Goal: Task Accomplishment & Management: Use online tool/utility

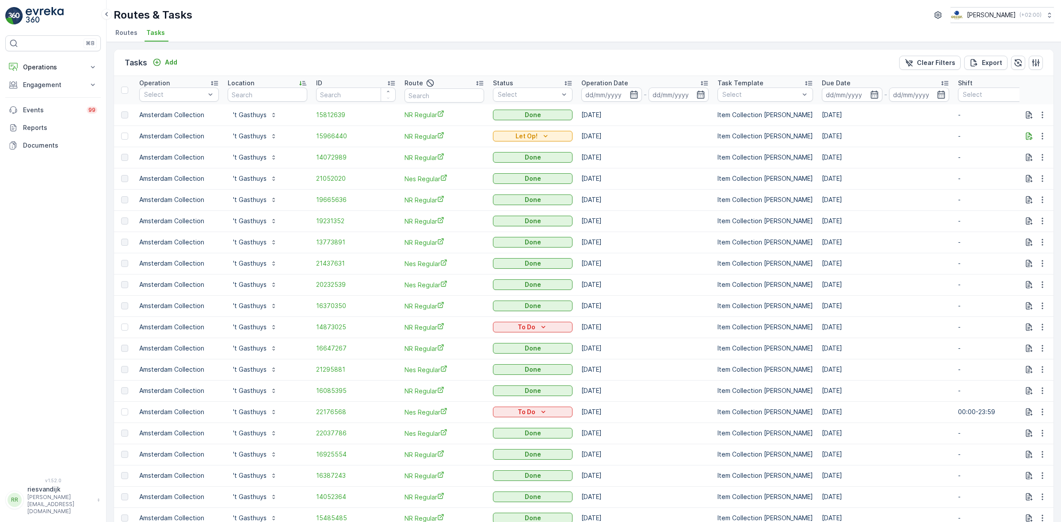
click at [124, 31] on span "Routes" at bounding box center [126, 32] width 22 height 9
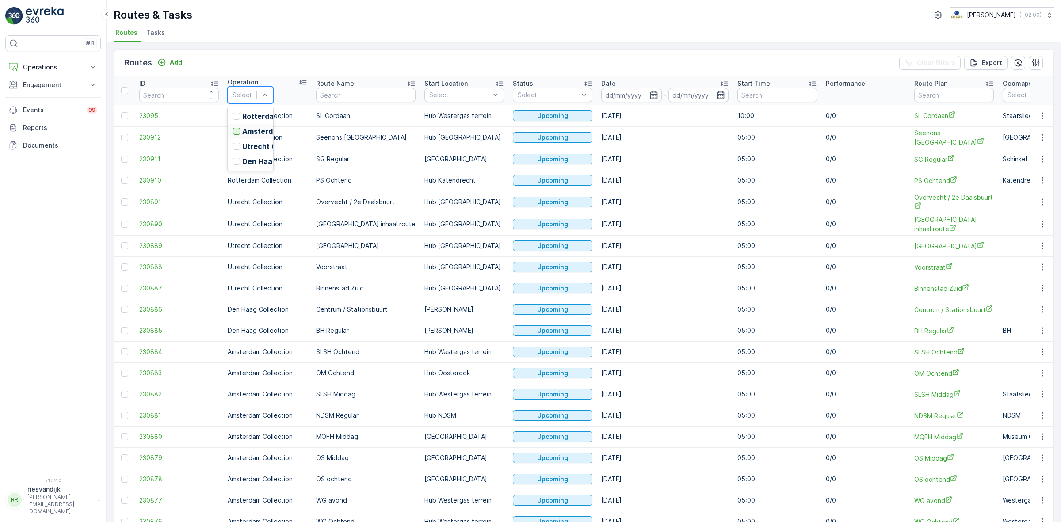
click at [235, 135] on div at bounding box center [236, 131] width 7 height 7
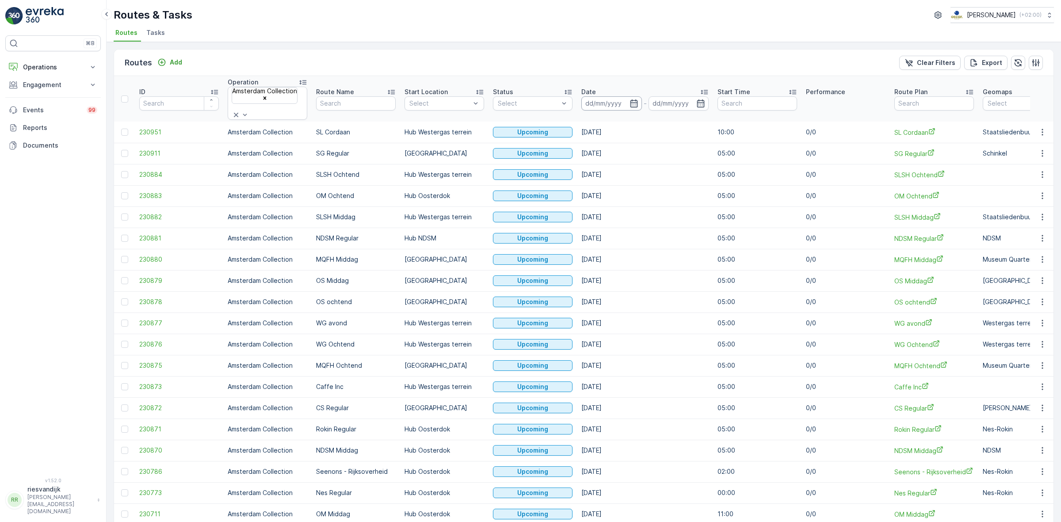
click at [640, 97] on input at bounding box center [611, 103] width 61 height 14
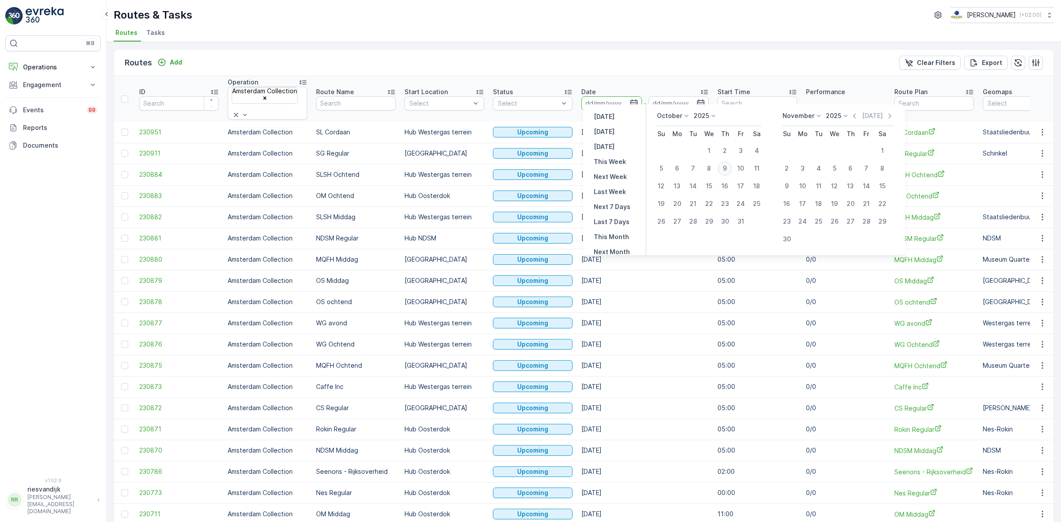
click at [727, 169] on div "9" at bounding box center [725, 168] width 14 height 14
type input "[DATE]"
click at [729, 169] on div "9" at bounding box center [725, 168] width 14 height 14
type input "[DATE]"
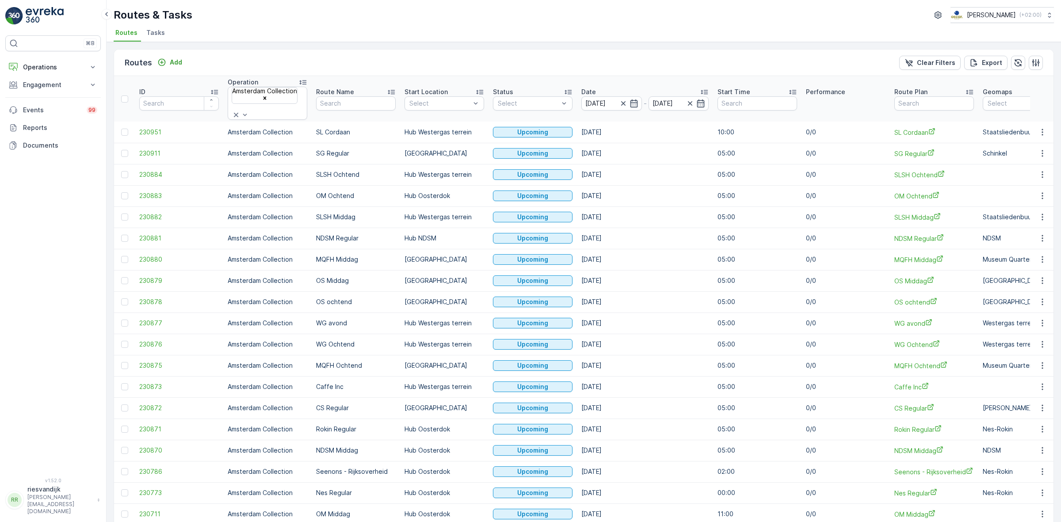
click at [623, 36] on ul "Routes Tasks" at bounding box center [580, 34] width 933 height 15
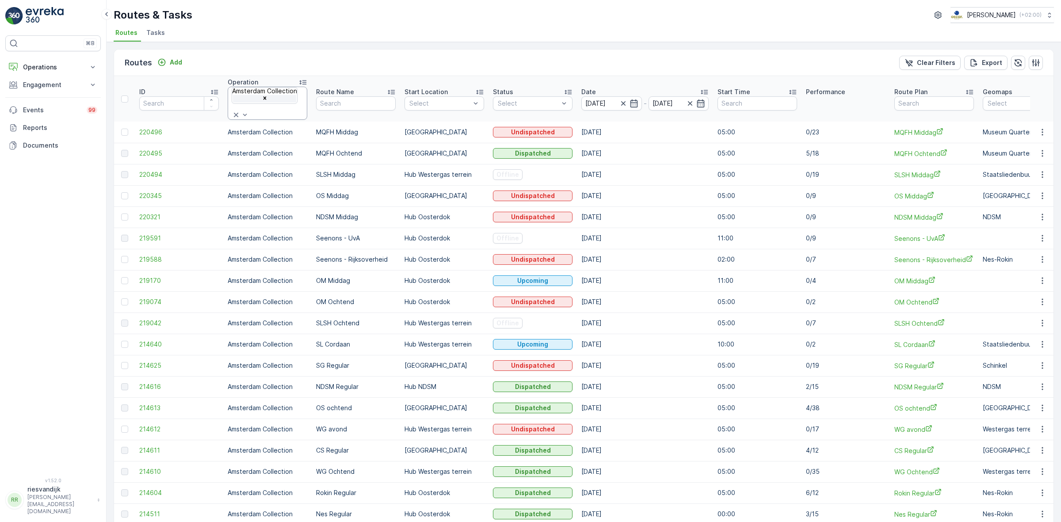
click at [268, 95] on icon "Remove Amsterdam Collection" at bounding box center [265, 98] width 6 height 6
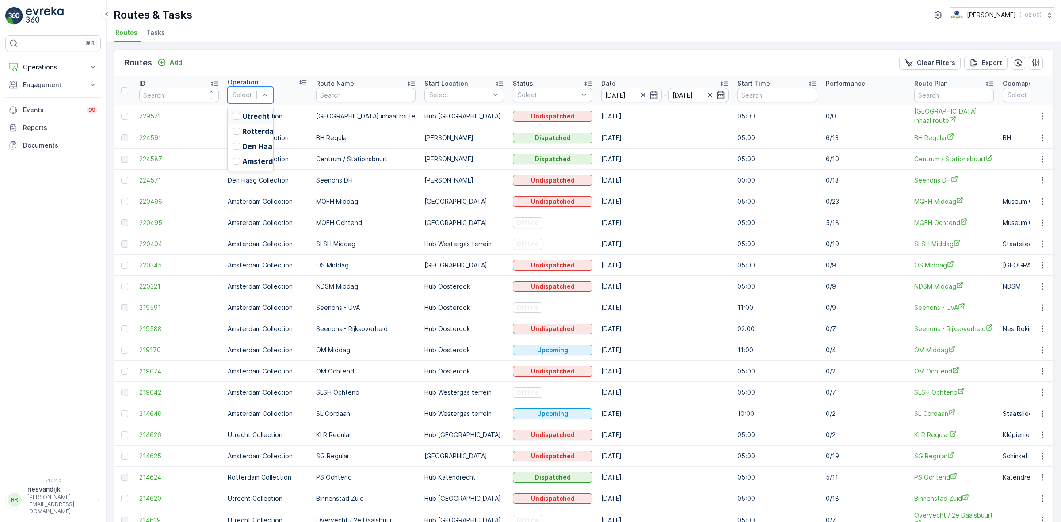
click at [273, 109] on div "Utrecht Collection" at bounding box center [251, 116] width 46 height 15
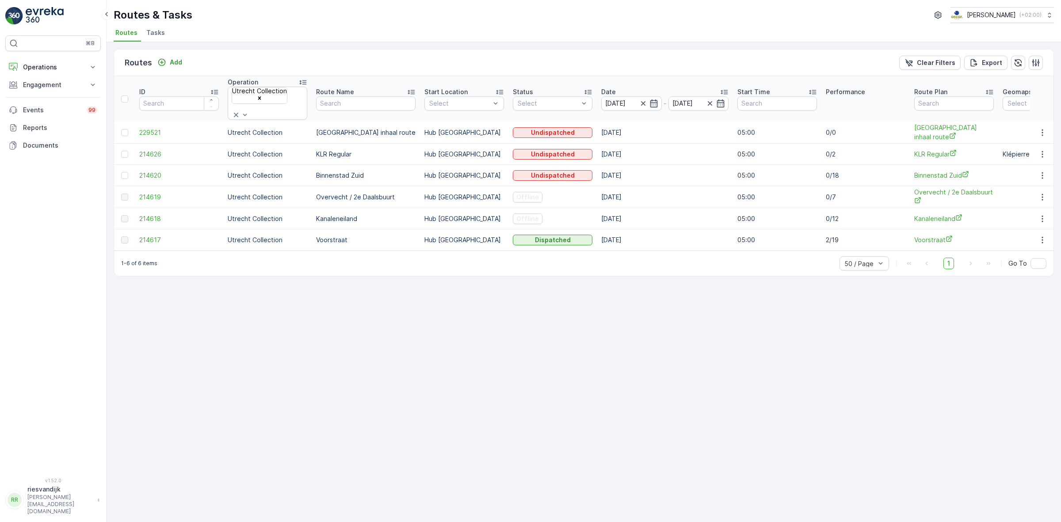
click at [157, 33] on span "Tasks" at bounding box center [155, 32] width 19 height 9
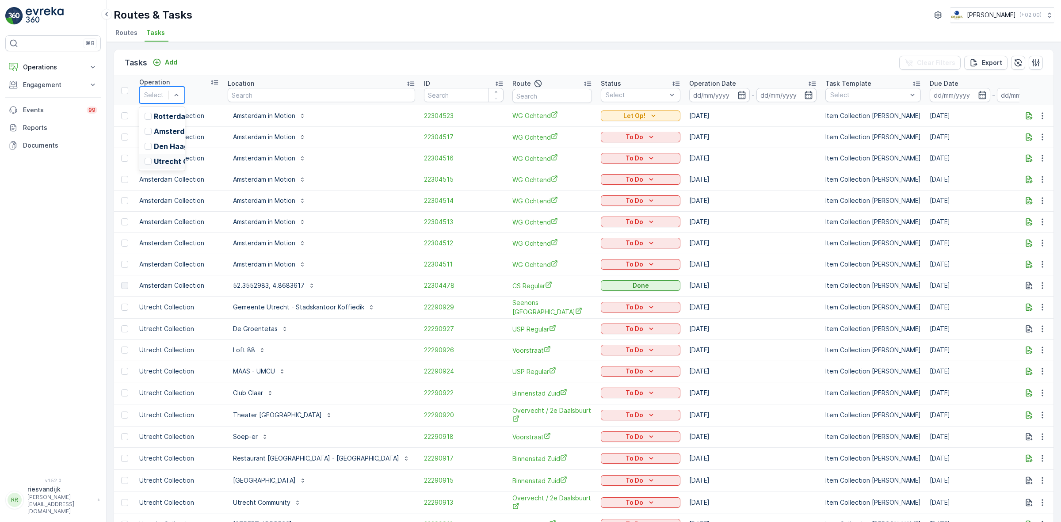
click at [167, 165] on p "Utrecht Collection" at bounding box center [186, 161] width 65 height 8
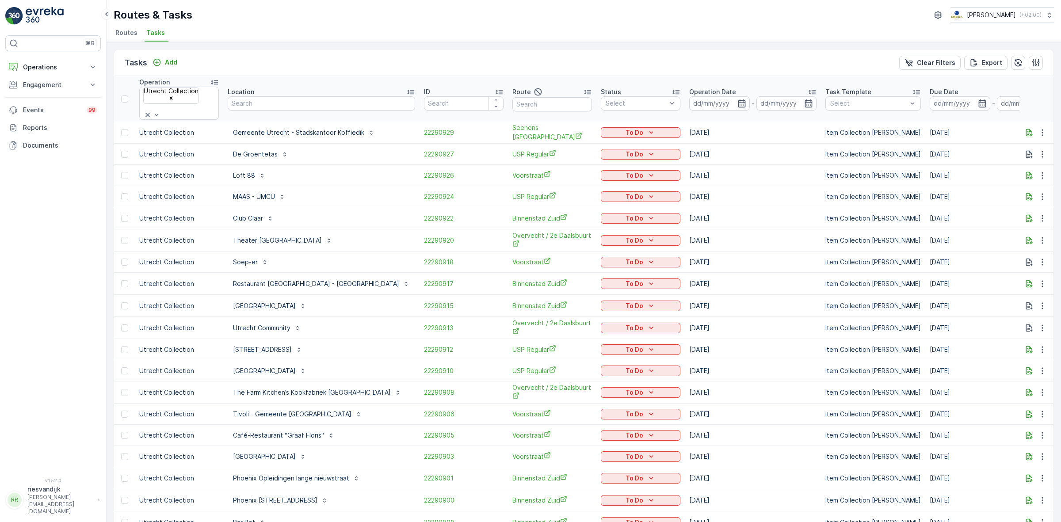
drag, startPoint x: 553, startPoint y: 96, endPoint x: 537, endPoint y: 95, distance: 15.5
click at [537, 97] on input "text" at bounding box center [553, 104] width 80 height 14
type input "zuid"
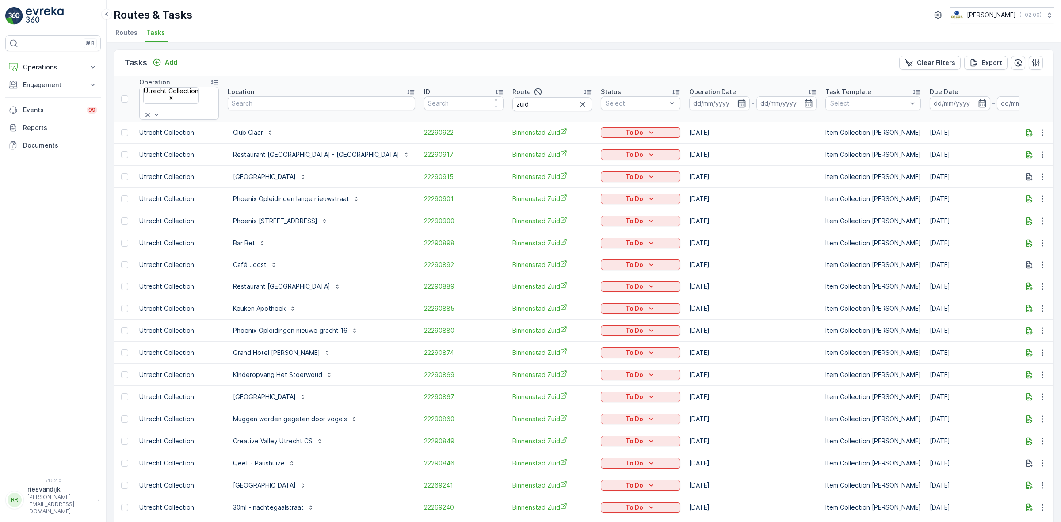
click at [738, 99] on icon "button" at bounding box center [742, 103] width 9 height 9
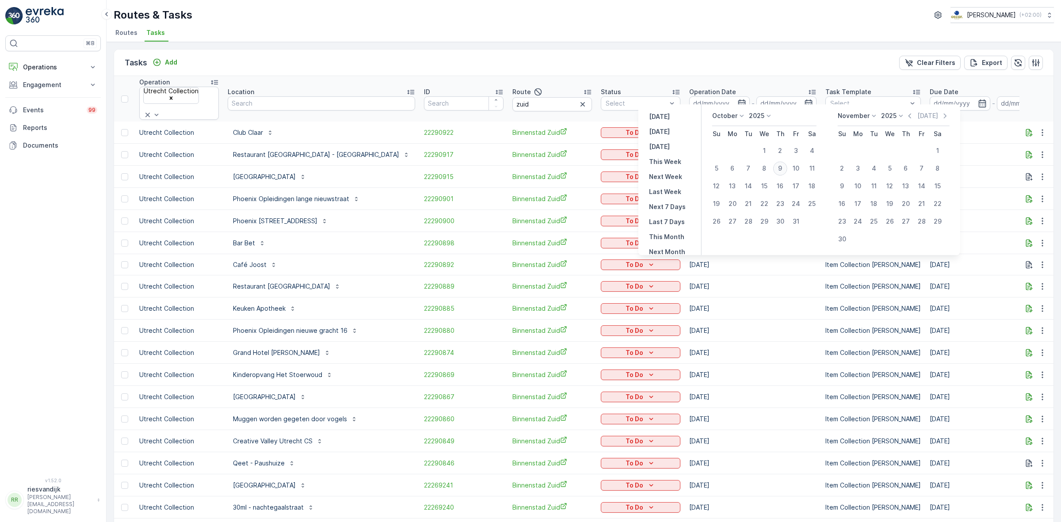
click at [783, 167] on div "9" at bounding box center [780, 168] width 14 height 14
type input "[DATE]"
click at [783, 167] on div "9" at bounding box center [780, 168] width 14 height 14
type input "[DATE]"
click at [753, 46] on div "Tasks Add Clear Filters Export Operation Utrecht Collection Location ID Route z…" at bounding box center [584, 282] width 955 height 480
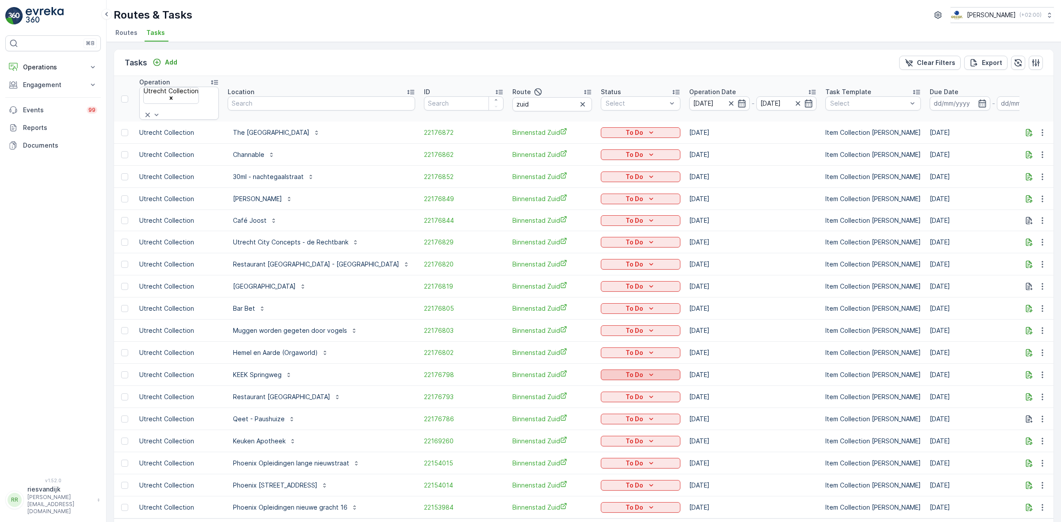
scroll to position [21, 0]
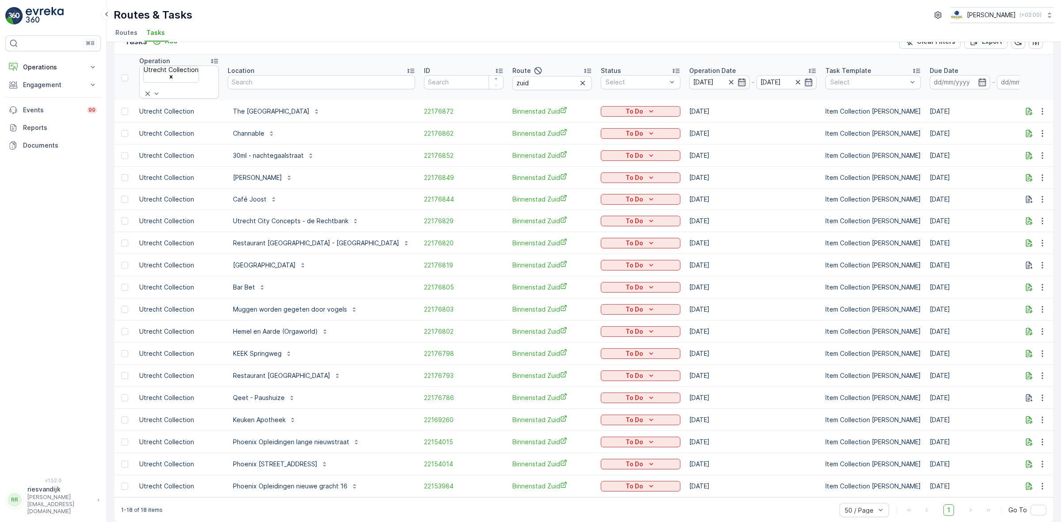
click at [241, 66] on p "Location" at bounding box center [241, 70] width 27 height 9
click at [612, 24] on div "Routes & Tasks Oscar Circulair ( +02:00 ) Routes Tasks" at bounding box center [584, 21] width 955 height 42
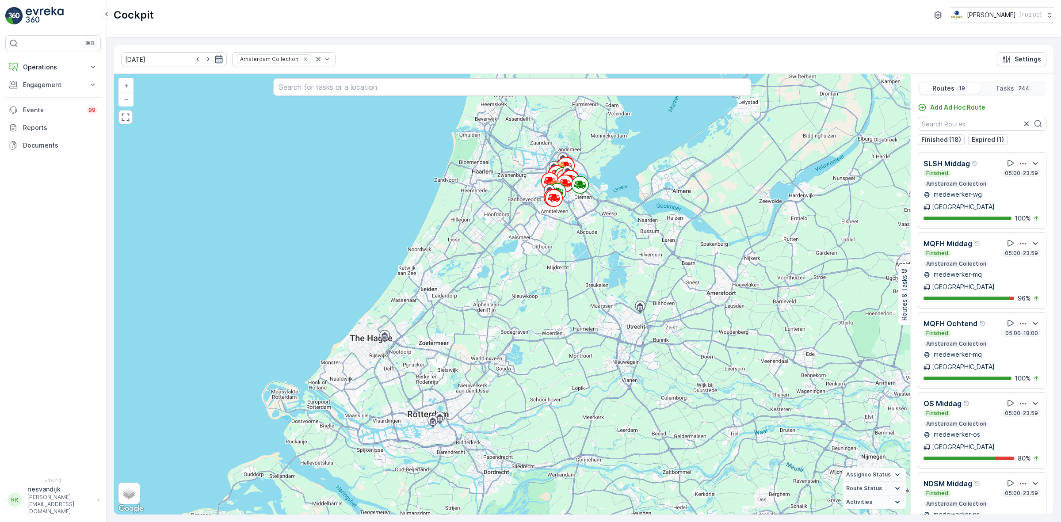
click at [214, 61] on icon "button" at bounding box center [218, 59] width 9 height 9
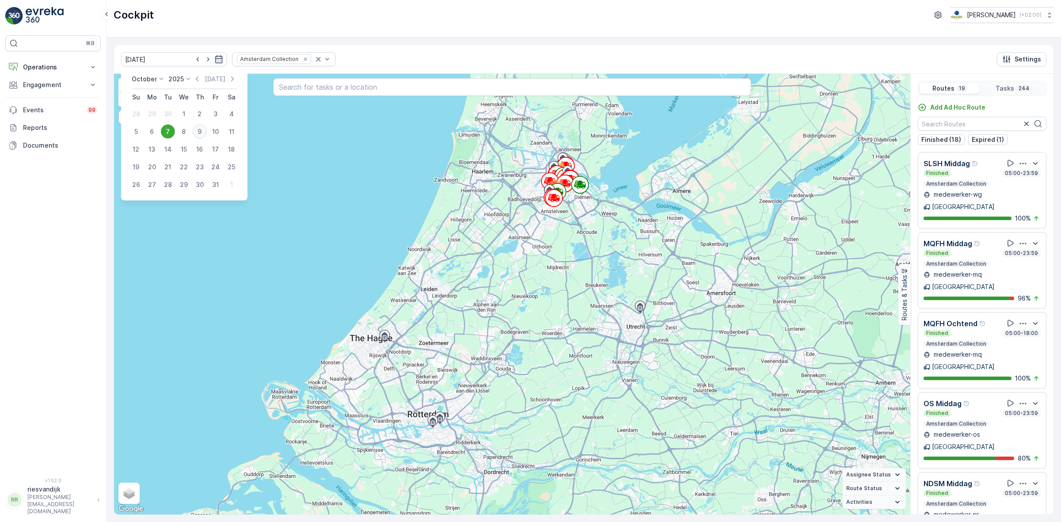
click at [198, 130] on div "9" at bounding box center [200, 132] width 14 height 14
type input "[DATE]"
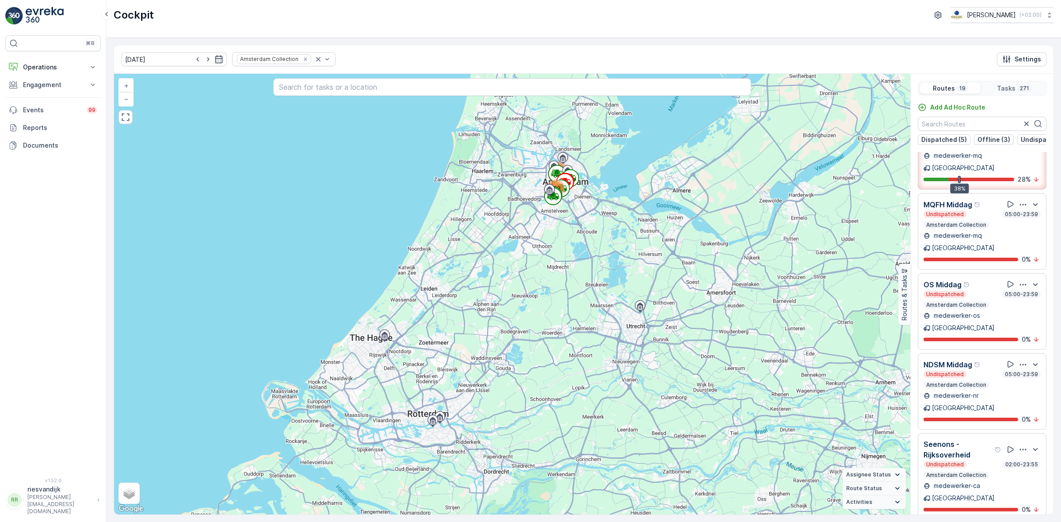
scroll to position [387, 0]
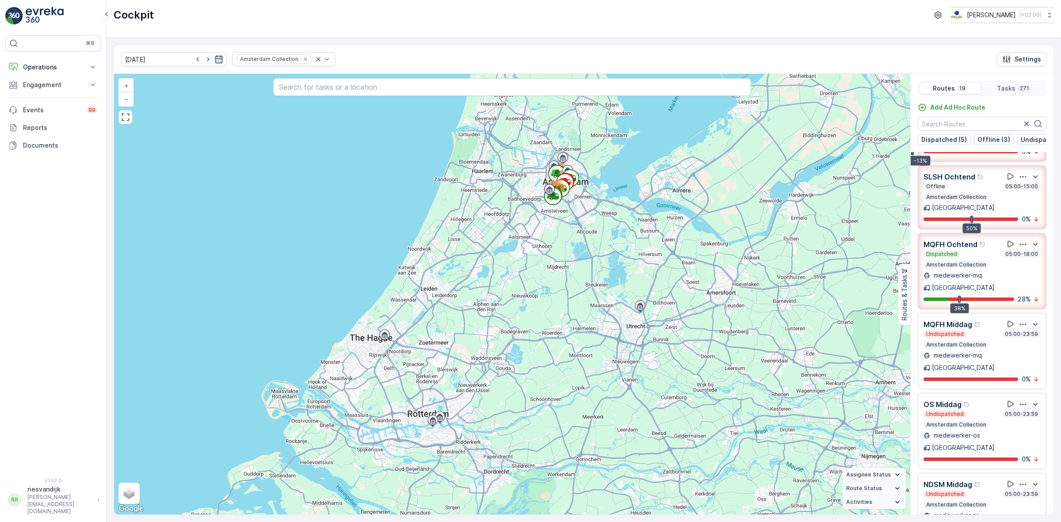
click at [214, 56] on icon "button" at bounding box center [218, 59] width 9 height 9
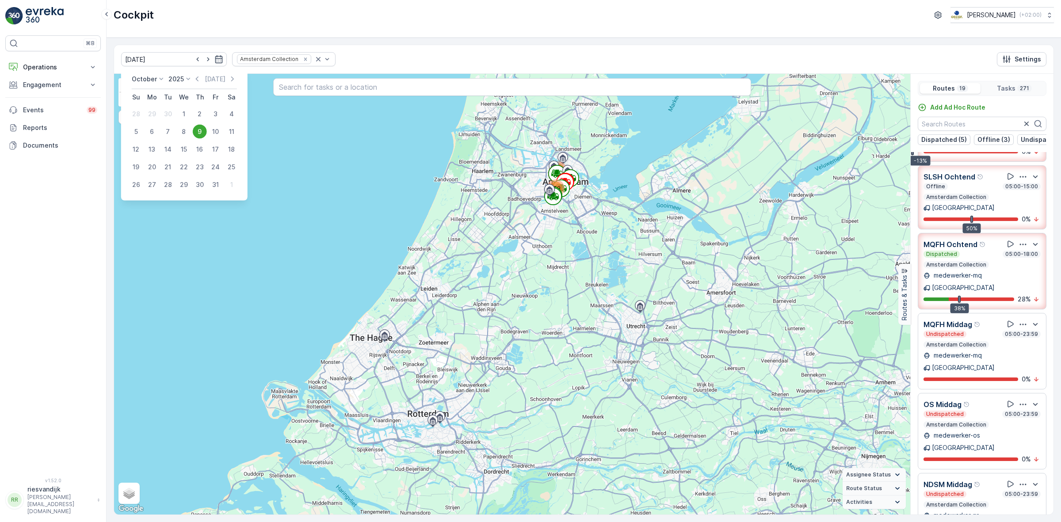
click at [200, 135] on div "9" at bounding box center [200, 132] width 14 height 14
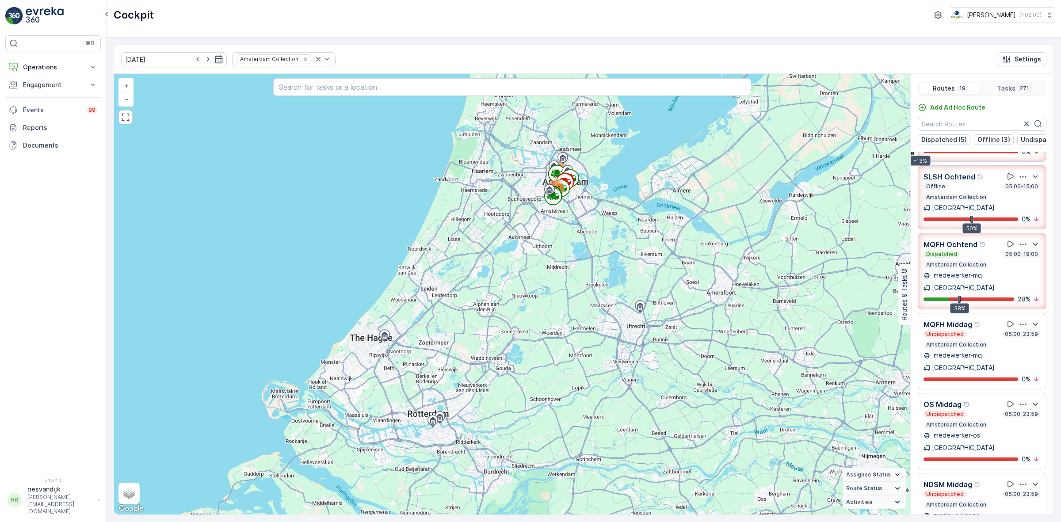
click at [861, 29] on div "Cockpit Oscar Circulair ( +02:00 )" at bounding box center [584, 19] width 955 height 38
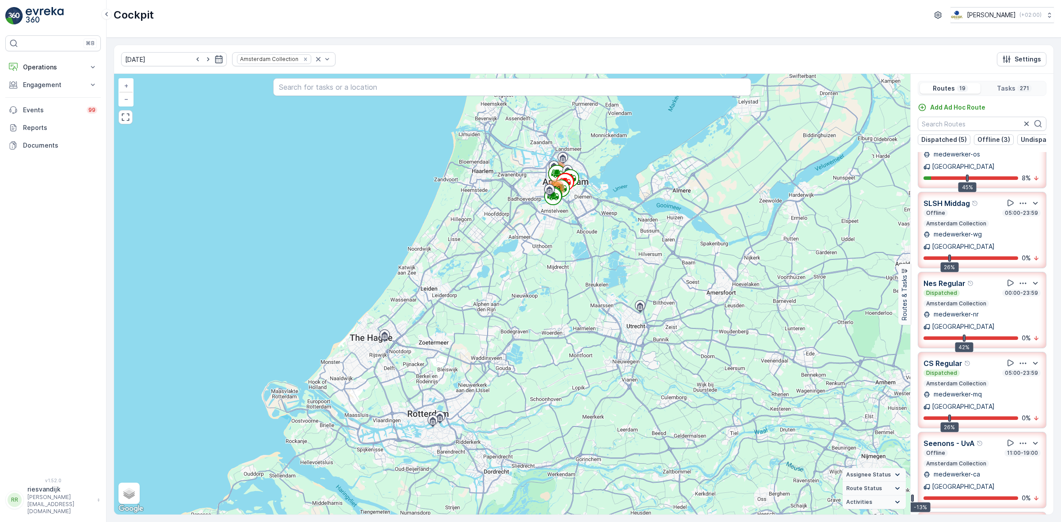
scroll to position [0, 0]
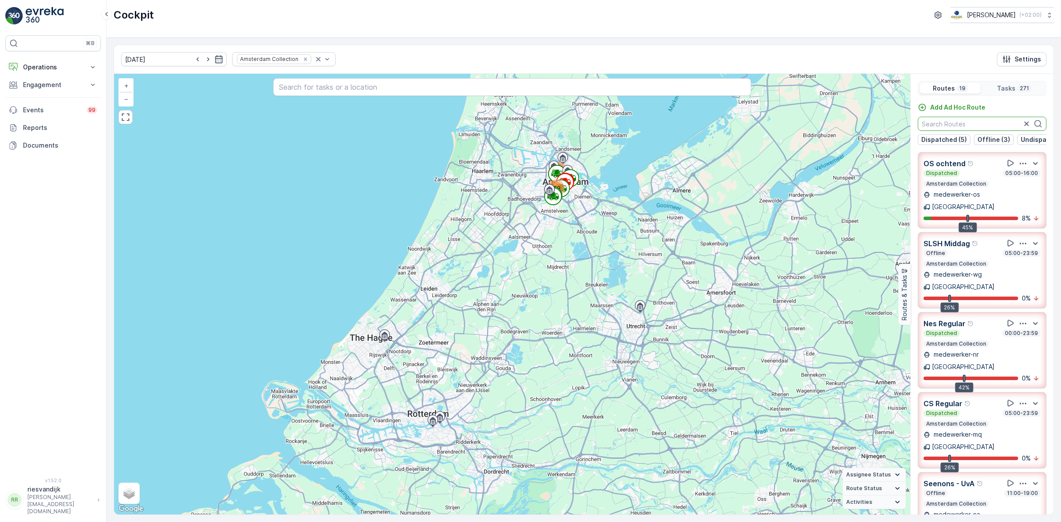
click at [953, 122] on input "text" at bounding box center [982, 124] width 129 height 14
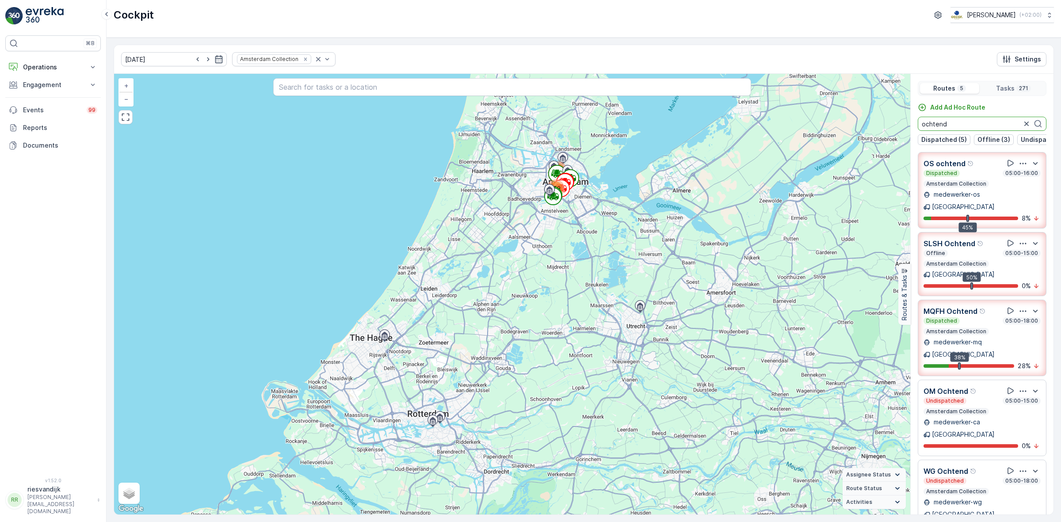
type input "ochtend"
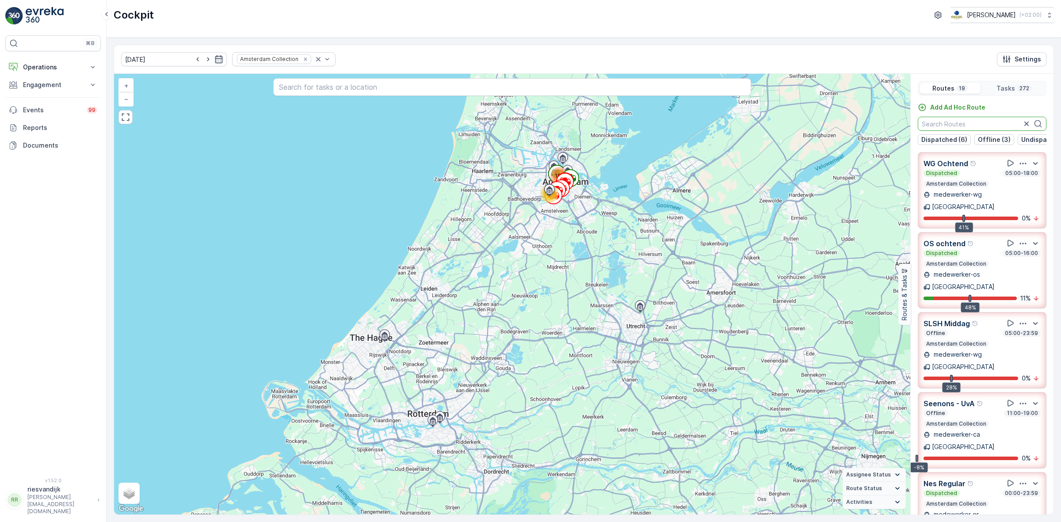
click at [979, 120] on input "text" at bounding box center [982, 124] width 129 height 14
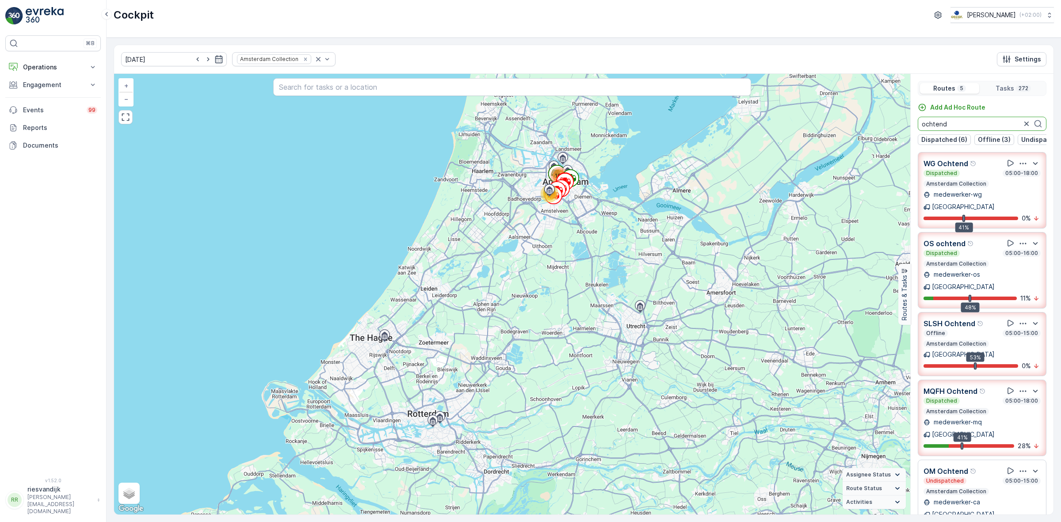
type input "ochtend"
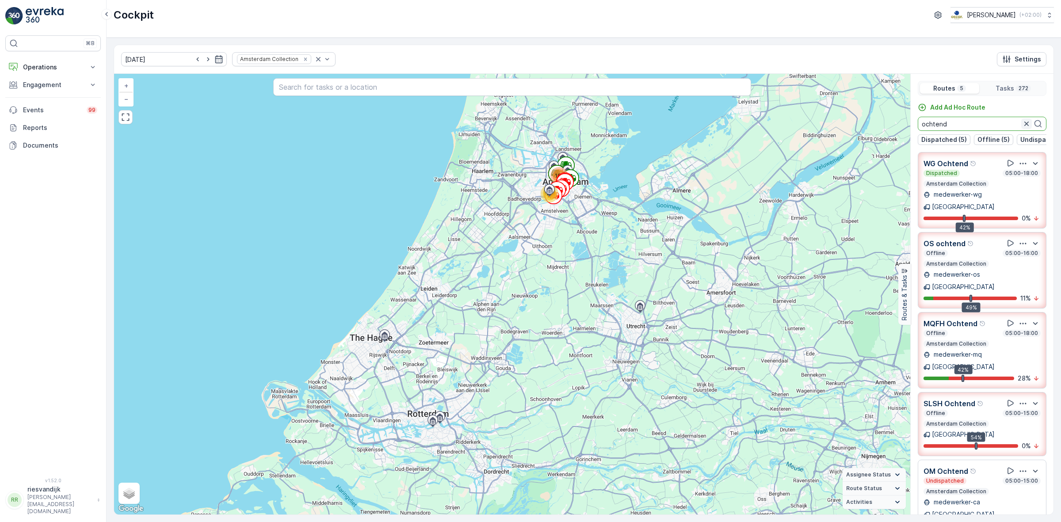
click at [1030, 126] on button "button" at bounding box center [1026, 124] width 11 height 11
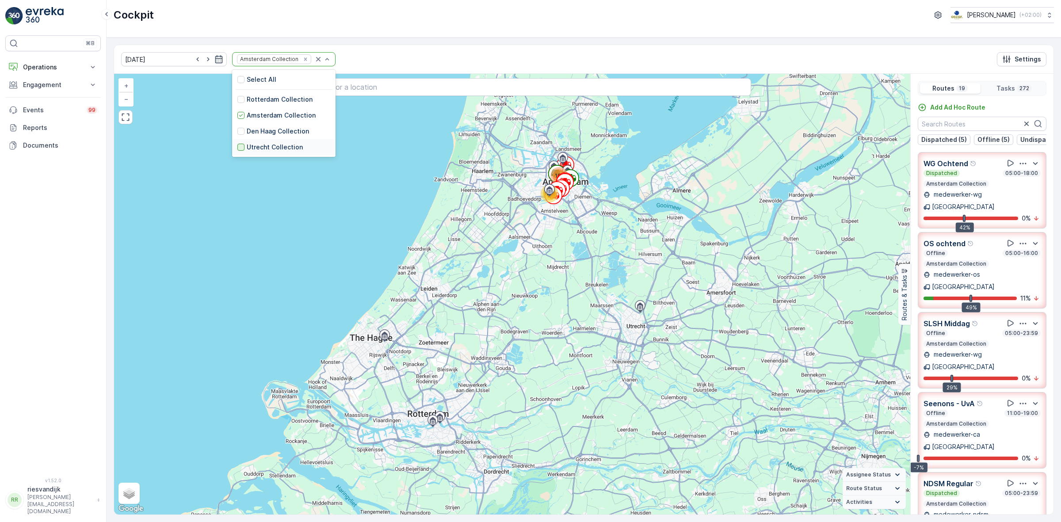
click at [237, 147] on div at bounding box center [240, 147] width 7 height 7
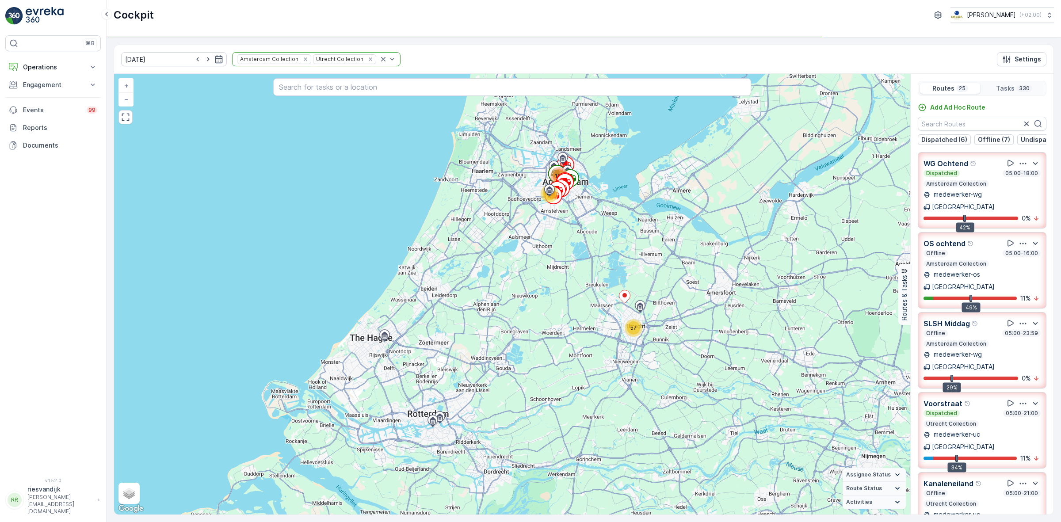
drag, startPoint x: 288, startPoint y: 61, endPoint x: 289, endPoint y: 99, distance: 38.0
click at [302, 61] on icon "Remove Amsterdam Collection" at bounding box center [305, 59] width 6 height 6
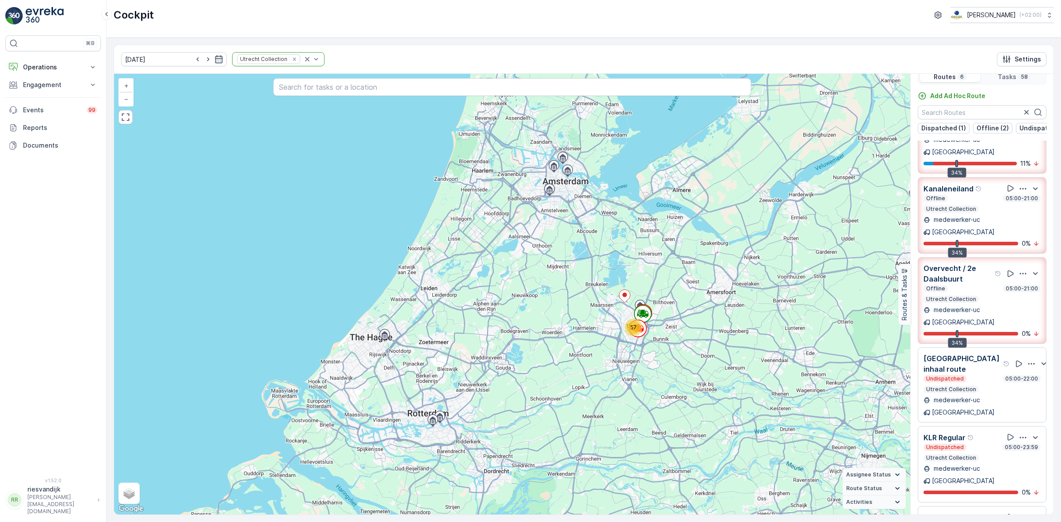
scroll to position [22, 0]
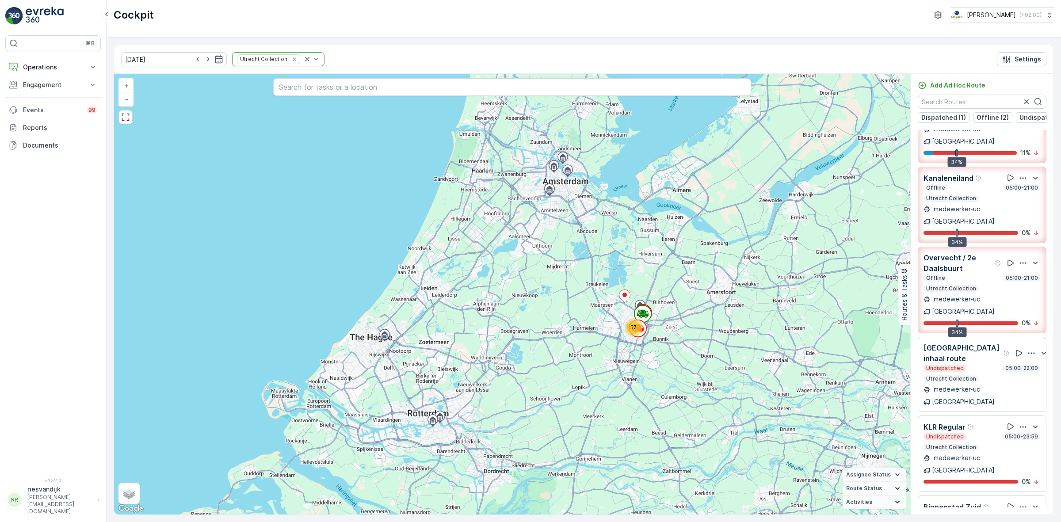
click at [1020, 426] on icon "button" at bounding box center [1023, 426] width 7 height 1
click at [1017, 447] on span "See More Details" at bounding box center [1020, 451] width 51 height 9
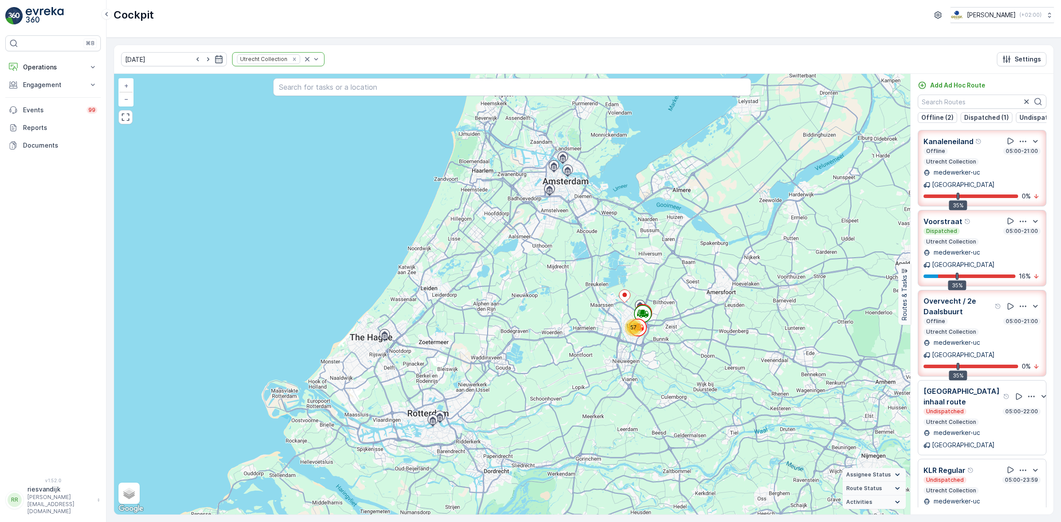
click at [1021, 221] on icon "button" at bounding box center [1023, 221] width 7 height 1
click at [1022, 241] on span "See More Details" at bounding box center [1022, 245] width 51 height 9
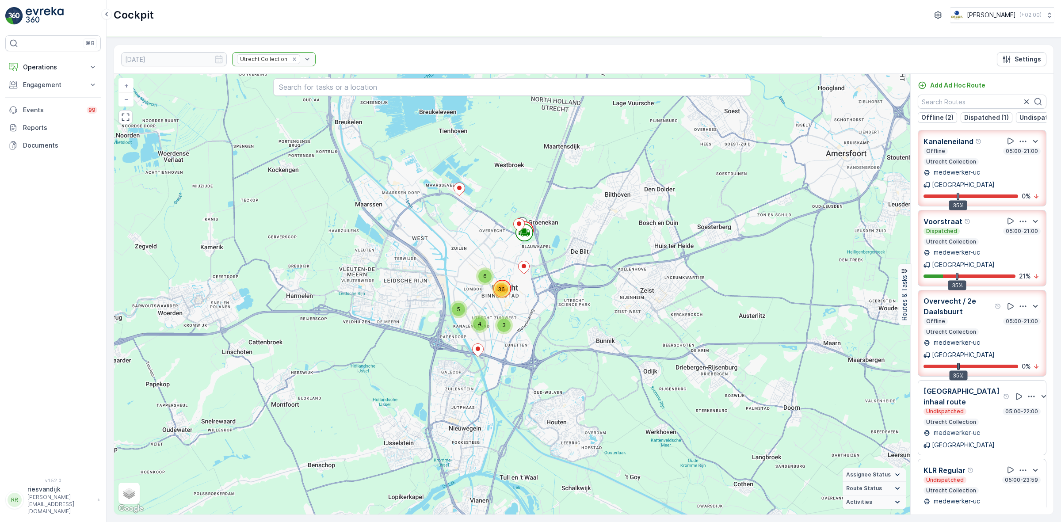
click at [971, 297] on p "Overvecht / 2e Daalsbuurt" at bounding box center [958, 306] width 69 height 21
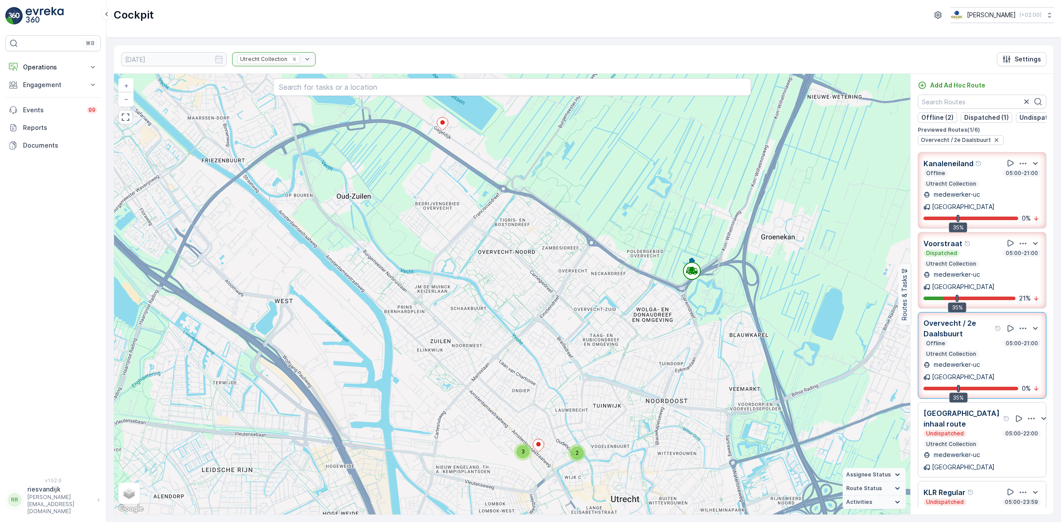
scroll to position [65, 0]
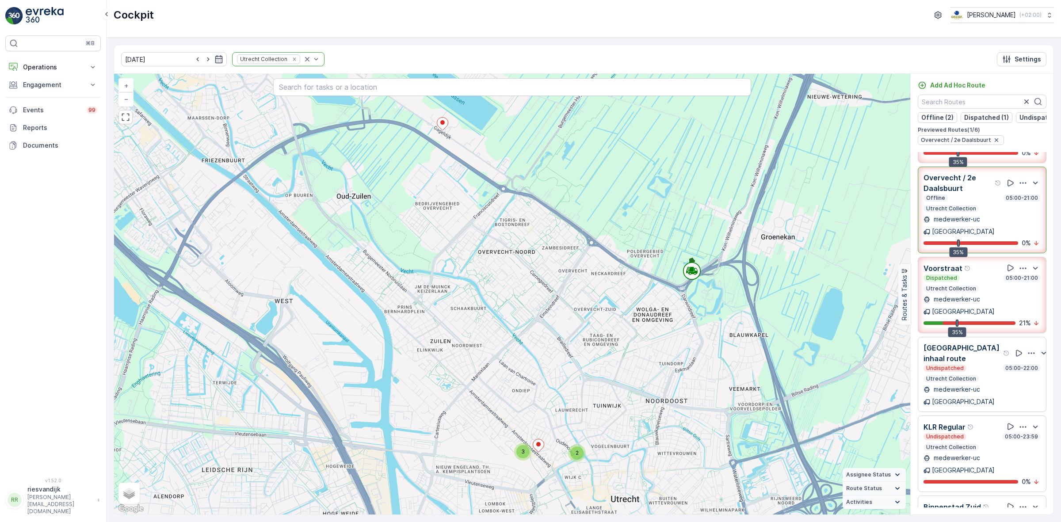
click at [965, 513] on div "Undispatched 05:00-21:00 Utrecht Collection" at bounding box center [982, 522] width 117 height 18
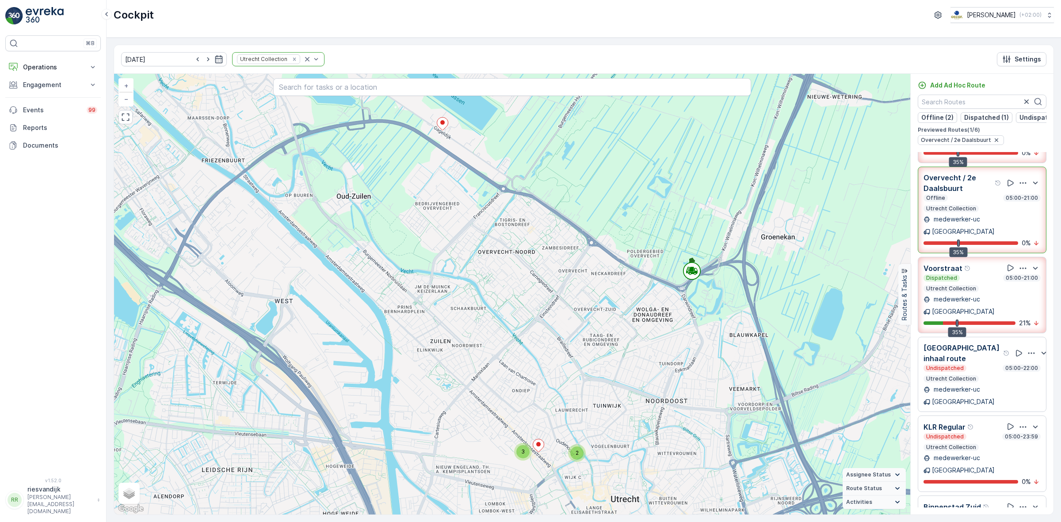
click at [972, 522] on p "Utrecht Collection" at bounding box center [952, 527] width 52 height 7
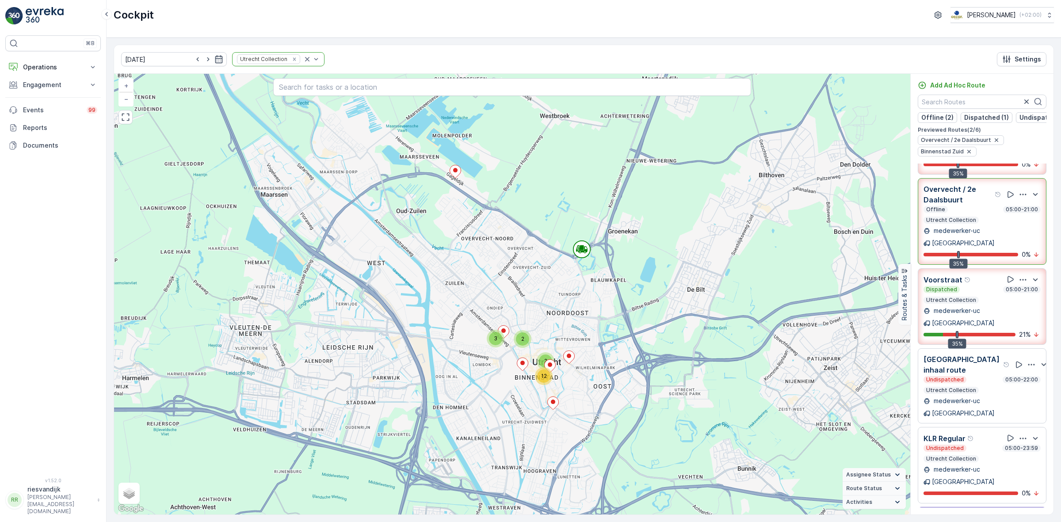
click at [972, 522] on div "Undispatched 05:00-21:00" at bounding box center [982, 528] width 117 height 7
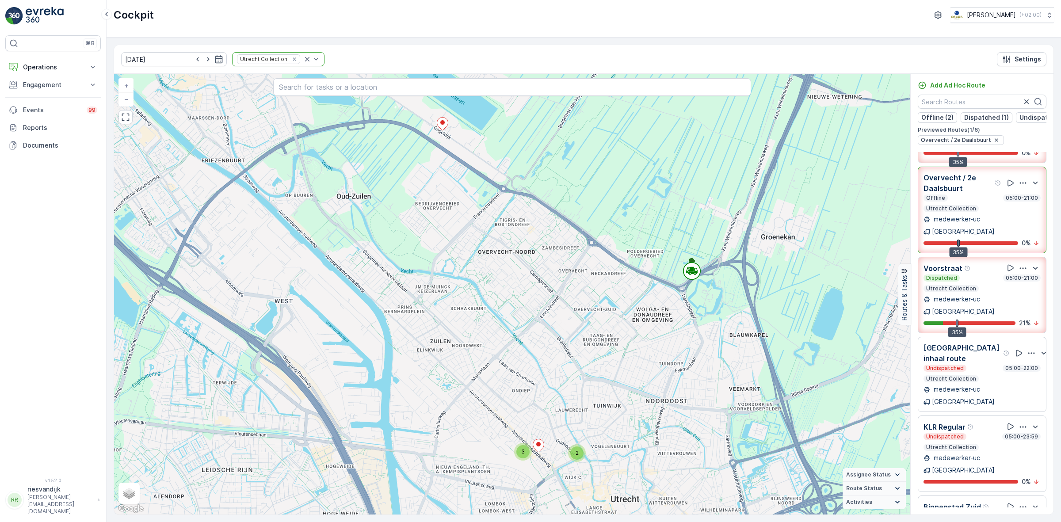
click at [972, 522] on p "Utrecht Collection" at bounding box center [952, 527] width 52 height 7
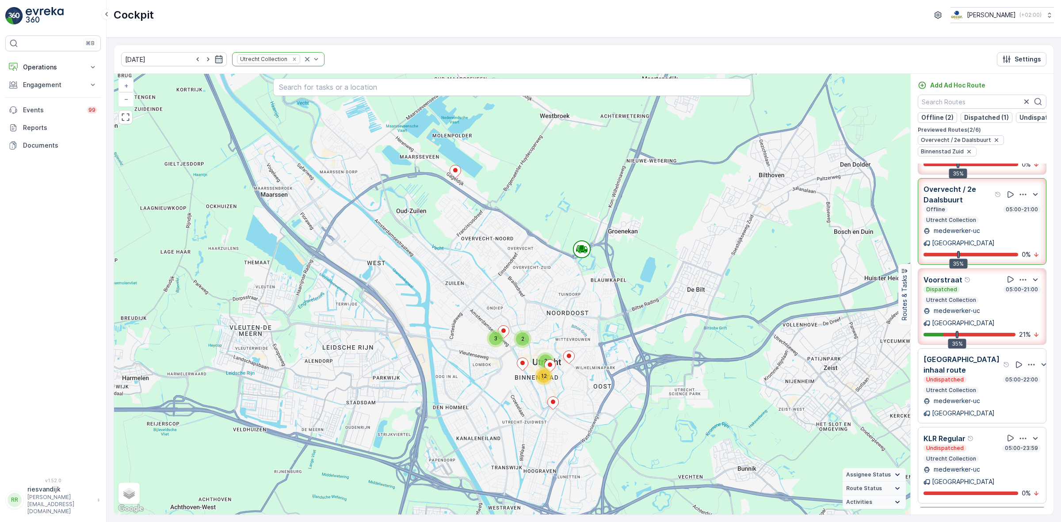
click at [972, 522] on div "Undispatched 05:00-21:00" at bounding box center [982, 528] width 117 height 7
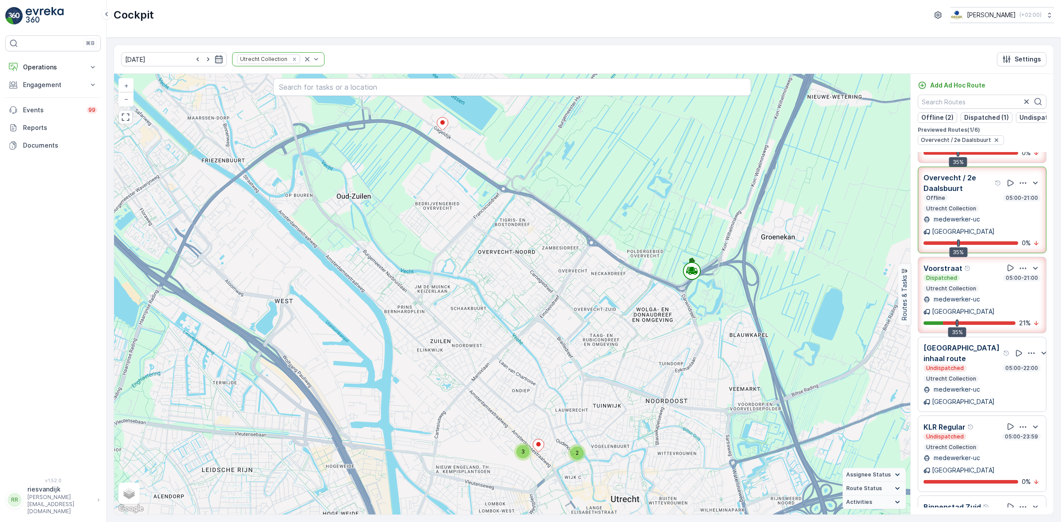
click at [972, 522] on p "Utrecht Collection" at bounding box center [952, 527] width 52 height 7
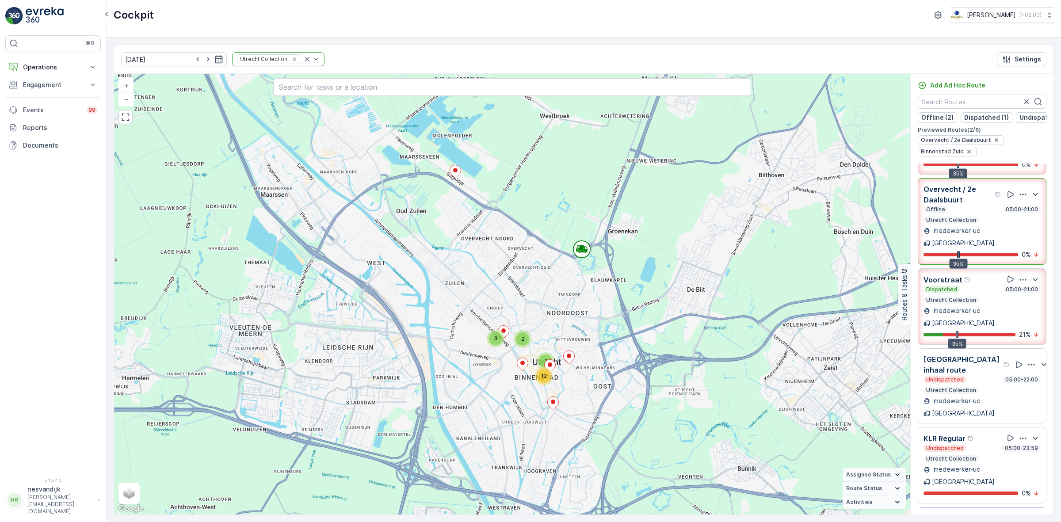
click at [972, 522] on div "Undispatched 05:00-21:00" at bounding box center [982, 528] width 117 height 7
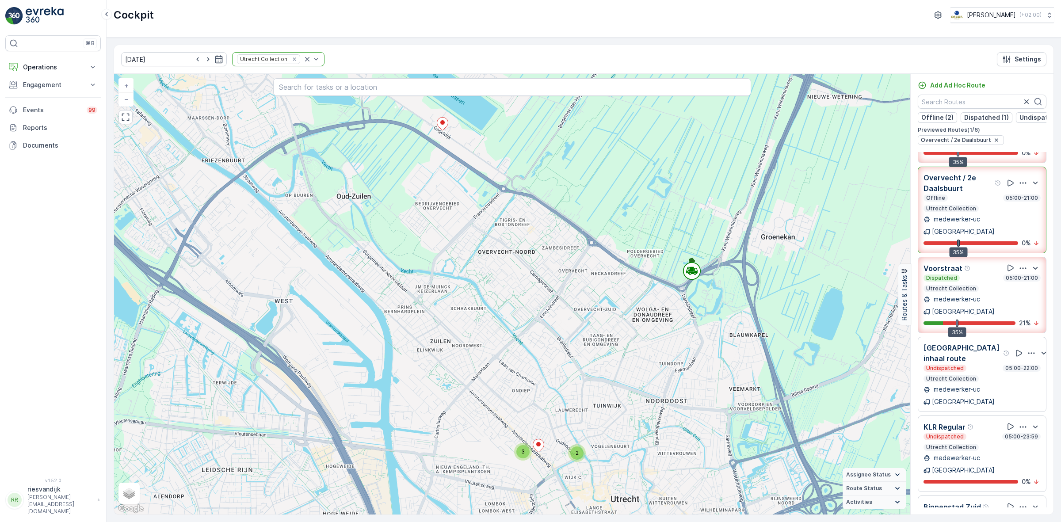
click at [972, 522] on p "Utrecht Collection" at bounding box center [952, 527] width 52 height 7
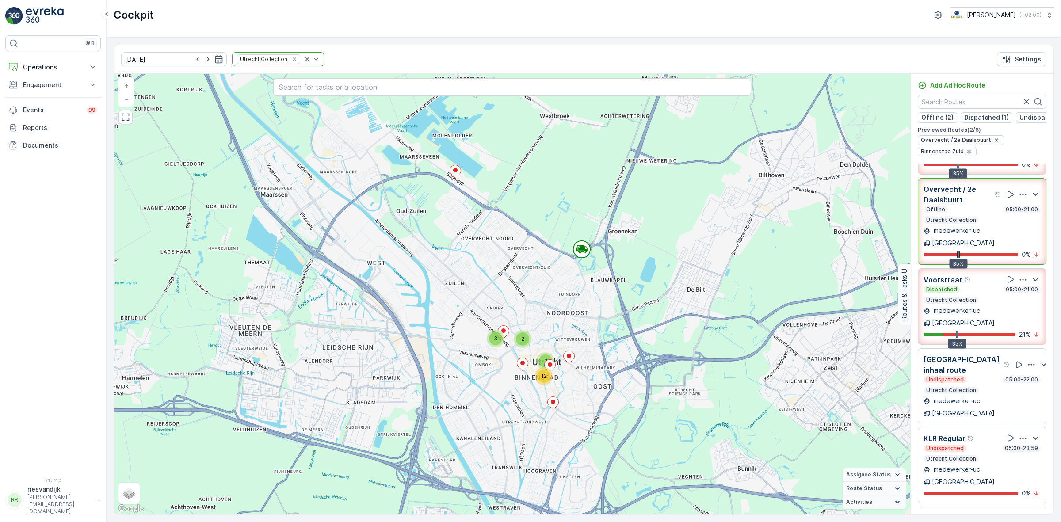
click at [978, 206] on div "Offline 05:00-21:00" at bounding box center [982, 209] width 117 height 7
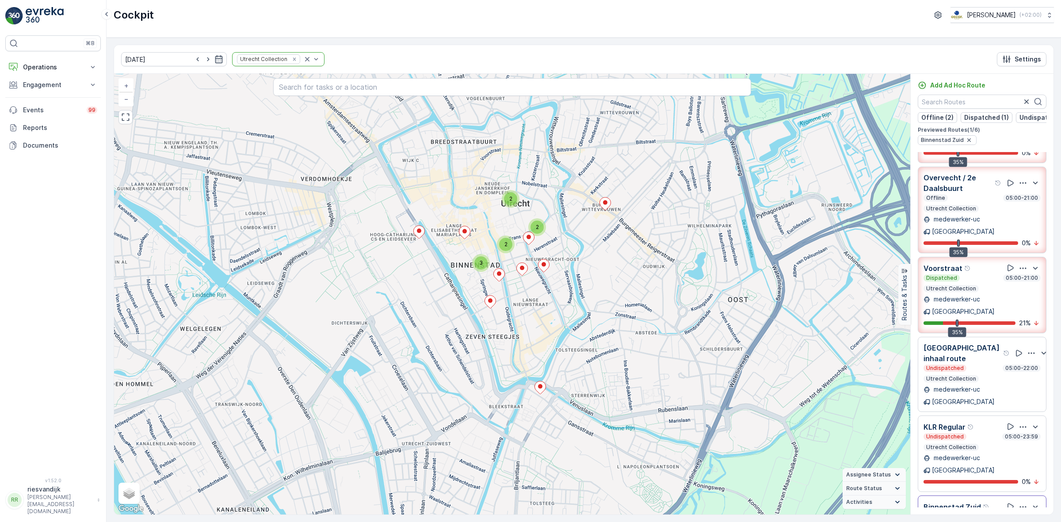
click at [978, 206] on div "Offline 05:00-21:00 Utrecht Collection" at bounding box center [982, 204] width 117 height 18
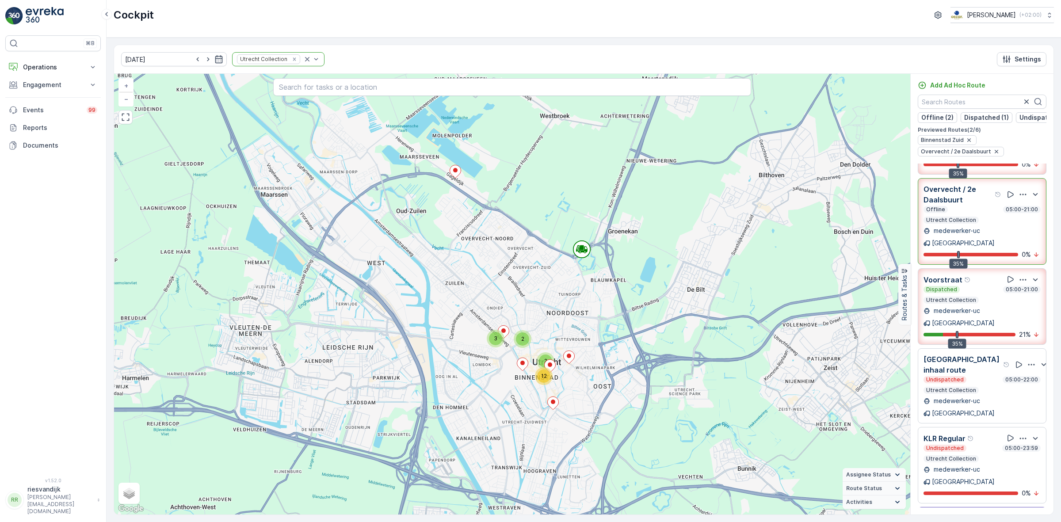
click at [978, 206] on div "Offline 05:00-21:00" at bounding box center [982, 209] width 117 height 7
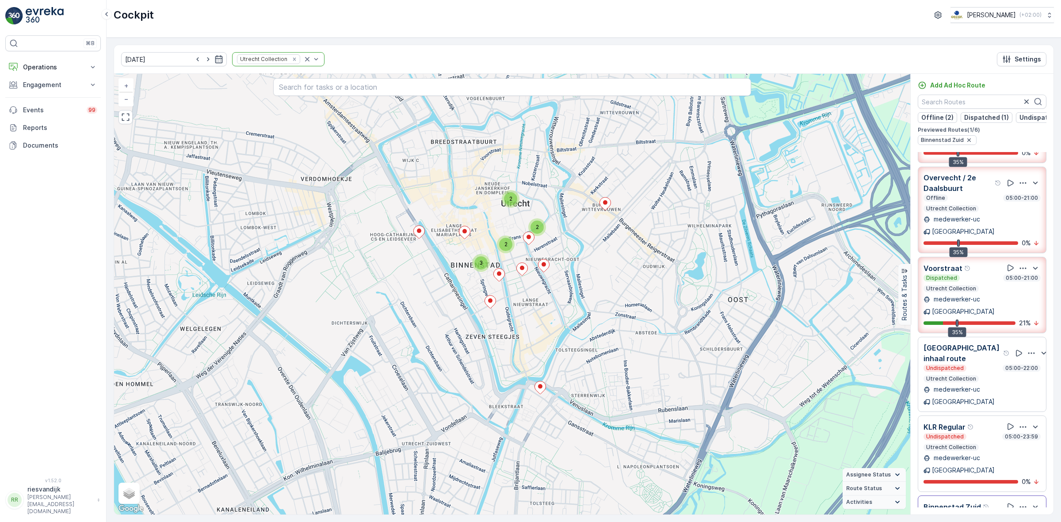
click at [978, 206] on div "Offline 05:00-21:00 Utrecht Collection" at bounding box center [982, 204] width 117 height 18
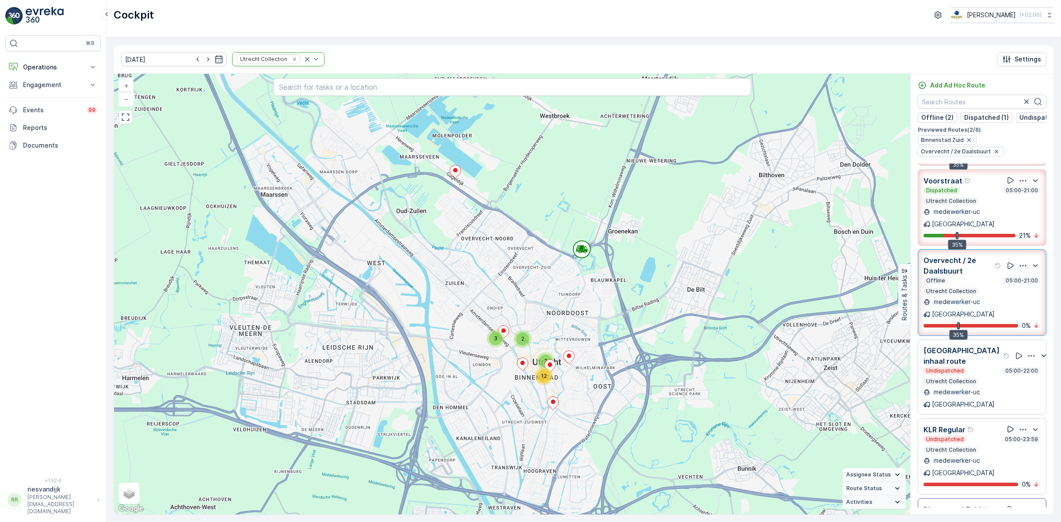
scroll to position [77, 0]
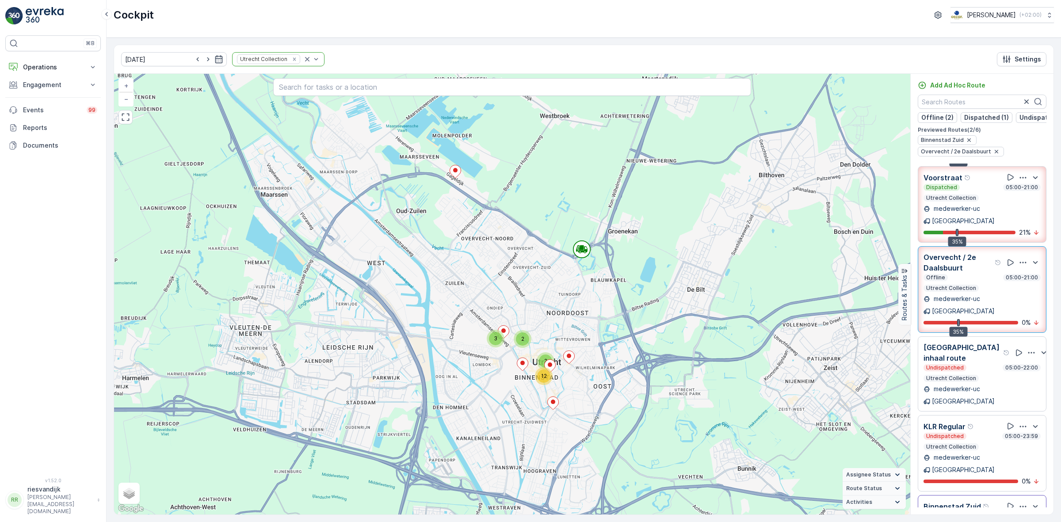
click at [975, 513] on div "Undispatched 05:00-21:00 Utrecht Collection" at bounding box center [982, 522] width 117 height 18
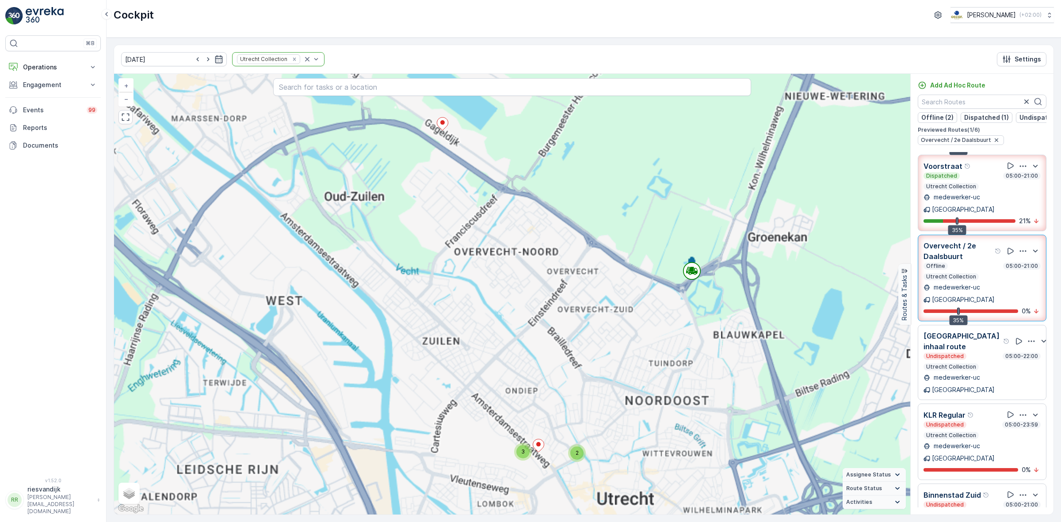
scroll to position [65, 0]
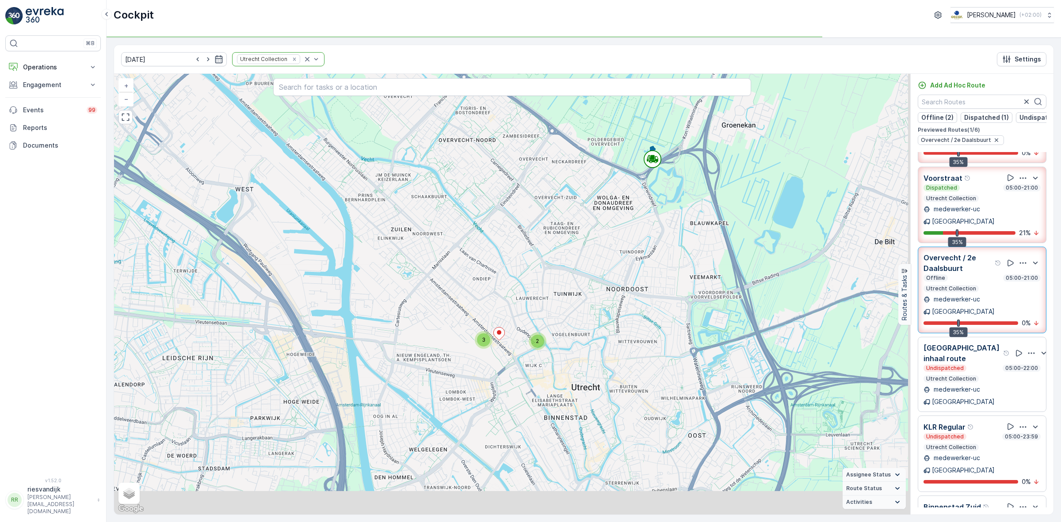
drag, startPoint x: 558, startPoint y: 377, endPoint x: 529, endPoint y: 281, distance: 99.7
click at [534, 293] on div "2 3 + − Satellite Roadmap Terrain Hybrid Leaflet Keyboard shortcuts Map Data Ma…" at bounding box center [512, 294] width 796 height 441
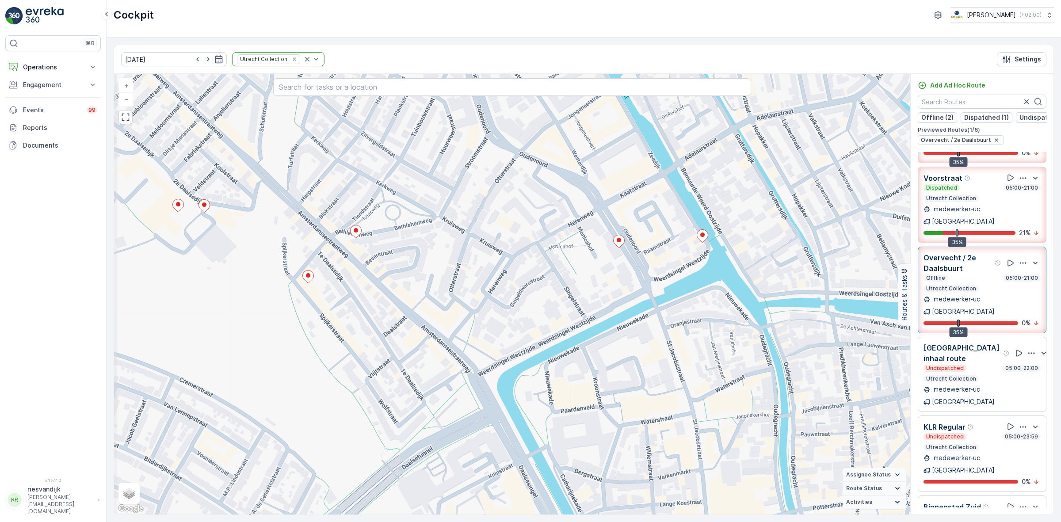
drag, startPoint x: 463, startPoint y: 332, endPoint x: 553, endPoint y: 409, distance: 118.2
click at [553, 409] on div "+ − Satellite Roadmap Terrain Hybrid Leaflet Keyboard shortcuts Map Data Map da…" at bounding box center [512, 294] width 796 height 441
click at [183, 211] on icon at bounding box center [177, 205] width 11 height 13
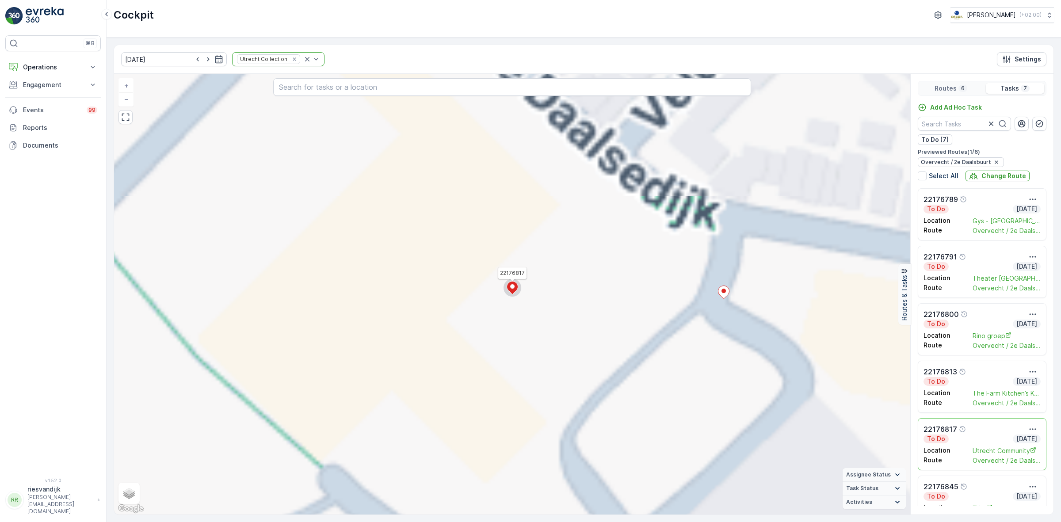
scroll to position [0, 0]
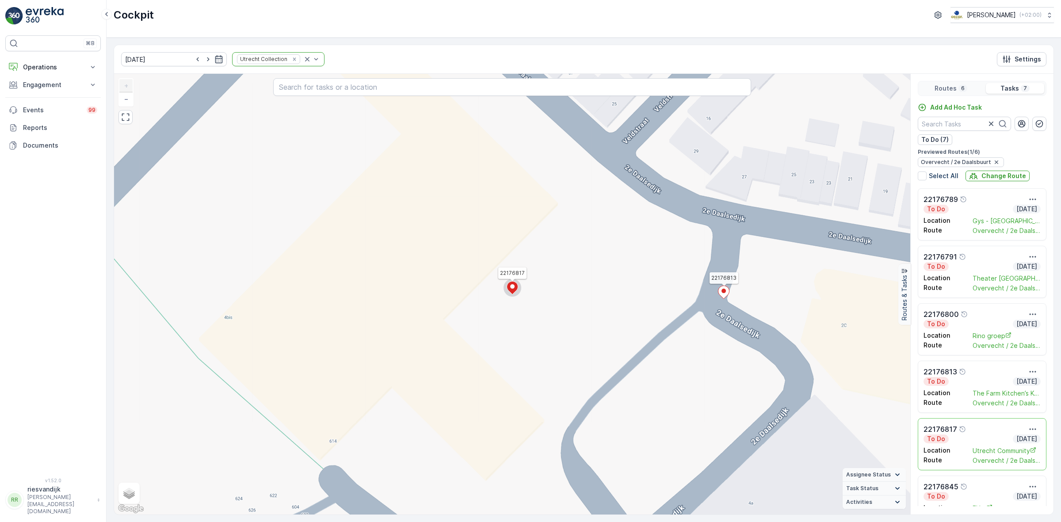
click at [724, 290] on ellipse at bounding box center [724, 291] width 4 height 4
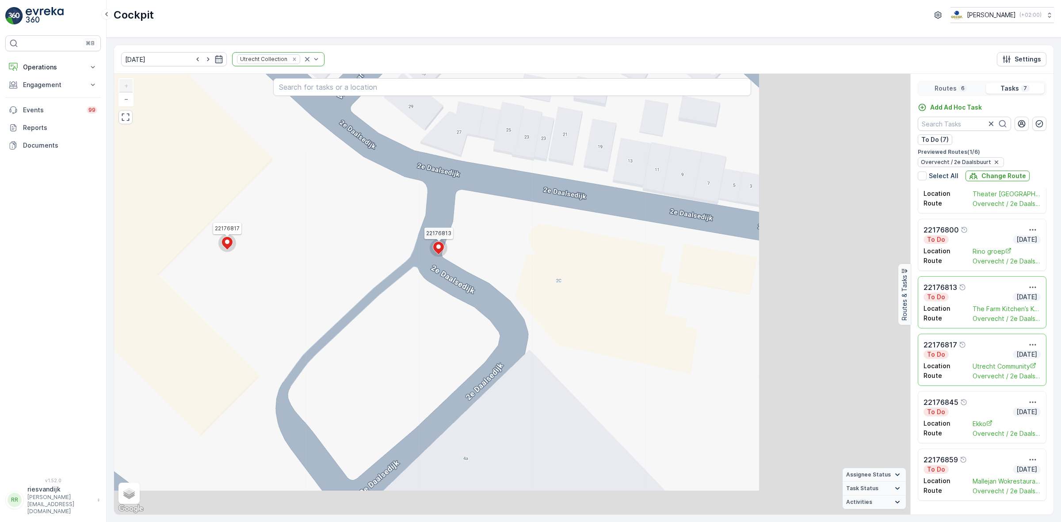
drag, startPoint x: 764, startPoint y: 366, endPoint x: 584, endPoint y: 323, distance: 185.0
click at [584, 323] on div "22176813 22176817 + − Satellite Roadmap Terrain Hybrid Leaflet Keyboard shortcu…" at bounding box center [512, 294] width 796 height 441
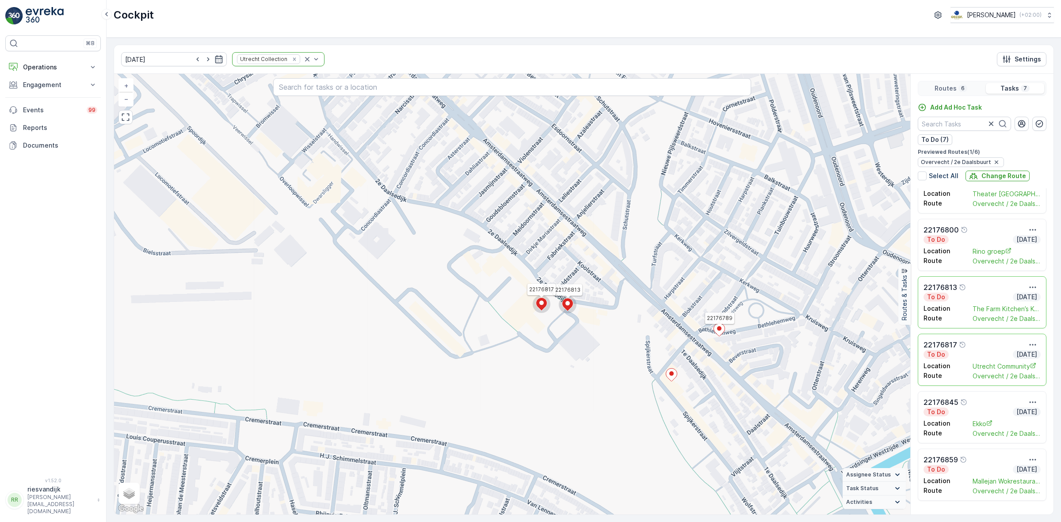
click at [722, 329] on icon at bounding box center [719, 329] width 11 height 13
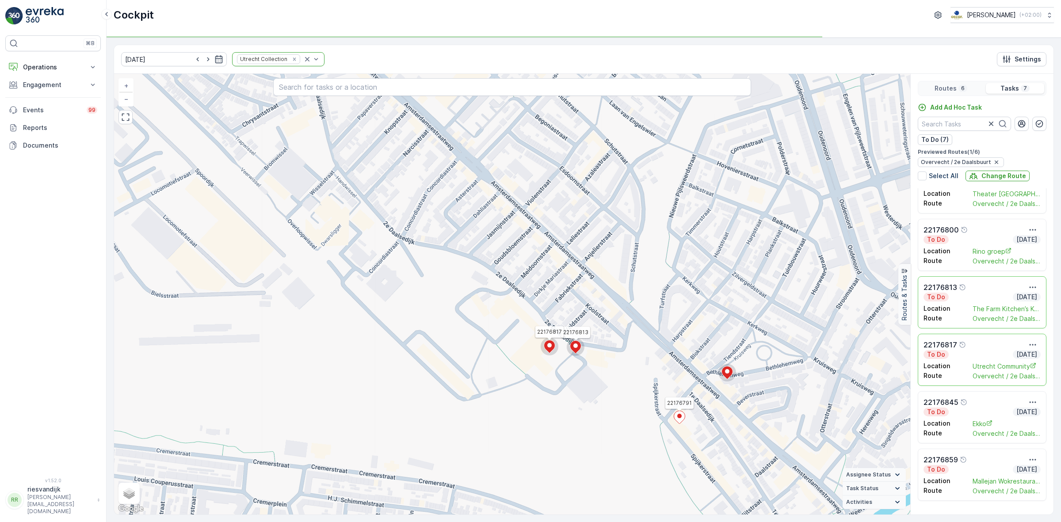
click at [681, 414] on icon at bounding box center [679, 417] width 11 height 13
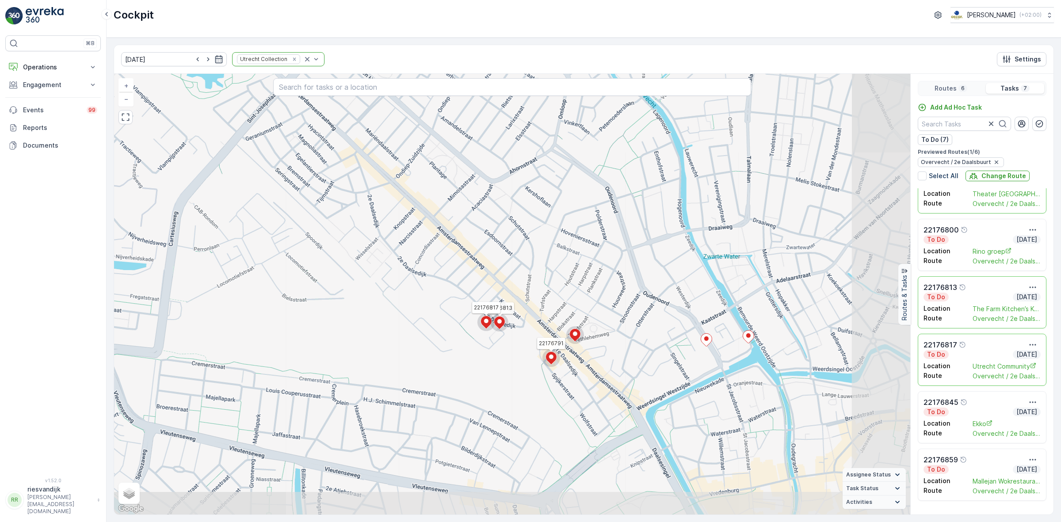
drag, startPoint x: 742, startPoint y: 408, endPoint x: 537, endPoint y: 345, distance: 214.2
click at [536, 348] on div "22176791 22176813 22176817 + − Satellite Roadmap Terrain Hybrid Leaflet Keyboar…" at bounding box center [512, 294] width 796 height 441
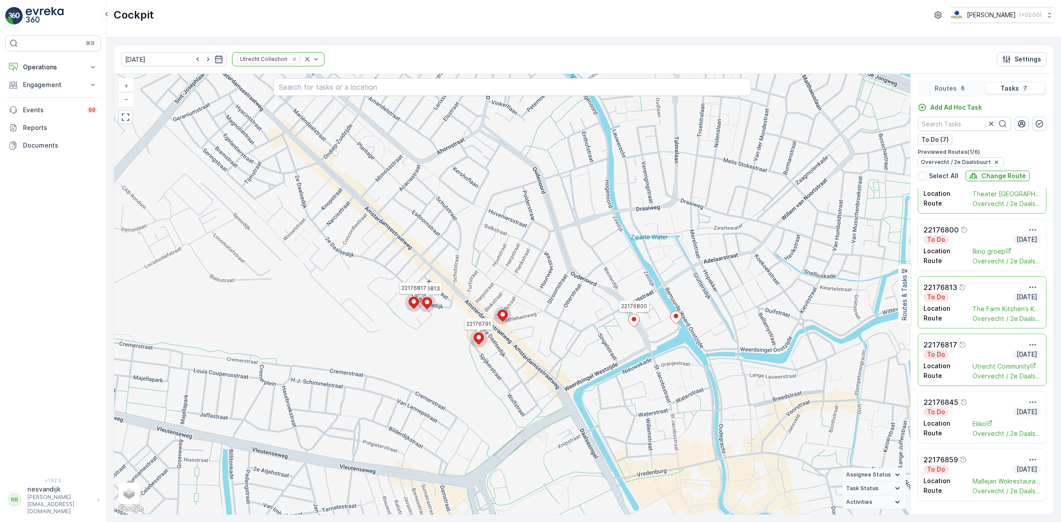
click at [635, 324] on icon at bounding box center [634, 320] width 11 height 13
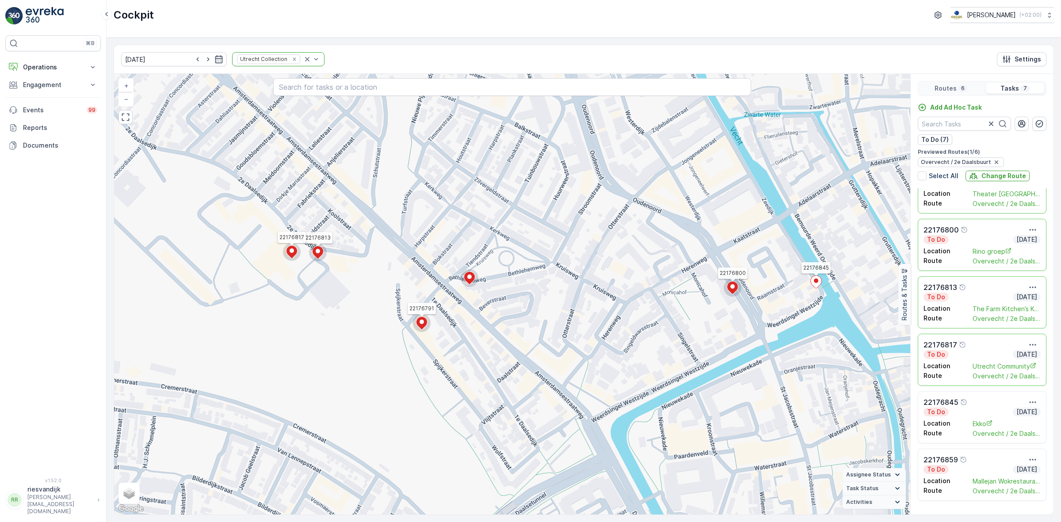
click at [815, 286] on icon at bounding box center [816, 282] width 11 height 13
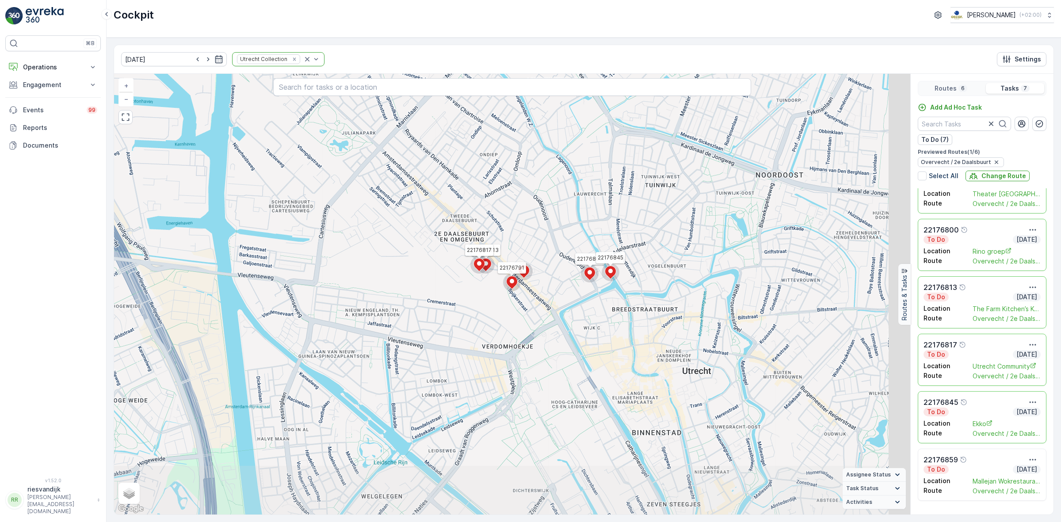
drag, startPoint x: 699, startPoint y: 415, endPoint x: 584, endPoint y: 319, distance: 149.8
click at [590, 319] on div "22176791 22176800 22176813 22176817 22176845 + − Satellite Roadmap Terrain Hybr…" at bounding box center [512, 294] width 796 height 441
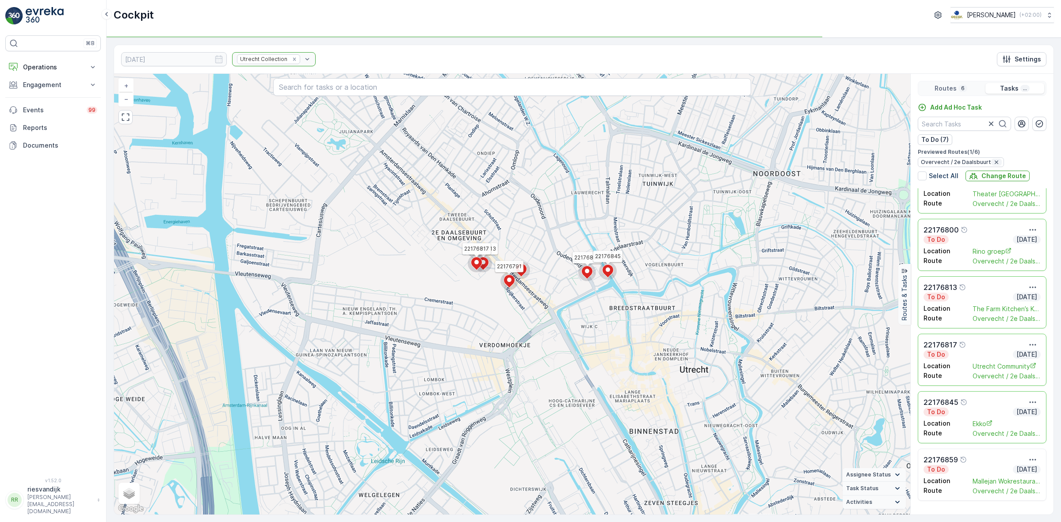
click at [995, 162] on icon "button" at bounding box center [996, 162] width 7 height 7
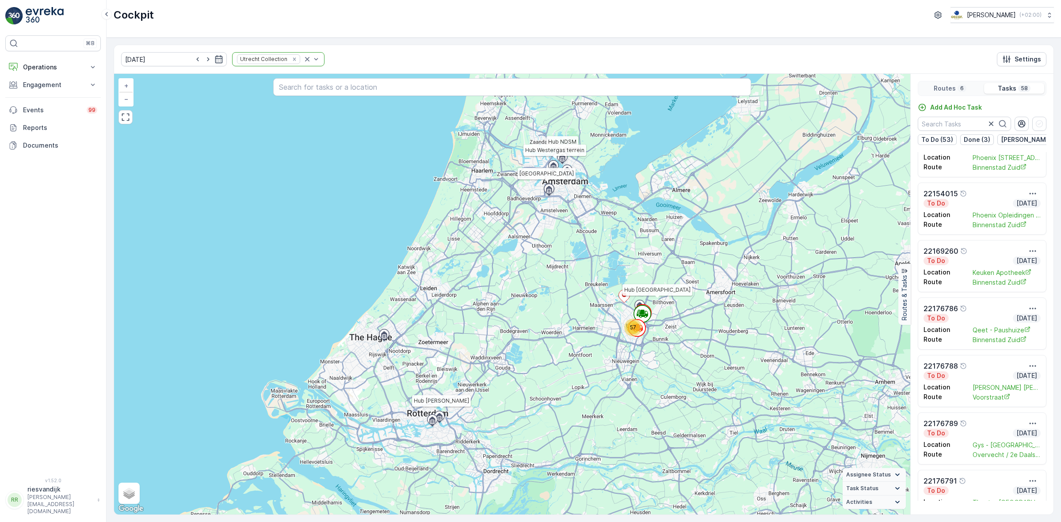
click at [941, 90] on p "Routes" at bounding box center [945, 88] width 22 height 9
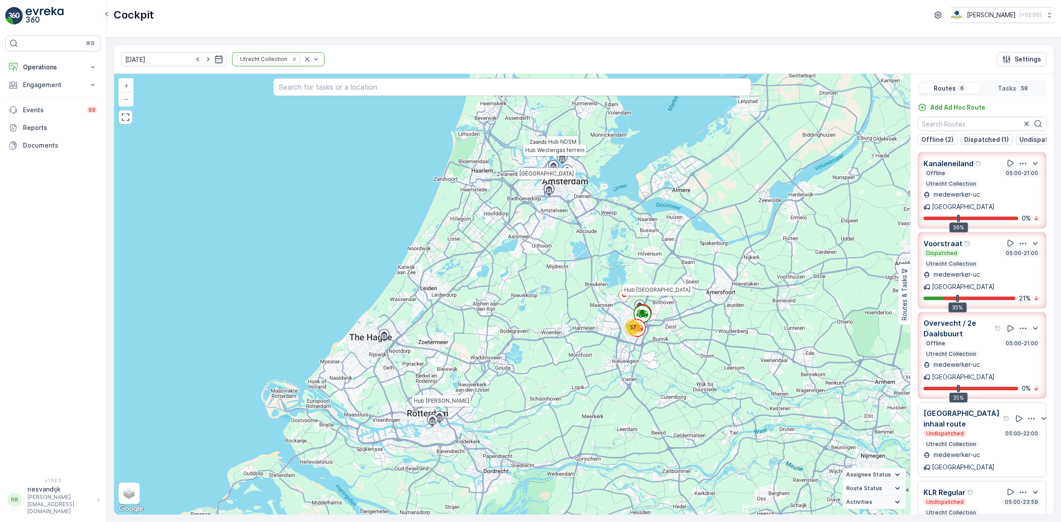
click at [972, 340] on div "Offline 05:00-21:00" at bounding box center [982, 343] width 117 height 7
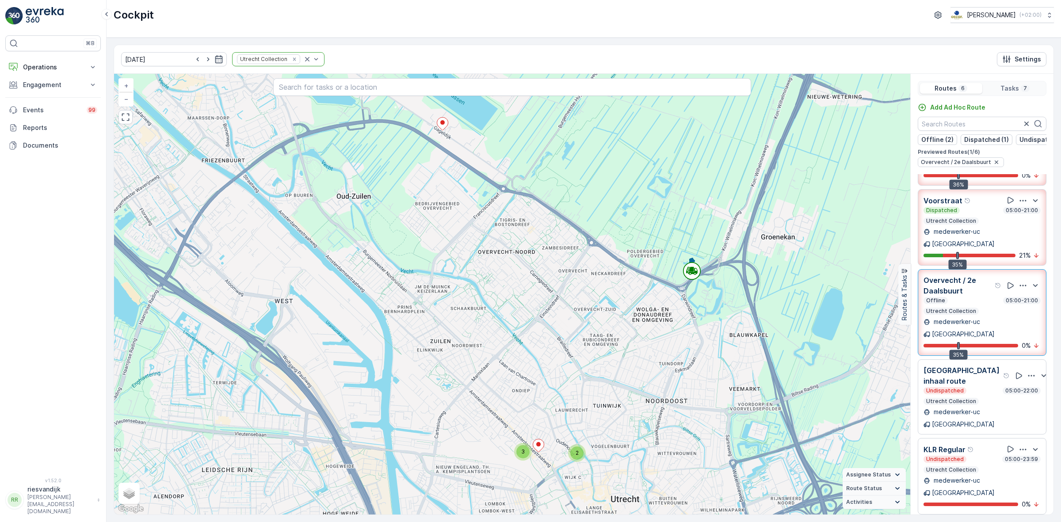
scroll to position [65, 0]
click at [975, 522] on p "Binnenstad Zuid" at bounding box center [952, 529] width 57 height 11
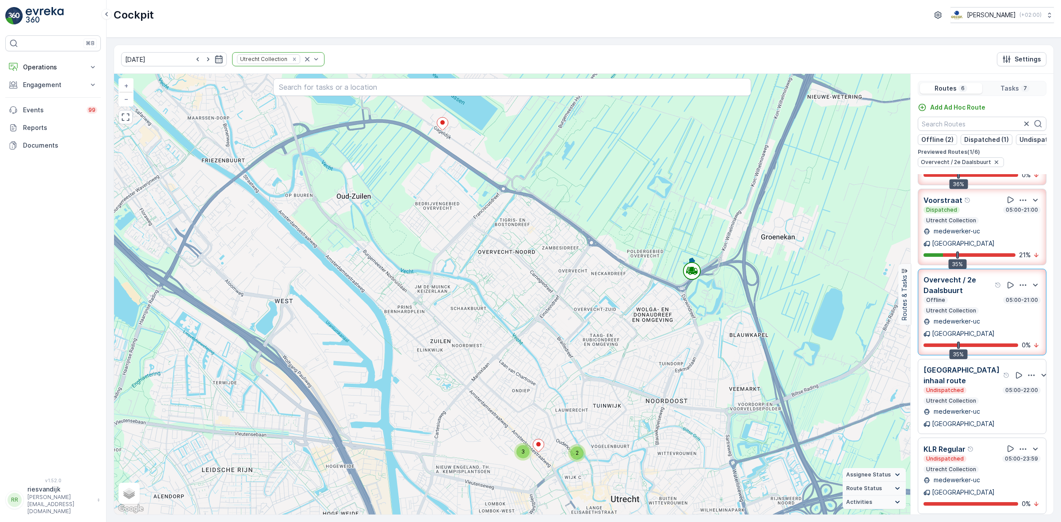
click at [975, 522] on p "Binnenstad Zuid" at bounding box center [952, 529] width 57 height 11
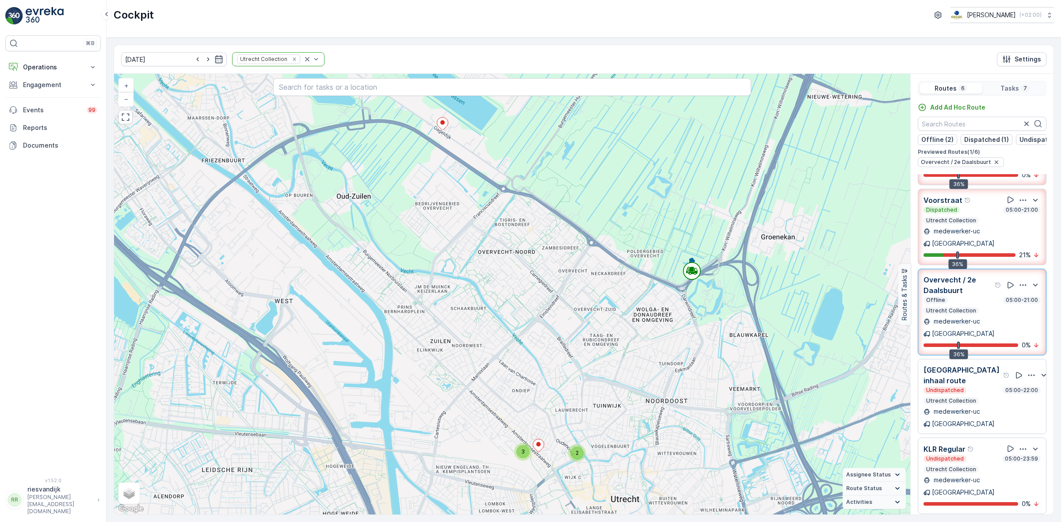
click at [975, 522] on p "Binnenstad Zuid" at bounding box center [952, 529] width 57 height 11
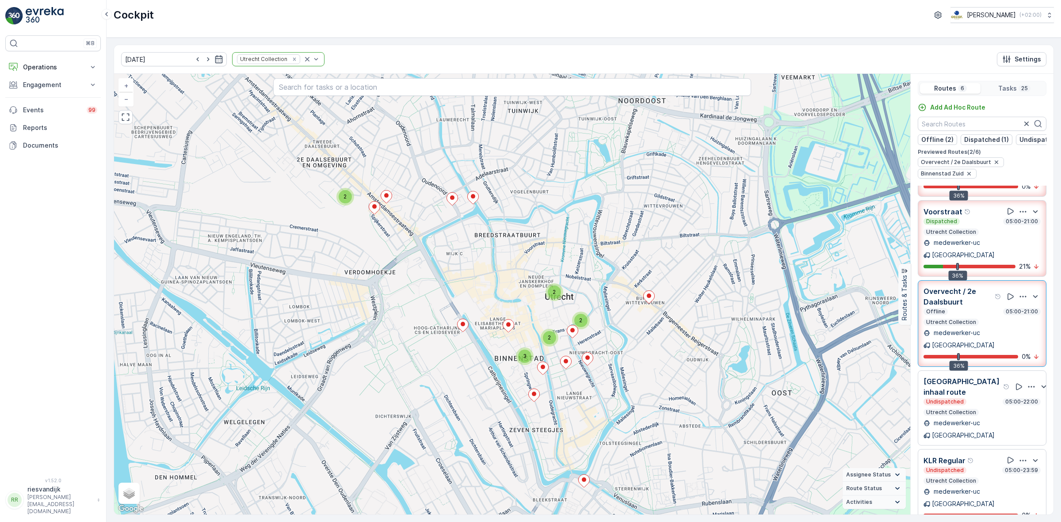
drag, startPoint x: 578, startPoint y: 397, endPoint x: 522, endPoint y: 428, distance: 63.5
click at [522, 427] on div "2 2 2 3 2 + − Satellite Roadmap Terrain Hybrid Leaflet Keyboard shortcuts Map D…" at bounding box center [512, 294] width 796 height 441
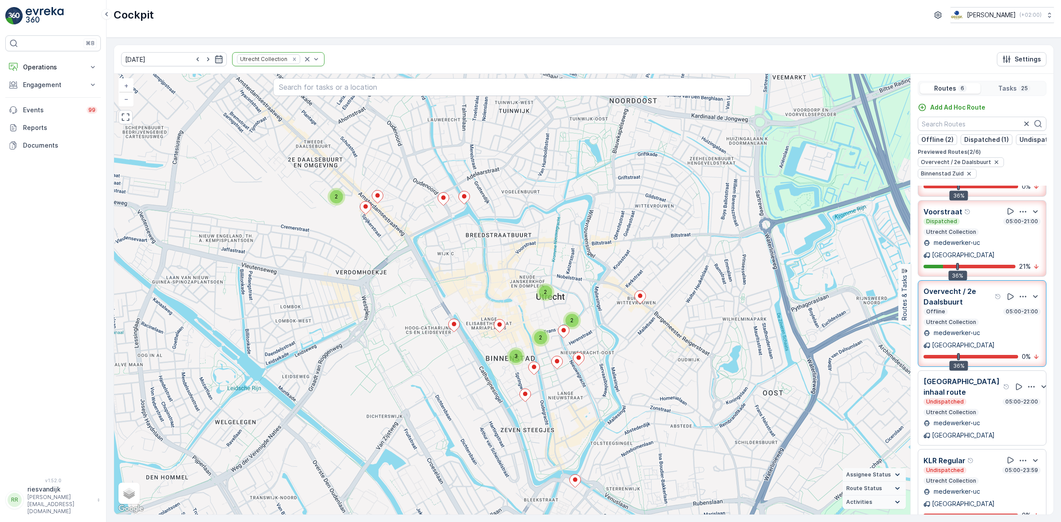
click at [950, 288] on p "Overvecht / 2e Daalsbuurt" at bounding box center [958, 296] width 69 height 21
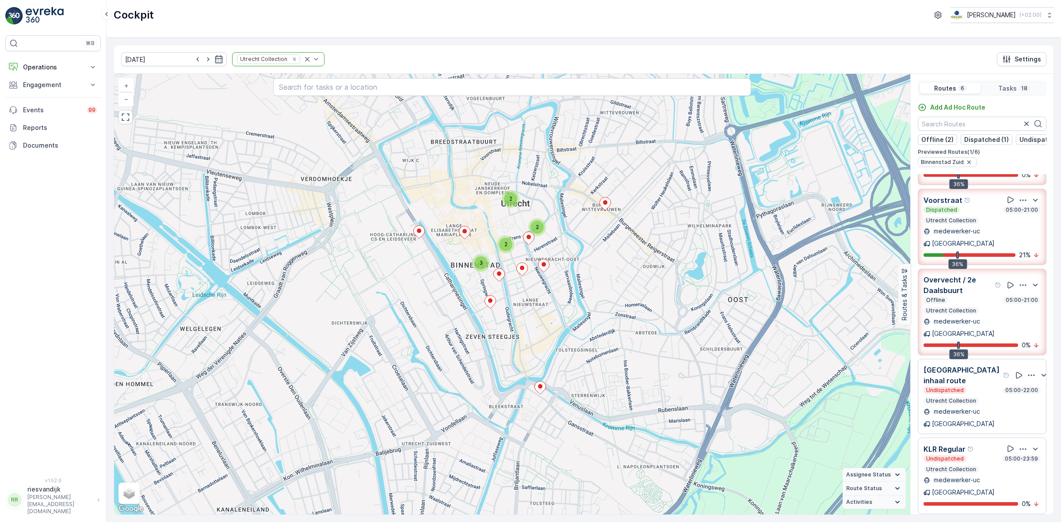
click at [950, 297] on div "Offline 05:00-21:00 Utrecht Collection" at bounding box center [982, 306] width 117 height 18
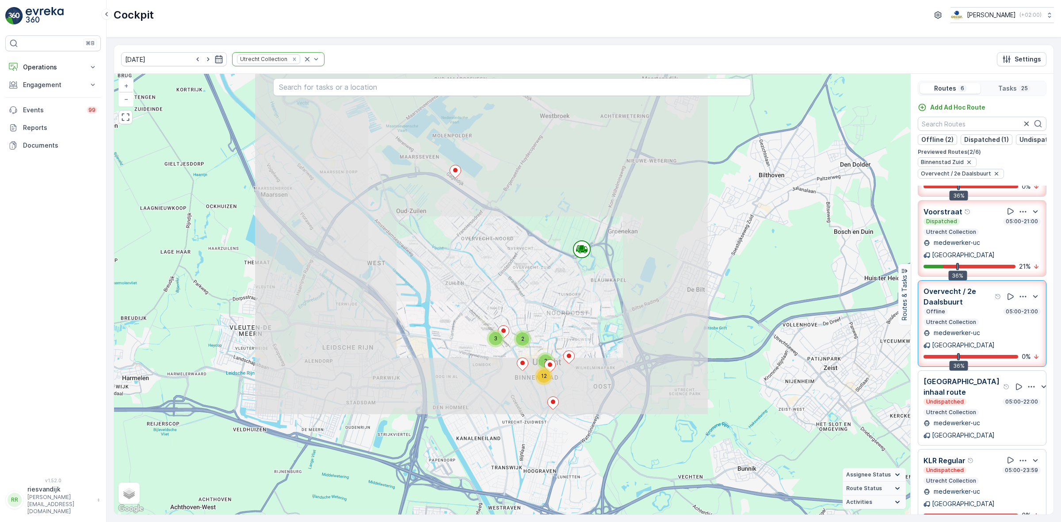
click at [950, 288] on p "Overvecht / 2e Daalsbuurt" at bounding box center [958, 296] width 69 height 21
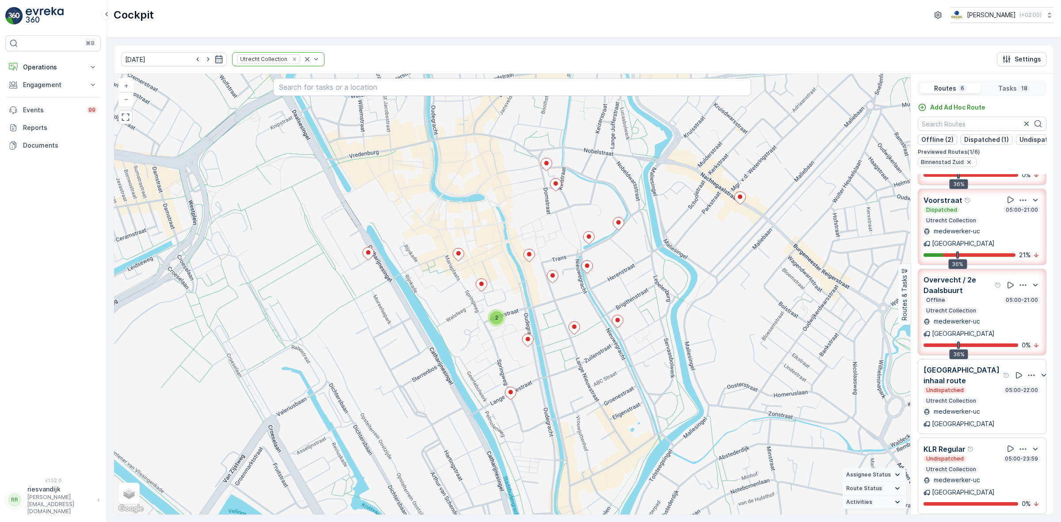
drag, startPoint x: 449, startPoint y: 306, endPoint x: 459, endPoint y: 403, distance: 96.9
click at [459, 403] on div "2 + − Satellite Roadmap Terrain Hybrid Leaflet Keyboard shortcuts Map Data Map …" at bounding box center [512, 294] width 796 height 441
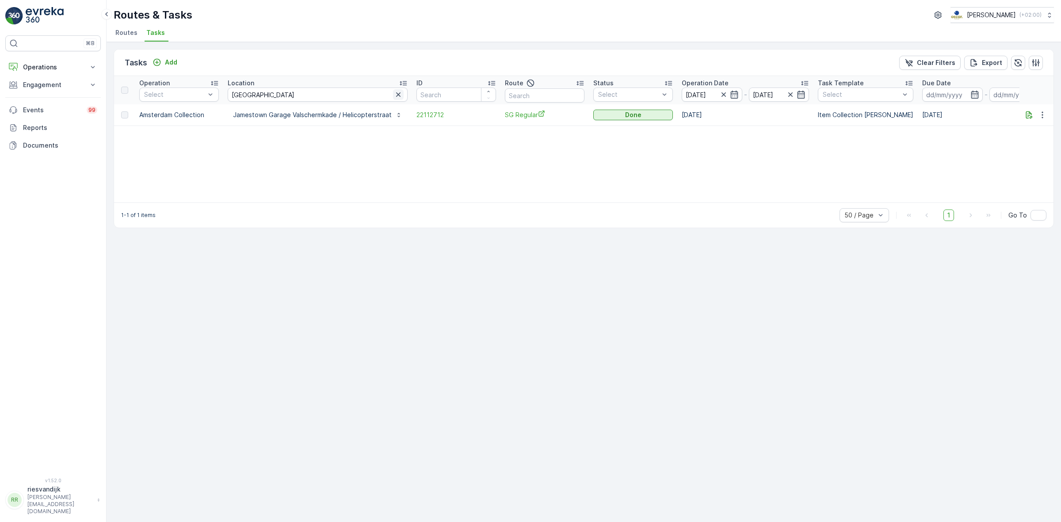
click at [395, 93] on icon "button" at bounding box center [398, 94] width 9 height 9
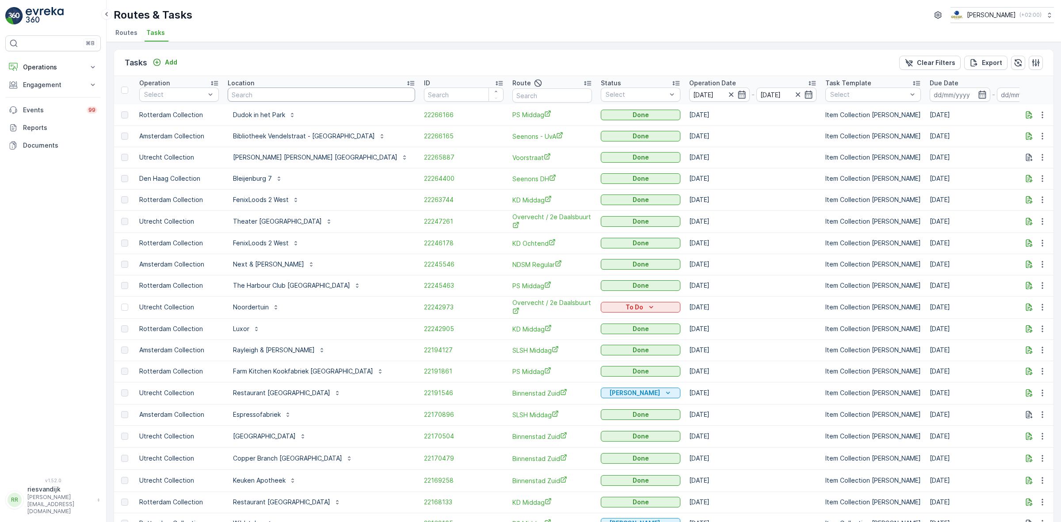
click at [284, 92] on input "text" at bounding box center [321, 95] width 187 height 14
type input "heidel"
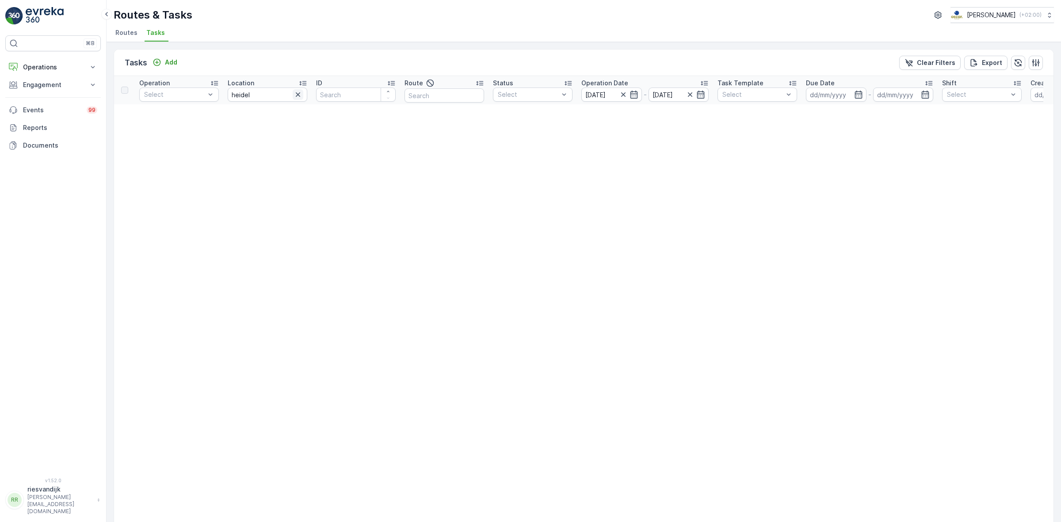
click at [297, 93] on icon "button" at bounding box center [298, 94] width 4 height 4
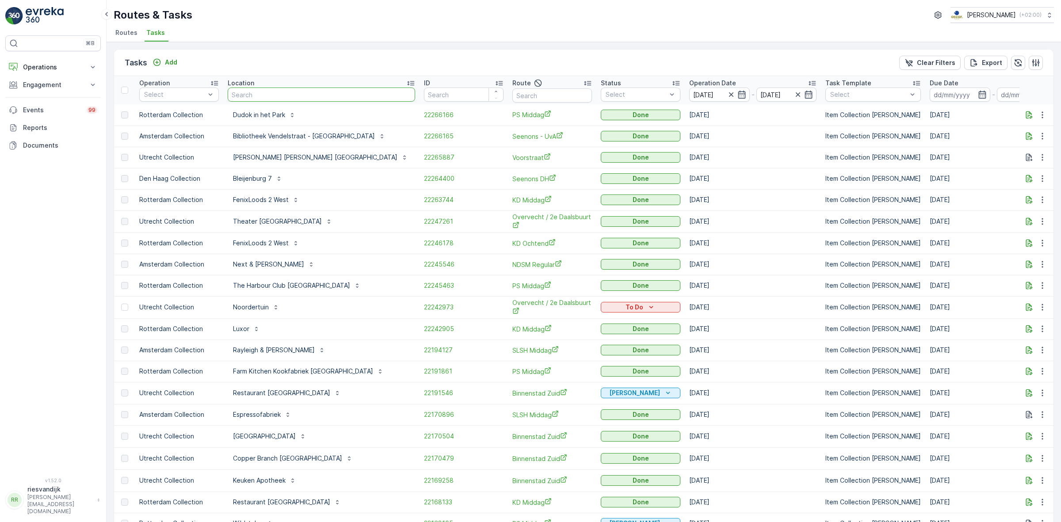
click at [288, 93] on input "text" at bounding box center [321, 95] width 187 height 14
type input "HU"
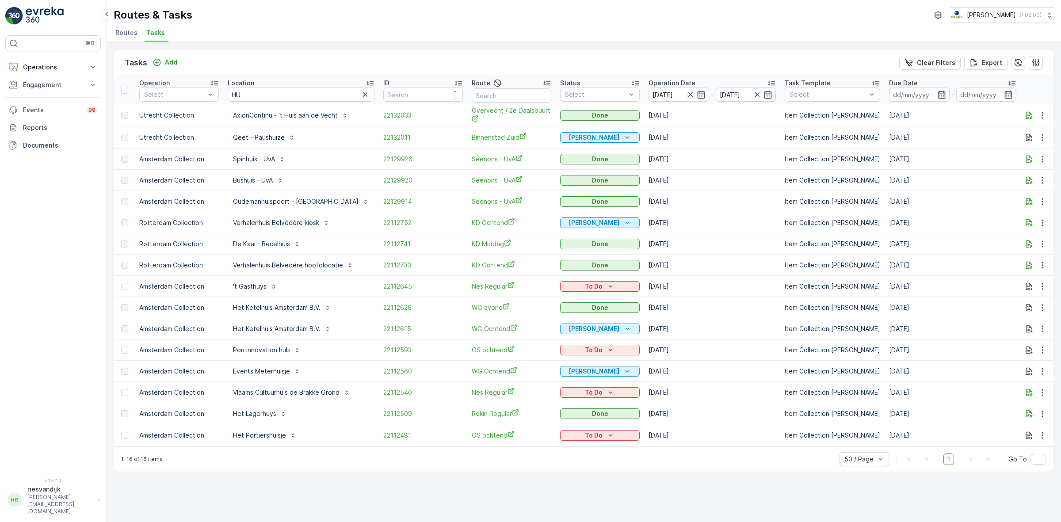
click at [686, 91] on icon "button" at bounding box center [690, 94] width 9 height 9
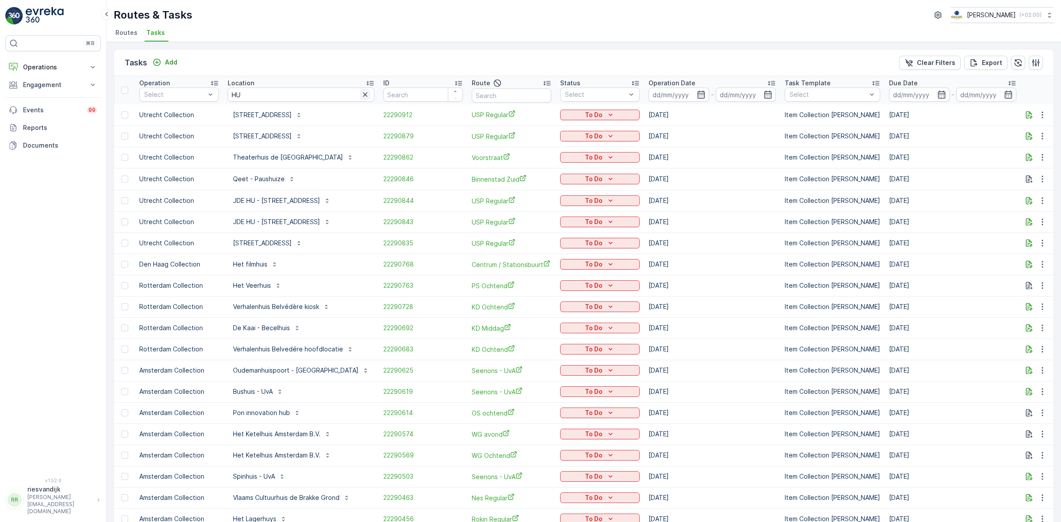
click at [361, 96] on icon "button" at bounding box center [365, 94] width 9 height 9
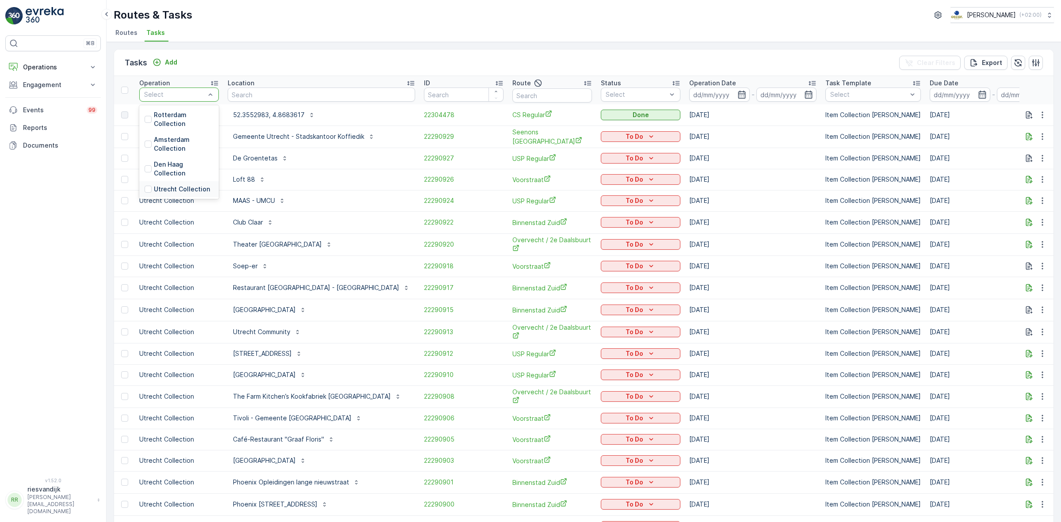
click at [178, 189] on p "Utrecht Collection" at bounding box center [182, 189] width 56 height 9
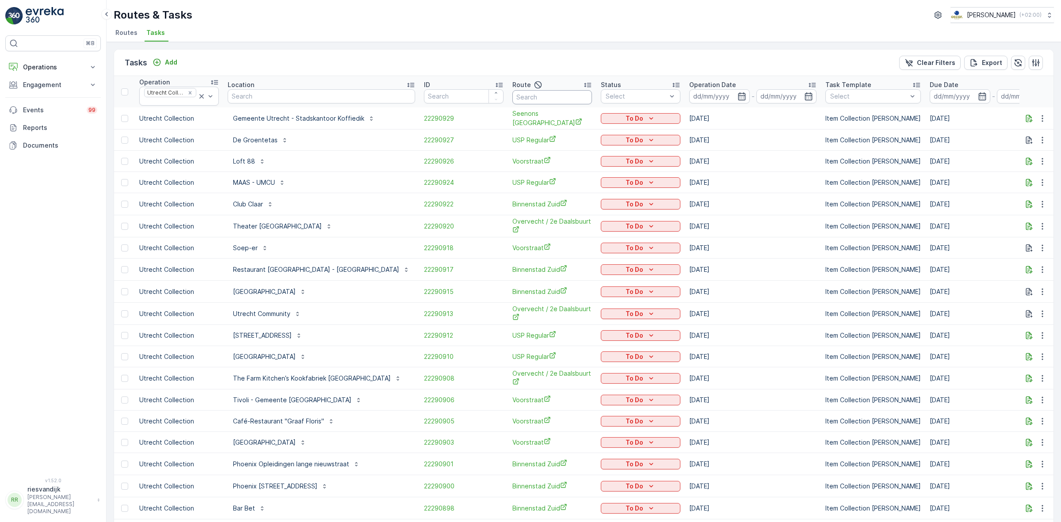
click at [514, 94] on input "text" at bounding box center [553, 97] width 80 height 14
type input "overw"
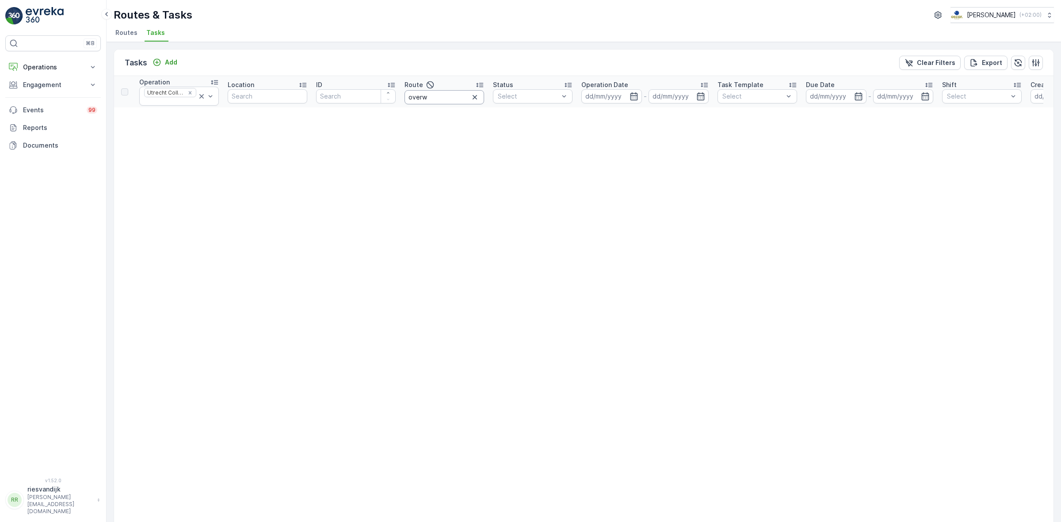
click at [427, 99] on input "overw" at bounding box center [445, 97] width 80 height 14
type input "overve"
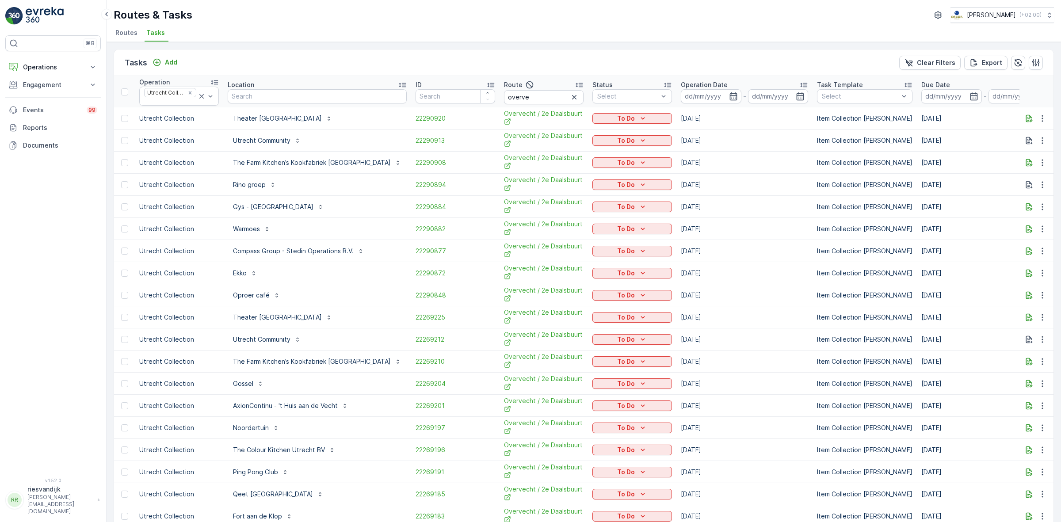
drag, startPoint x: 533, startPoint y: 97, endPoint x: 528, endPoint y: 97, distance: 5.7
click at [570, 97] on icon "button" at bounding box center [574, 97] width 9 height 9
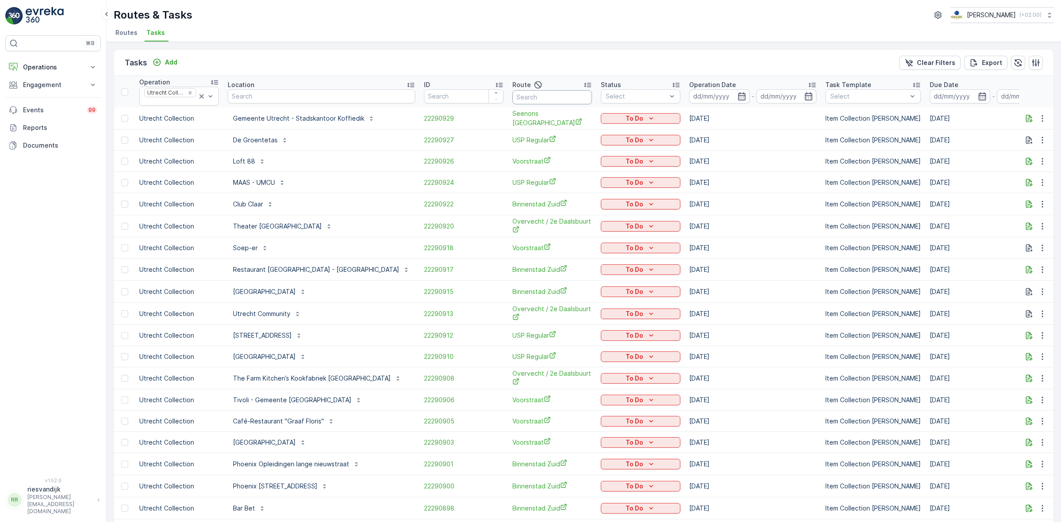
click at [516, 100] on input "text" at bounding box center [553, 97] width 80 height 14
type input "zuid"
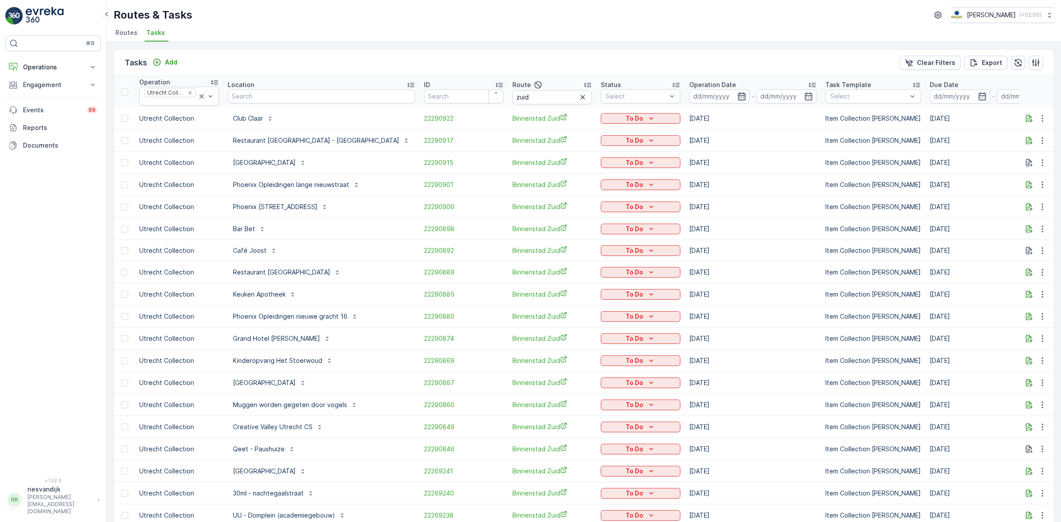
click at [738, 96] on icon "button" at bounding box center [742, 96] width 9 height 9
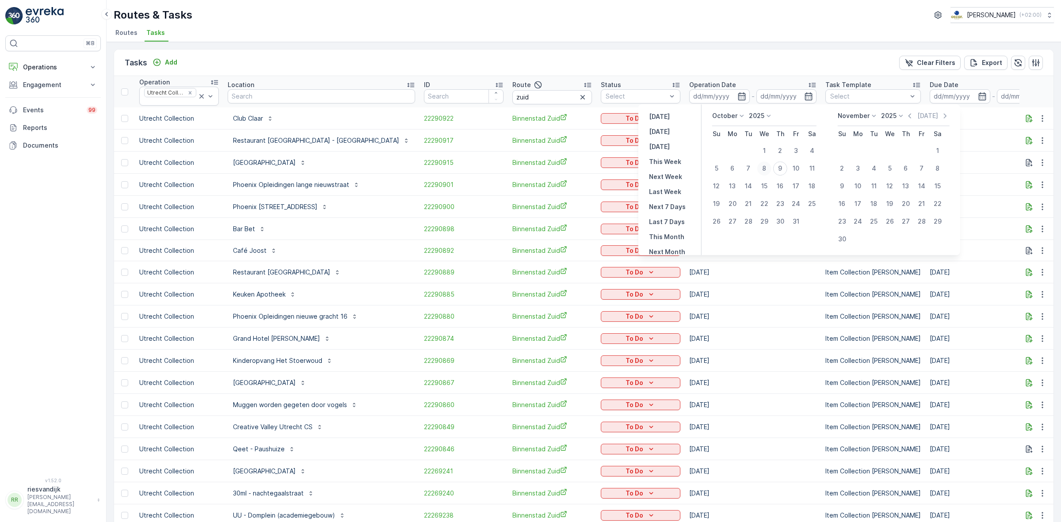
click at [769, 169] on div "8" at bounding box center [764, 168] width 14 height 14
type input "[DATE]"
click at [769, 169] on div "8" at bounding box center [764, 168] width 14 height 14
type input "[DATE]"
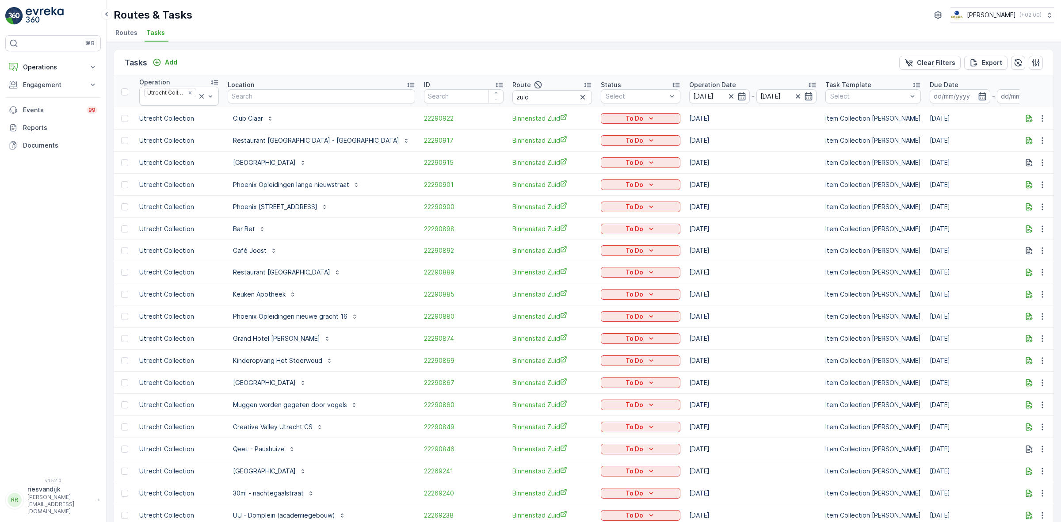
click at [746, 52] on div "Tasks Add Clear Filters Export" at bounding box center [584, 63] width 940 height 27
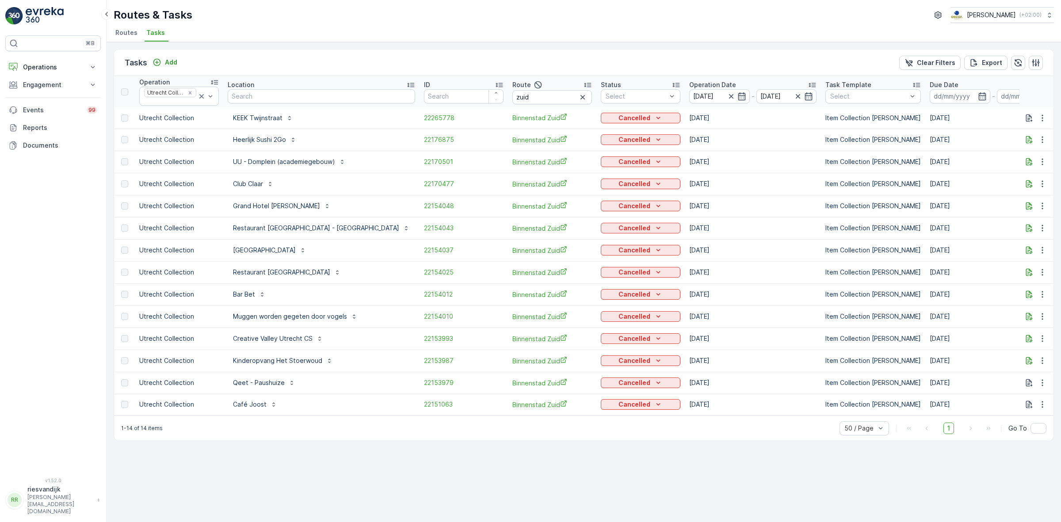
click at [253, 87] on p "Location" at bounding box center [241, 84] width 27 height 9
click at [452, 490] on div "Tasks Add Clear Filters Export Operation Utrecht Collection Location ID Route z…" at bounding box center [584, 282] width 955 height 480
click at [738, 98] on icon "button" at bounding box center [742, 96] width 8 height 8
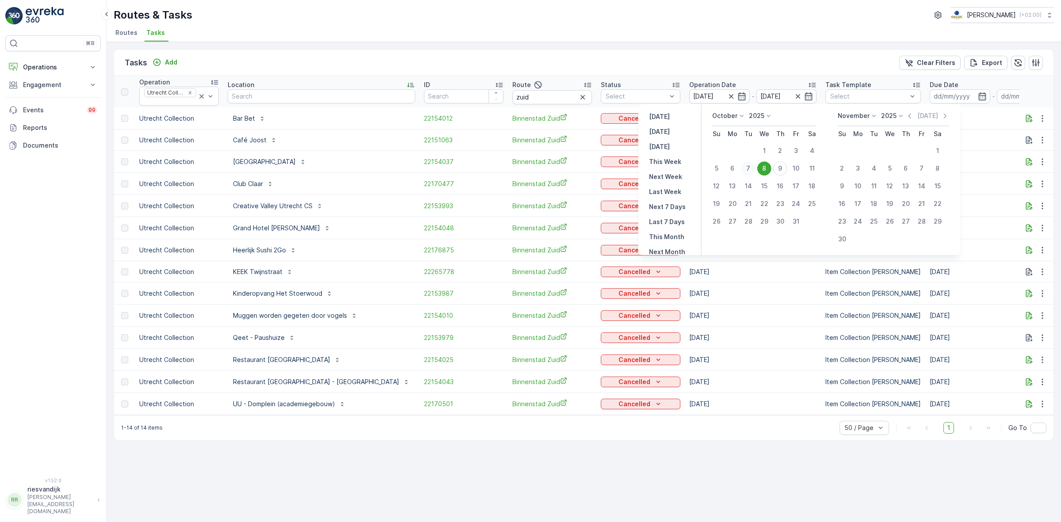
click at [746, 168] on div "7" at bounding box center [749, 168] width 14 height 14
type input "07.10.2025"
click at [726, 33] on ul "Routes Tasks" at bounding box center [580, 34] width 933 height 15
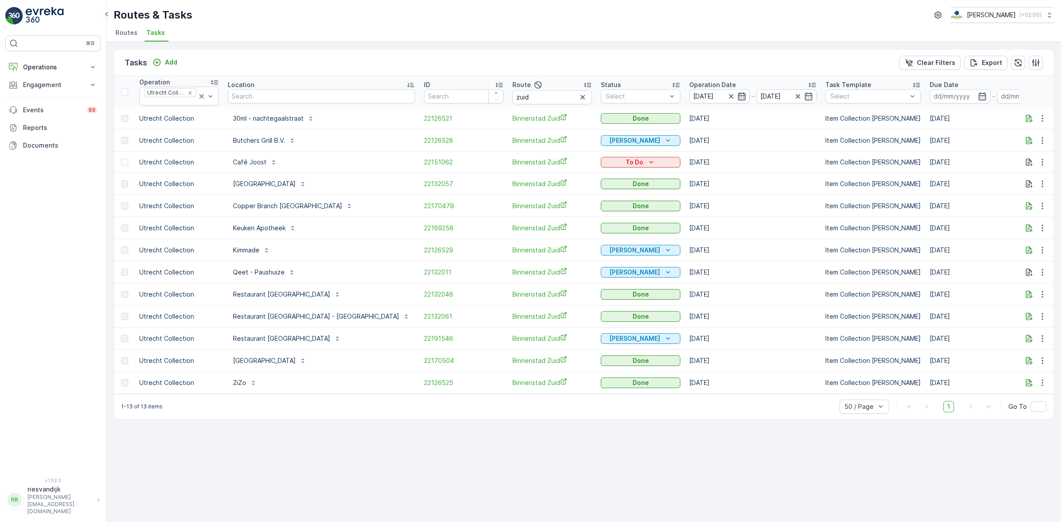
click at [738, 97] on icon "button" at bounding box center [742, 96] width 9 height 9
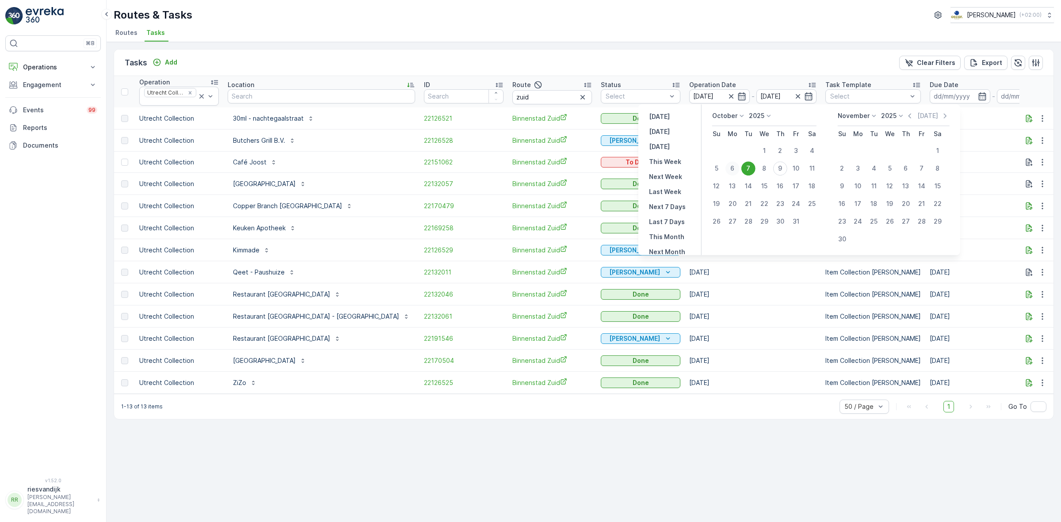
click at [736, 168] on div "6" at bounding box center [733, 168] width 14 height 14
type input "06.10.2025"
click at [696, 43] on div "Tasks Add Clear Filters Export Operation Utrecht Collection Location ID Route z…" at bounding box center [584, 282] width 955 height 480
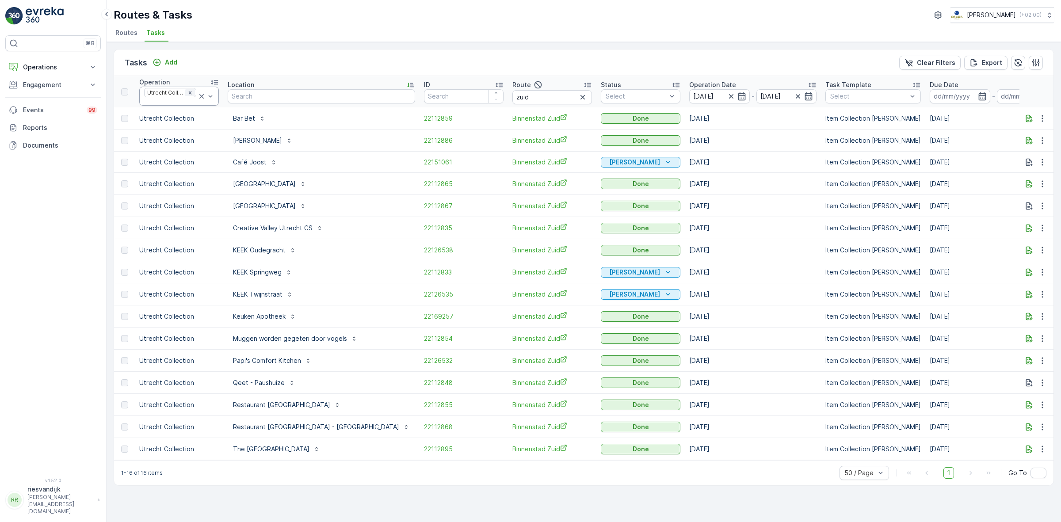
click at [192, 93] on icon "Remove Utrecht Collection" at bounding box center [190, 93] width 6 height 6
click at [578, 93] on icon "button" at bounding box center [582, 95] width 9 height 9
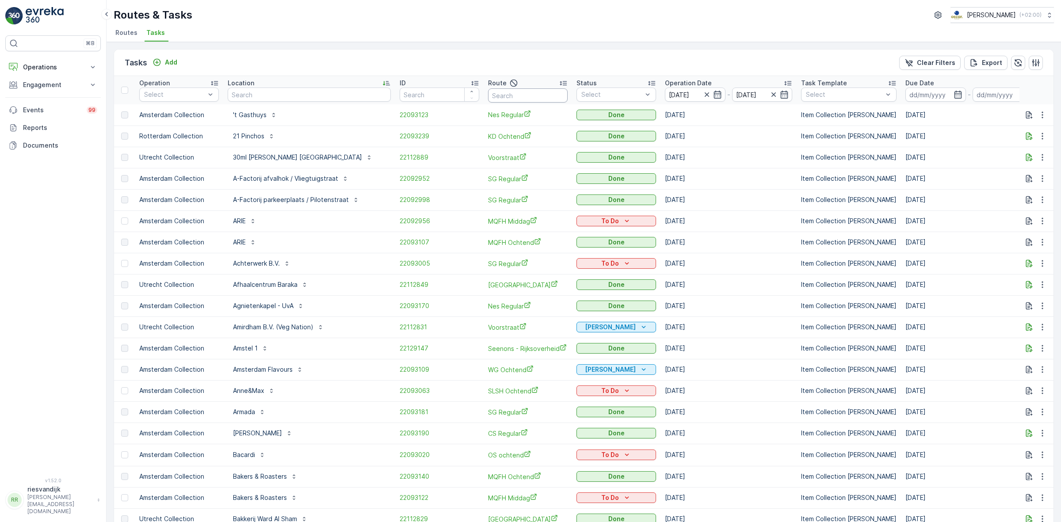
click at [522, 93] on input "text" at bounding box center [528, 95] width 80 height 14
click at [183, 191] on p "Utrecht Collection" at bounding box center [182, 189] width 56 height 9
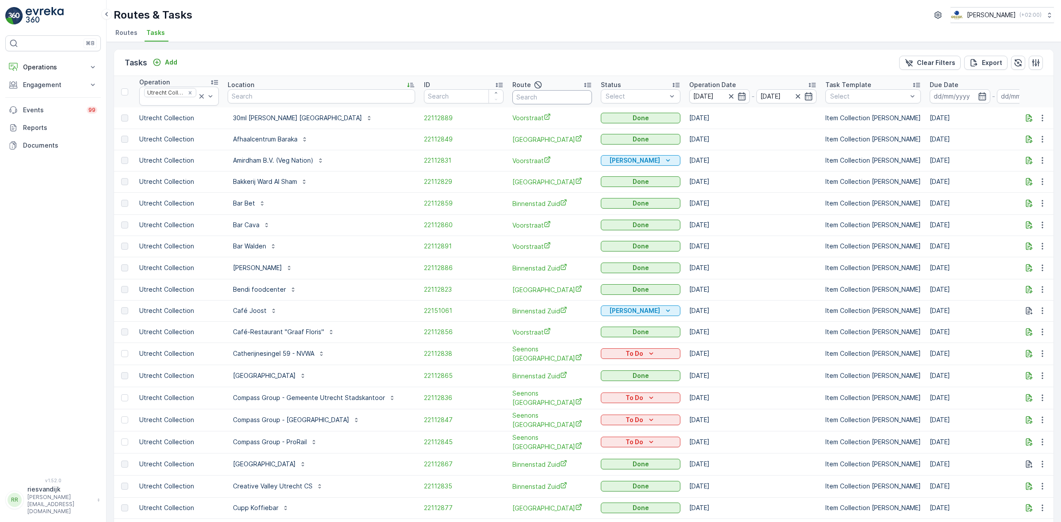
click at [554, 101] on input "text" at bounding box center [553, 97] width 80 height 14
type input "re"
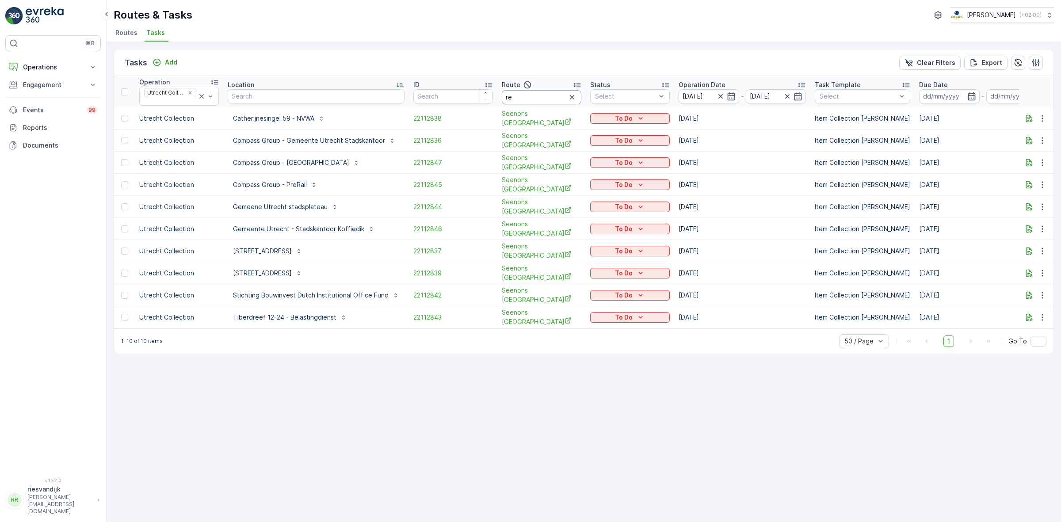
click at [543, 101] on input "re" at bounding box center [542, 97] width 80 height 14
type input "r"
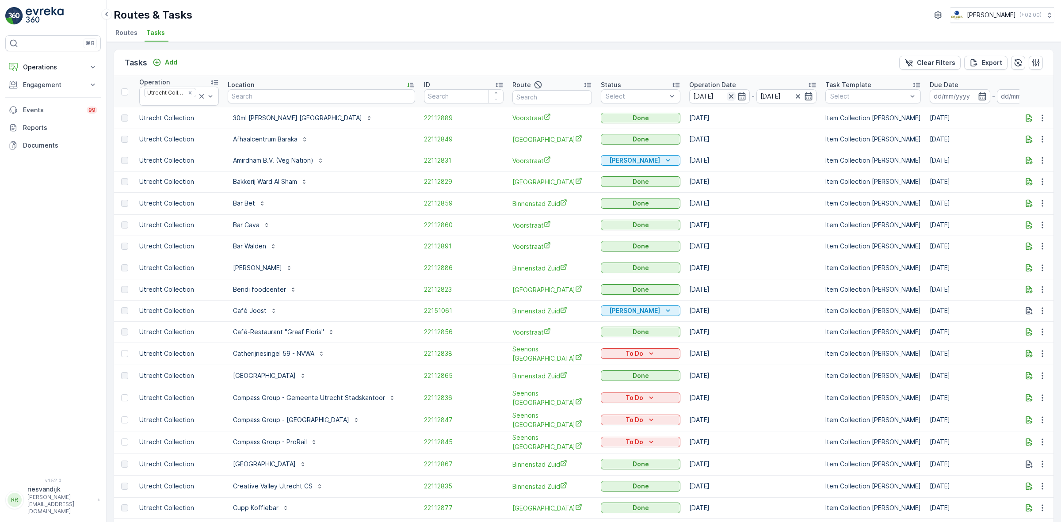
click at [727, 100] on icon "button" at bounding box center [731, 96] width 9 height 9
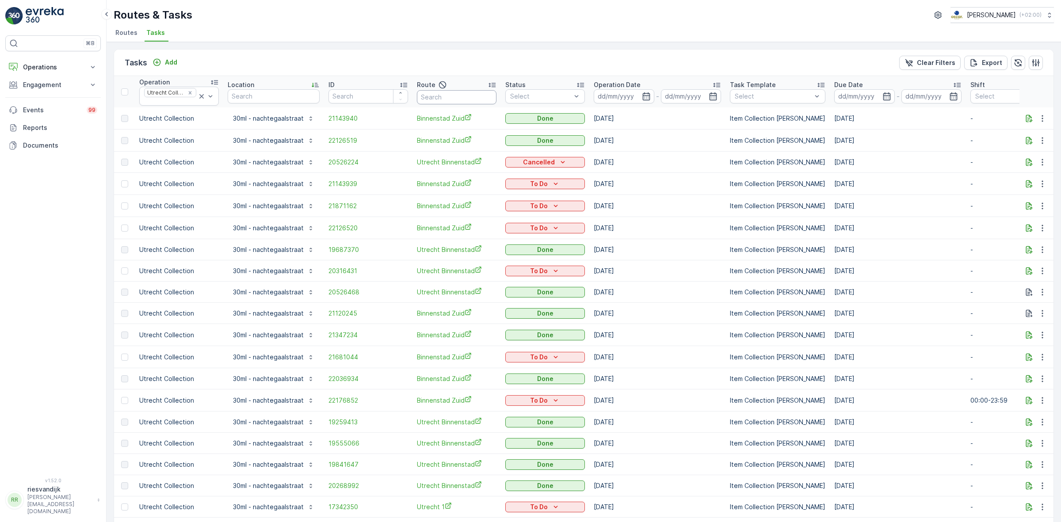
click at [481, 96] on input "text" at bounding box center [457, 97] width 80 height 14
type input "regul"
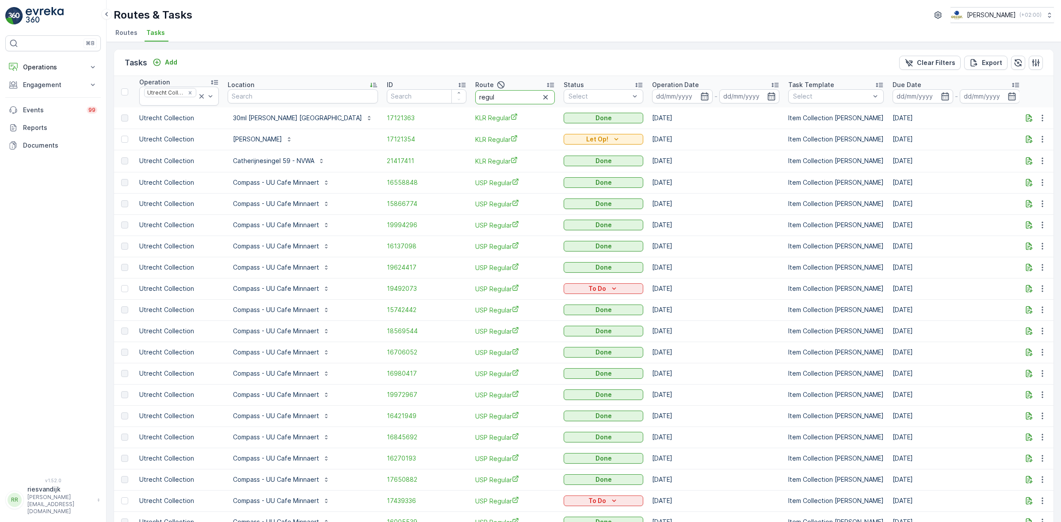
drag, startPoint x: 458, startPoint y: 93, endPoint x: 427, endPoint y: 93, distance: 31.0
click at [427, 93] on tr "Operation Utrecht Collection Location ID Route regul Status Select Operation Da…" at bounding box center [831, 91] width 1435 height 31
type input "usp"
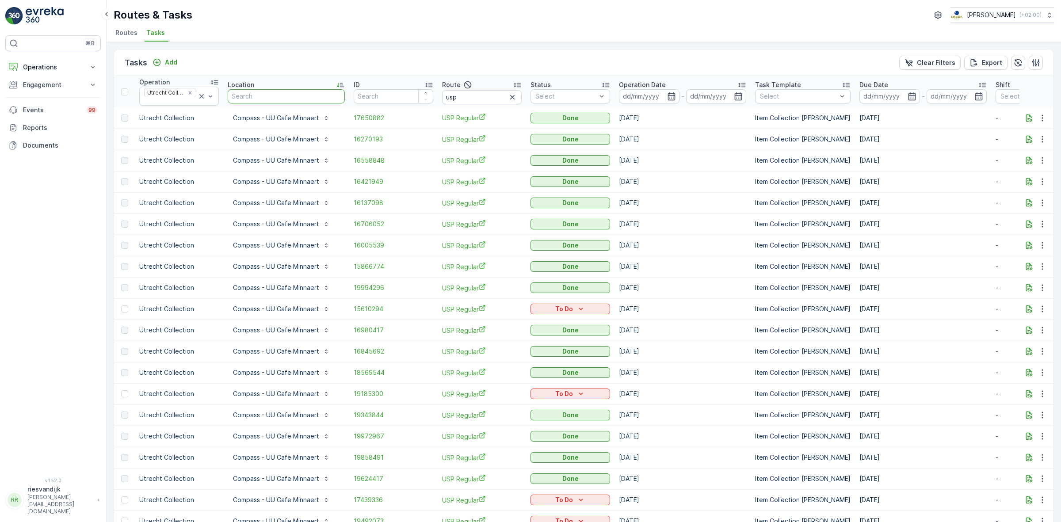
click at [288, 94] on input "text" at bounding box center [286, 96] width 117 height 14
type input "heide"
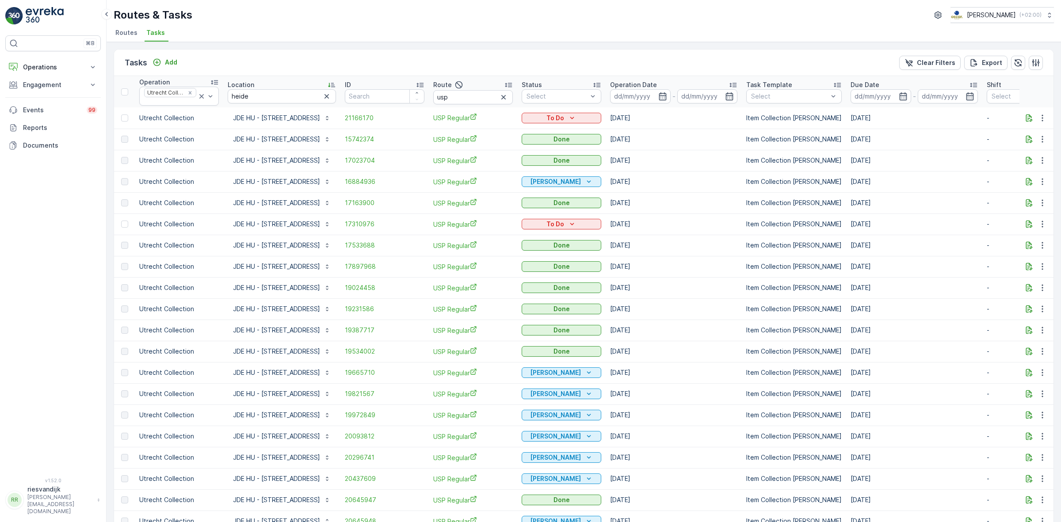
click at [631, 82] on p "Operation Date" at bounding box center [633, 84] width 47 height 9
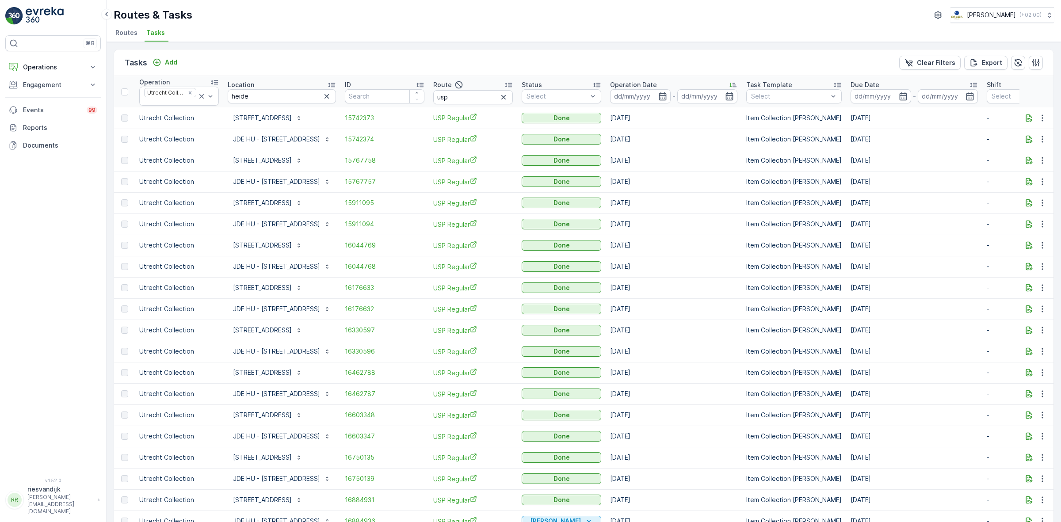
click at [631, 82] on p "Operation Date" at bounding box center [633, 84] width 47 height 9
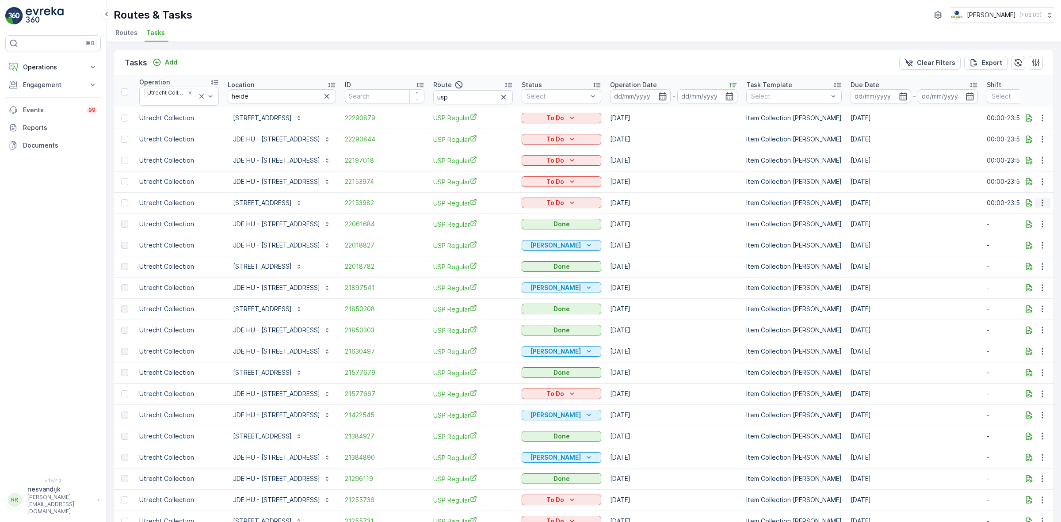
click at [1044, 207] on icon "button" at bounding box center [1042, 203] width 9 height 9
click at [1029, 240] on span "Change Route" at bounding box center [1019, 241] width 43 height 9
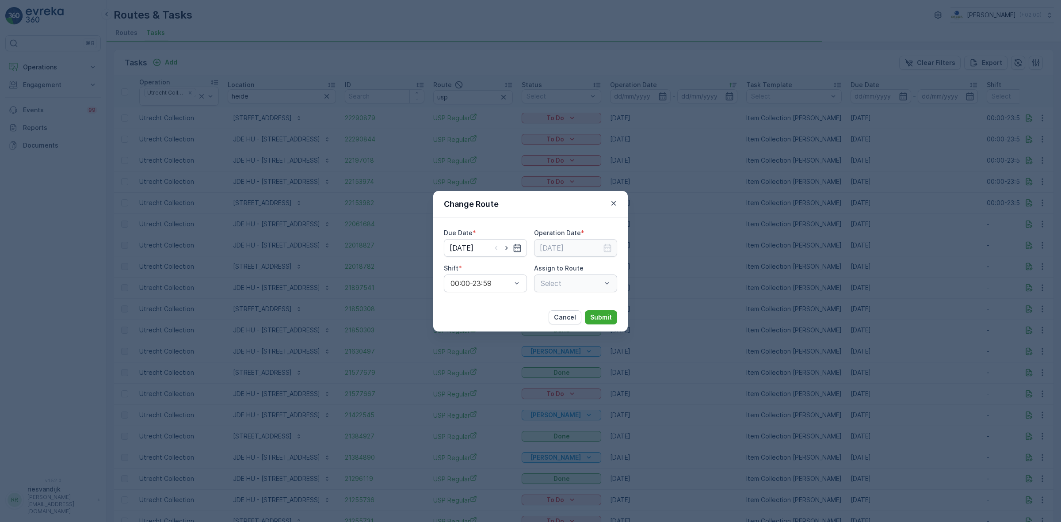
type input "[DATE]"
click at [505, 249] on icon "button" at bounding box center [506, 248] width 9 height 9
type input "[DATE]"
click at [505, 249] on icon "button" at bounding box center [506, 248] width 9 height 9
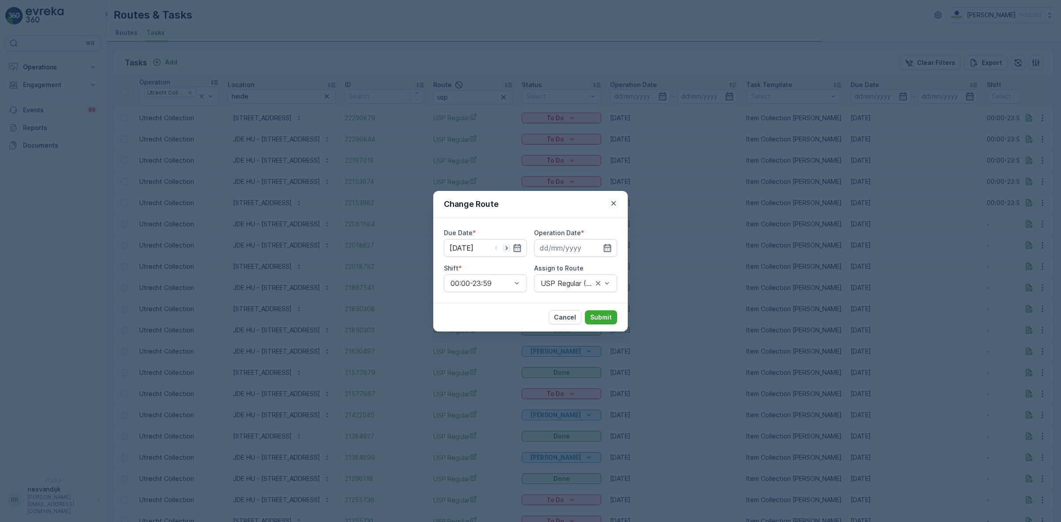
type input "[DATE]"
click at [608, 252] on icon "button" at bounding box center [607, 248] width 9 height 9
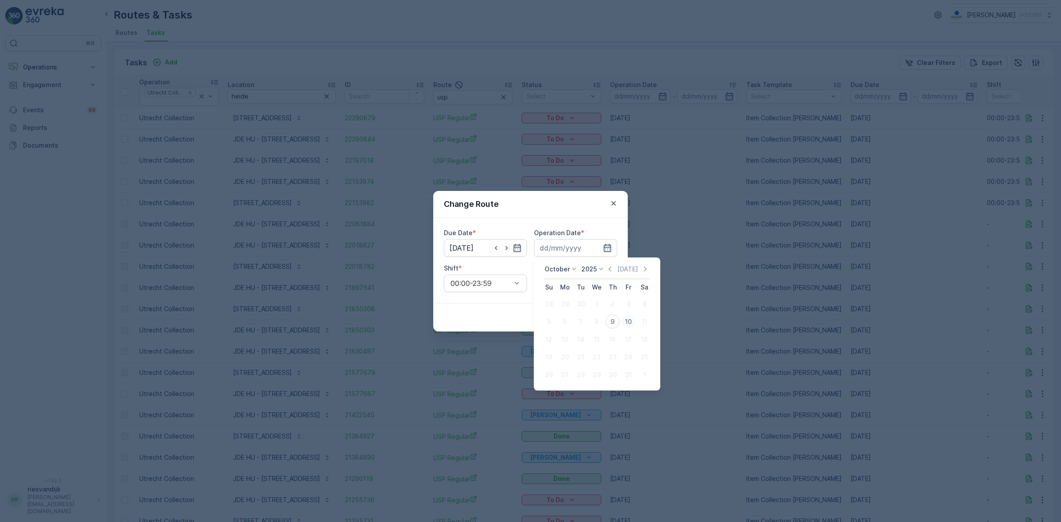
click at [631, 325] on div "10" at bounding box center [629, 322] width 14 height 14
type input "[DATE]"
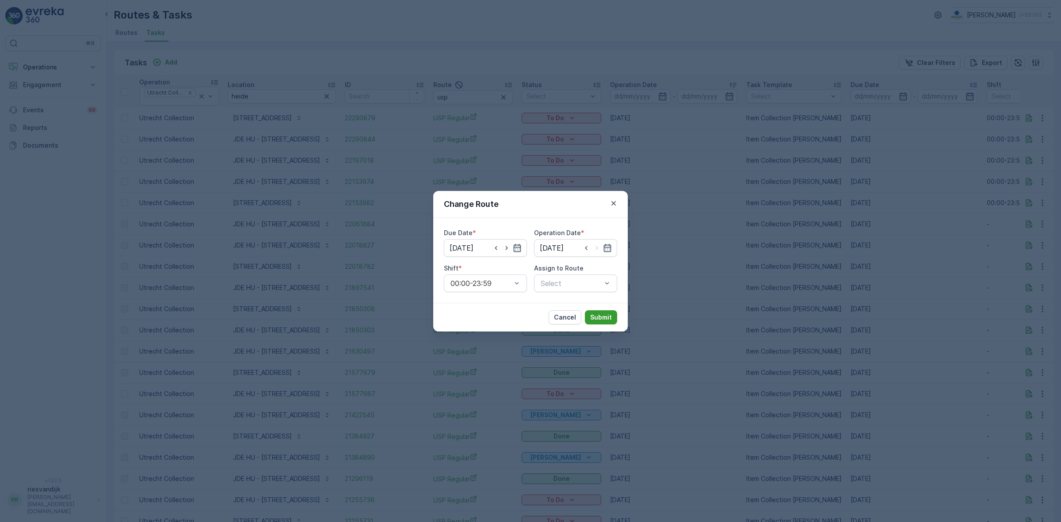
click at [601, 323] on button "Submit" at bounding box center [601, 317] width 32 height 14
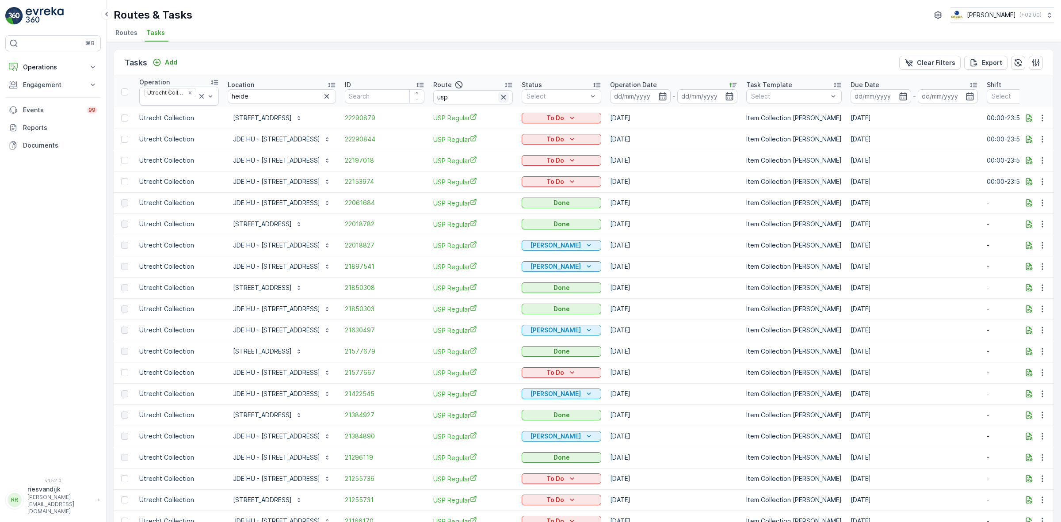
click at [501, 96] on icon "button" at bounding box center [503, 97] width 4 height 4
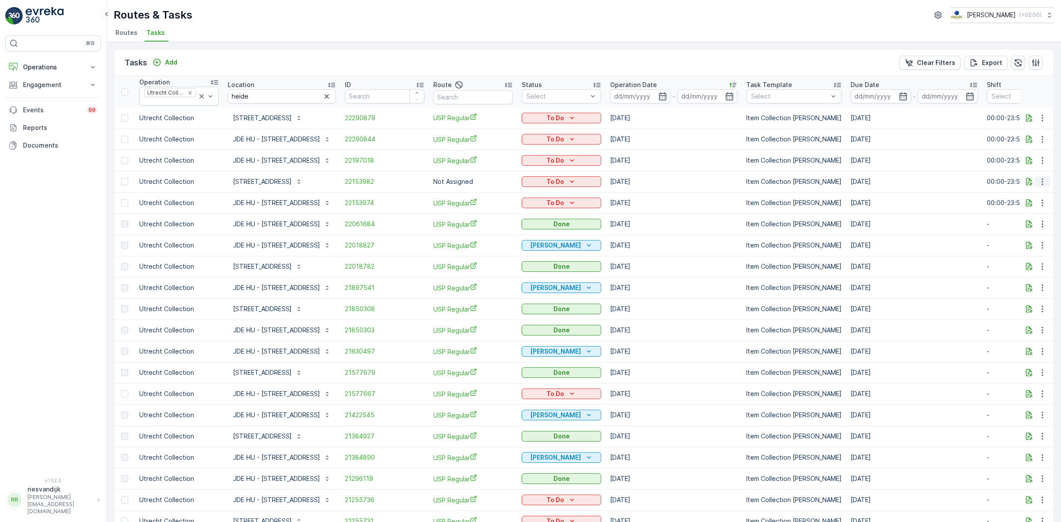
click at [1041, 184] on icon "button" at bounding box center [1042, 181] width 9 height 9
click at [1035, 216] on span "Change Route" at bounding box center [1019, 220] width 43 height 9
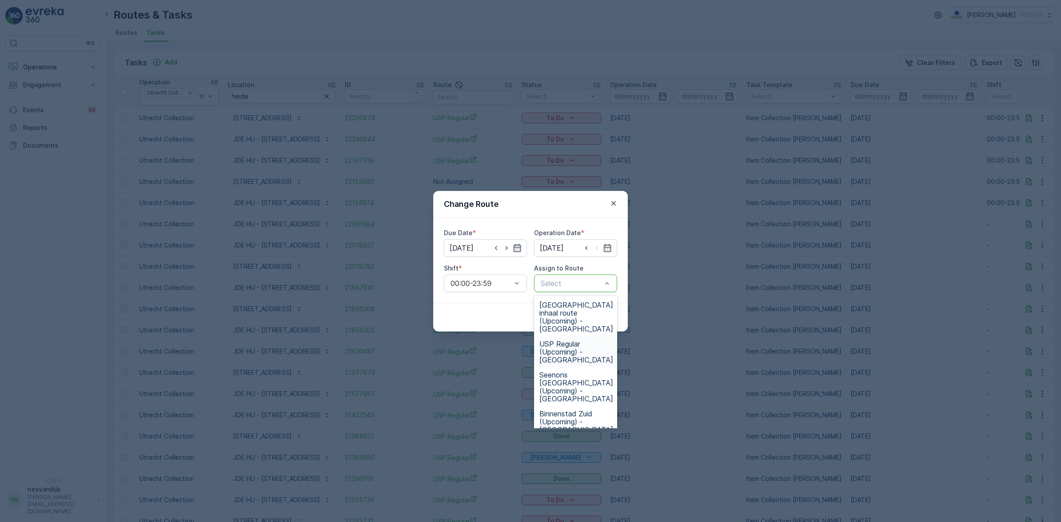
click at [585, 340] on span "USP Regular (Upcoming) - Utrecht" at bounding box center [576, 352] width 74 height 24
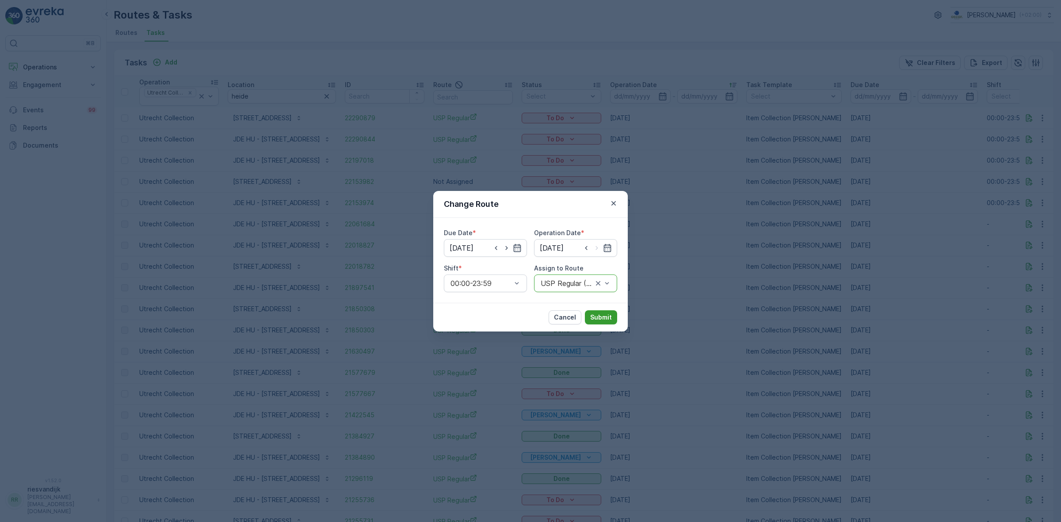
click at [598, 321] on p "Submit" at bounding box center [601, 317] width 22 height 9
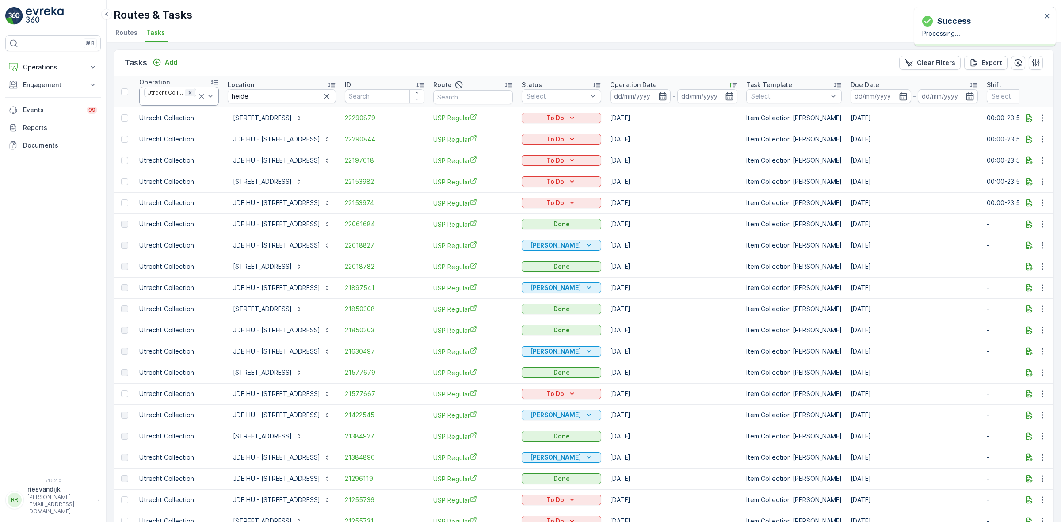
click at [189, 91] on icon "Remove Utrecht Collection" at bounding box center [190, 93] width 6 height 6
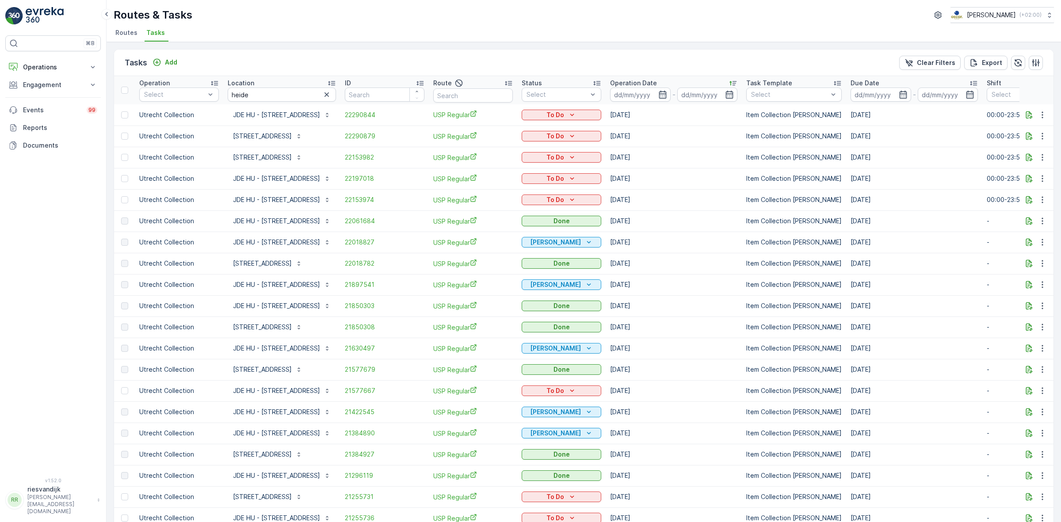
click at [733, 27] on ul "Routes Tasks" at bounding box center [580, 34] width 933 height 15
click at [324, 97] on icon "button" at bounding box center [326, 94] width 9 height 9
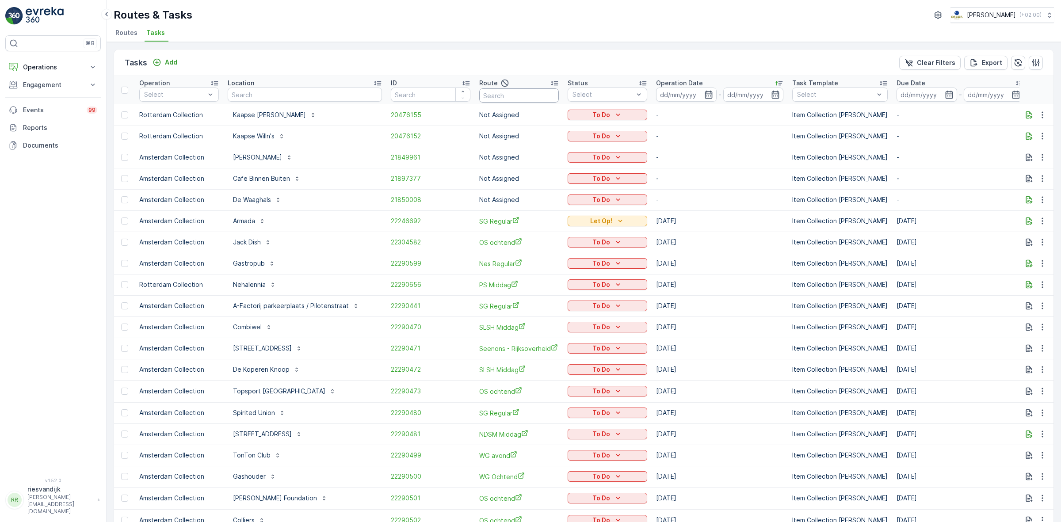
click at [480, 95] on input "text" at bounding box center [519, 95] width 80 height 14
type input "usp"
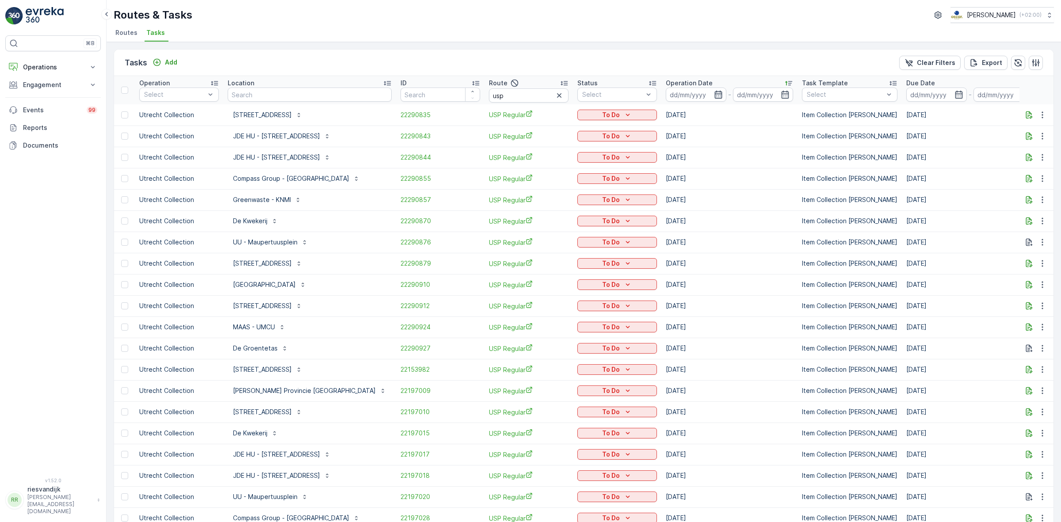
click at [714, 91] on icon "button" at bounding box center [718, 94] width 9 height 9
click at [757, 28] on ul "Routes Tasks" at bounding box center [580, 34] width 933 height 15
click at [715, 98] on icon "button" at bounding box center [719, 95] width 8 height 8
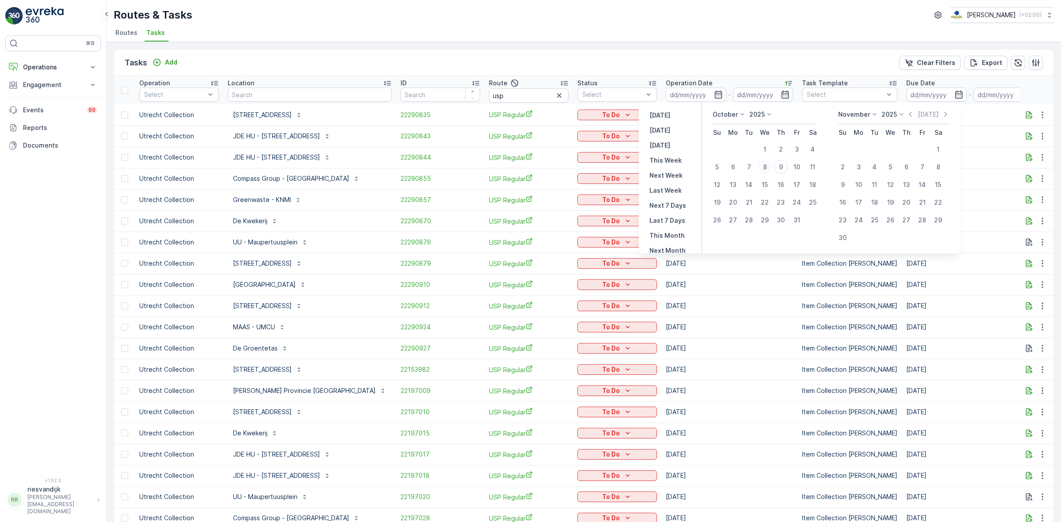
click at [764, 168] on div "8" at bounding box center [765, 167] width 14 height 14
type input "[DATE]"
click at [739, 41] on ul "Routes Tasks" at bounding box center [580, 34] width 933 height 15
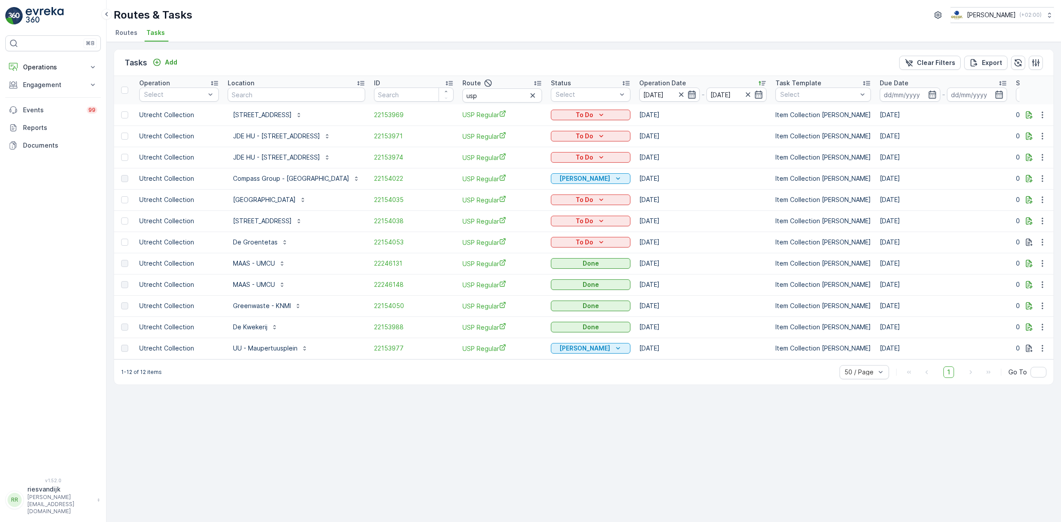
click at [690, 95] on icon "button" at bounding box center [692, 94] width 9 height 9
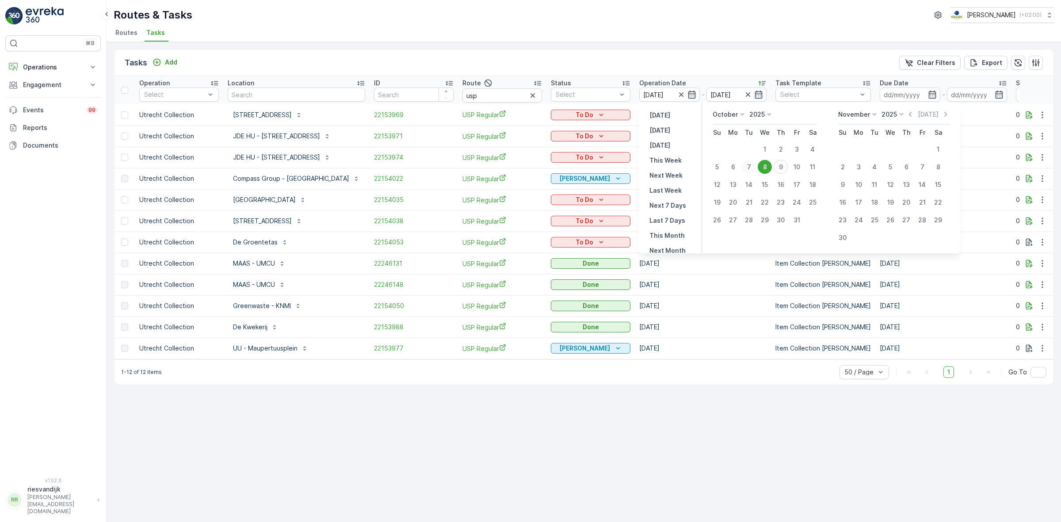
click at [753, 167] on div "7" at bounding box center [749, 167] width 14 height 14
type input "07.10.2025"
click at [711, 41] on div "Routes & Tasks Oscar Circulair ( +02:00 ) Routes Tasks" at bounding box center [584, 21] width 955 height 42
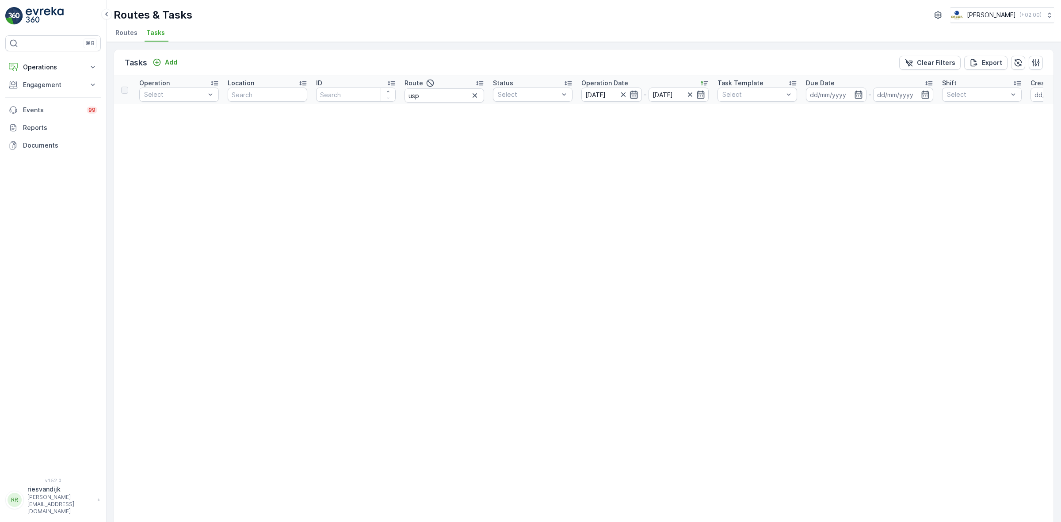
click at [637, 94] on icon "button" at bounding box center [634, 94] width 9 height 9
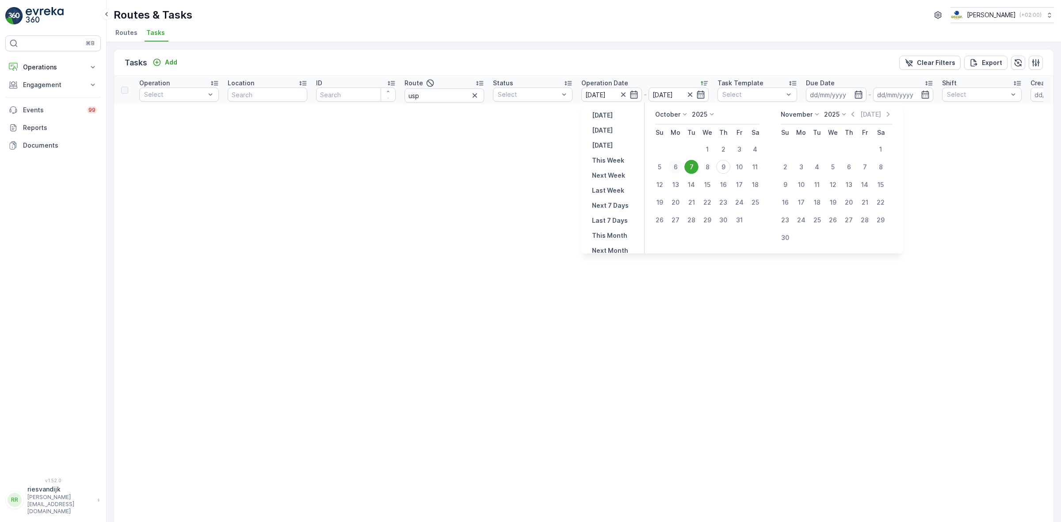
click at [679, 167] on div "6" at bounding box center [676, 167] width 14 height 14
type input "06.10.2025"
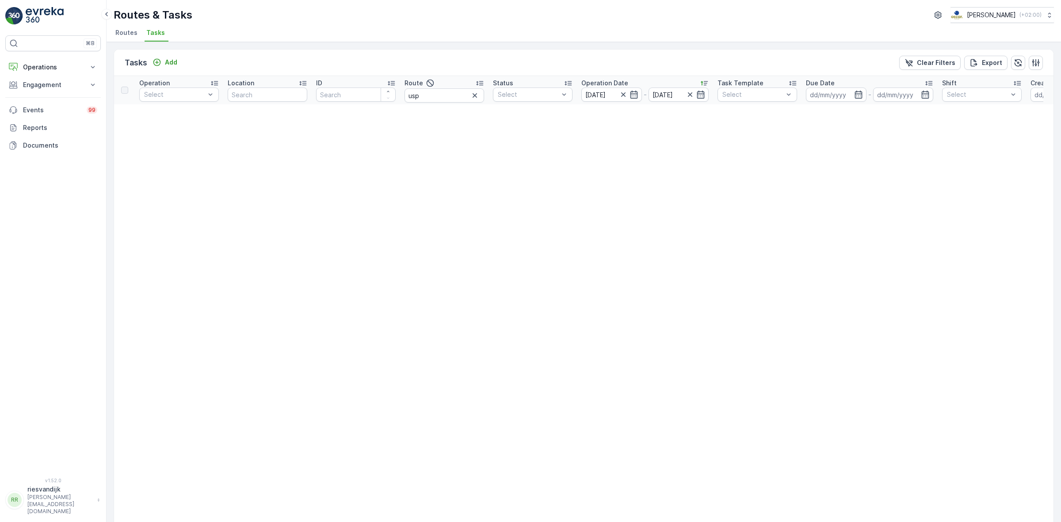
click at [682, 47] on div "Tasks Add Clear Filters Export Operation Select Location ID Route usp Status Se…" at bounding box center [584, 282] width 955 height 480
click at [636, 95] on icon "button" at bounding box center [634, 94] width 9 height 9
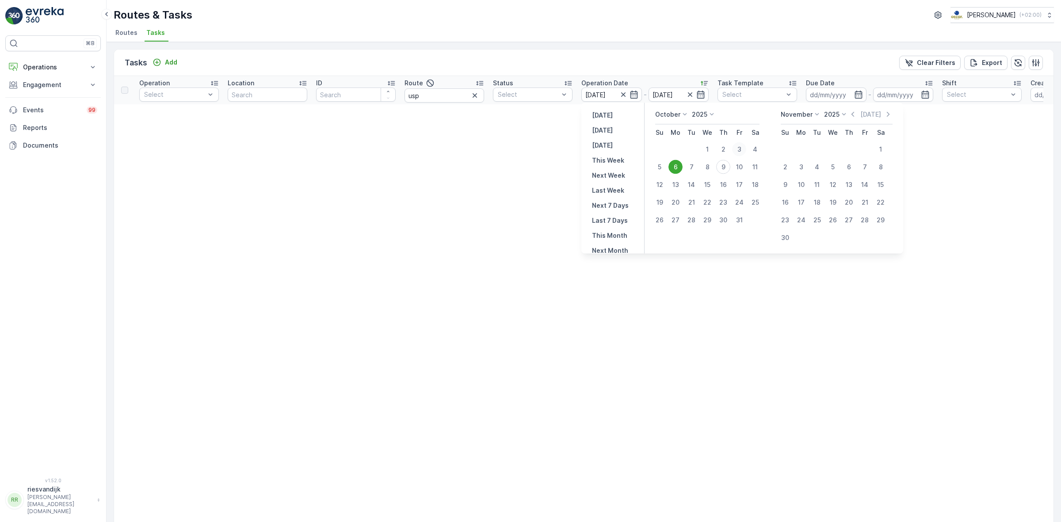
click at [735, 146] on div "3" at bounding box center [739, 149] width 14 height 14
type input "[DATE]"
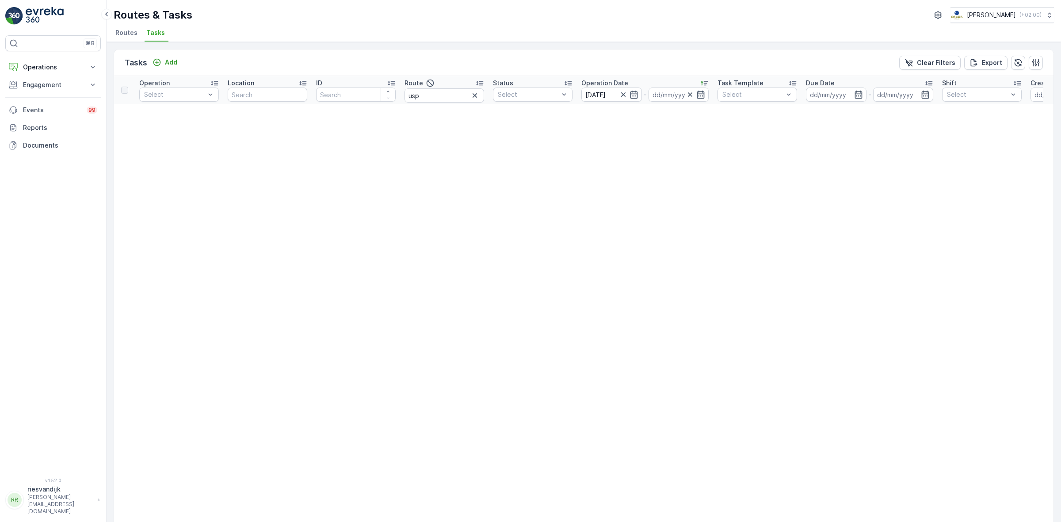
type input "[DATE]"
click at [679, 30] on ul "Routes Tasks" at bounding box center [580, 34] width 933 height 15
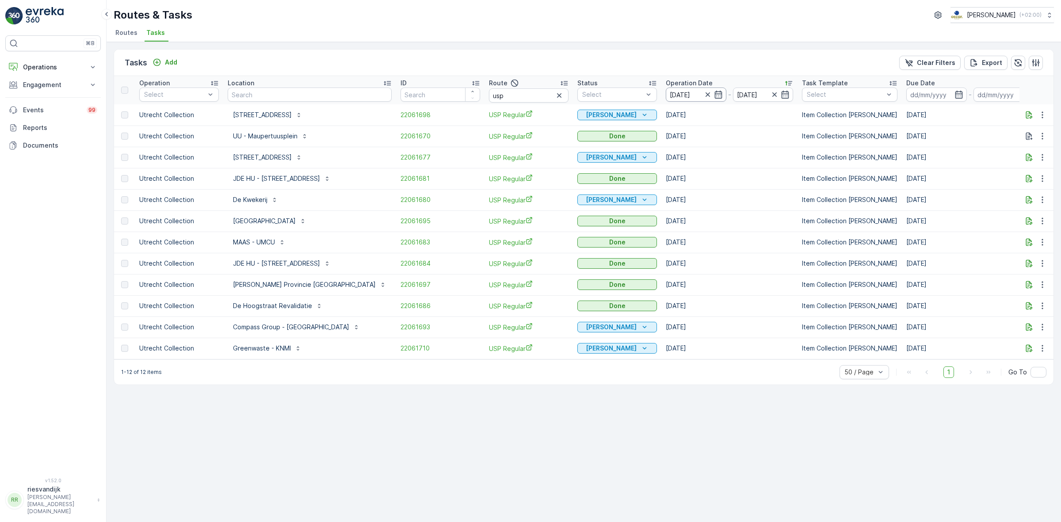
click at [697, 96] on input "[DATE]" at bounding box center [696, 95] width 61 height 14
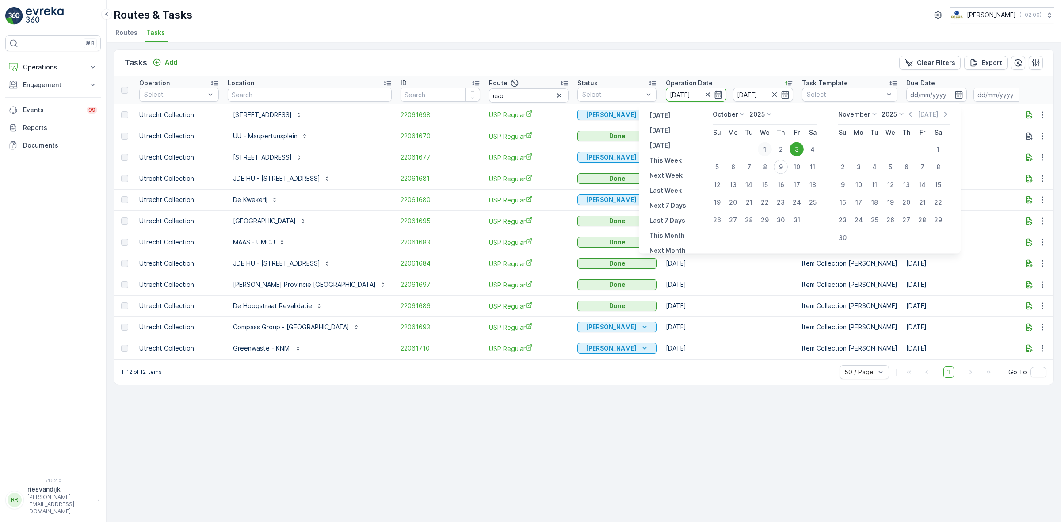
click at [767, 147] on div "1" at bounding box center [765, 149] width 14 height 14
type input "[DATE]"
click at [754, 54] on div "Tasks Add Clear Filters Export" at bounding box center [584, 63] width 940 height 27
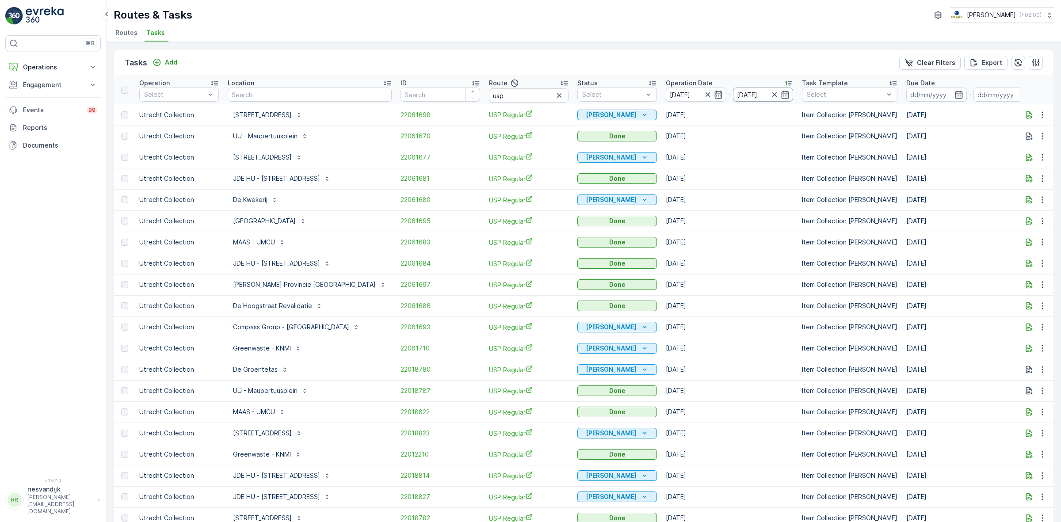
click at [746, 89] on input "[DATE]" at bounding box center [763, 95] width 61 height 14
click at [770, 94] on icon "button" at bounding box center [774, 94] width 9 height 9
click at [749, 69] on div "Tasks Add Clear Filters Export" at bounding box center [584, 63] width 940 height 27
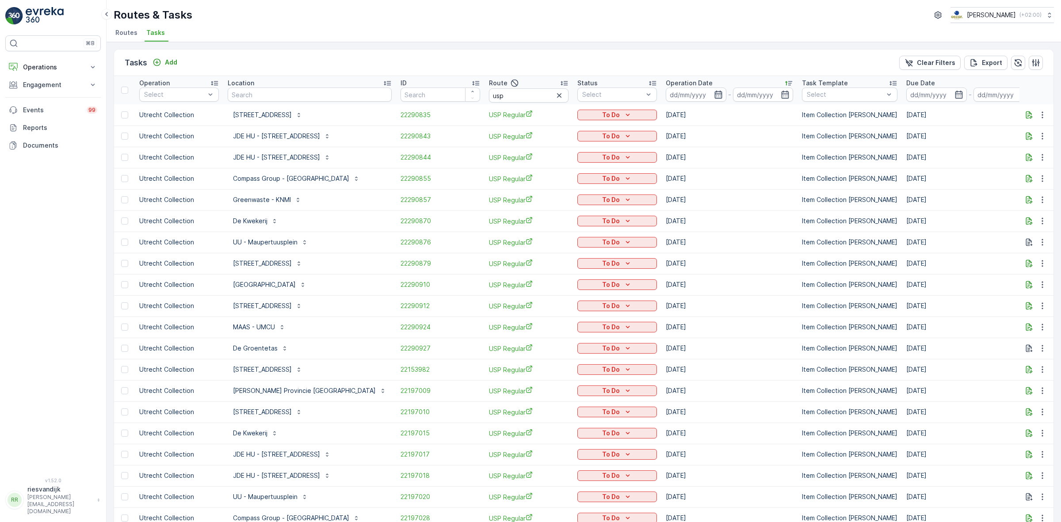
click at [715, 98] on icon "button" at bounding box center [719, 95] width 8 height 8
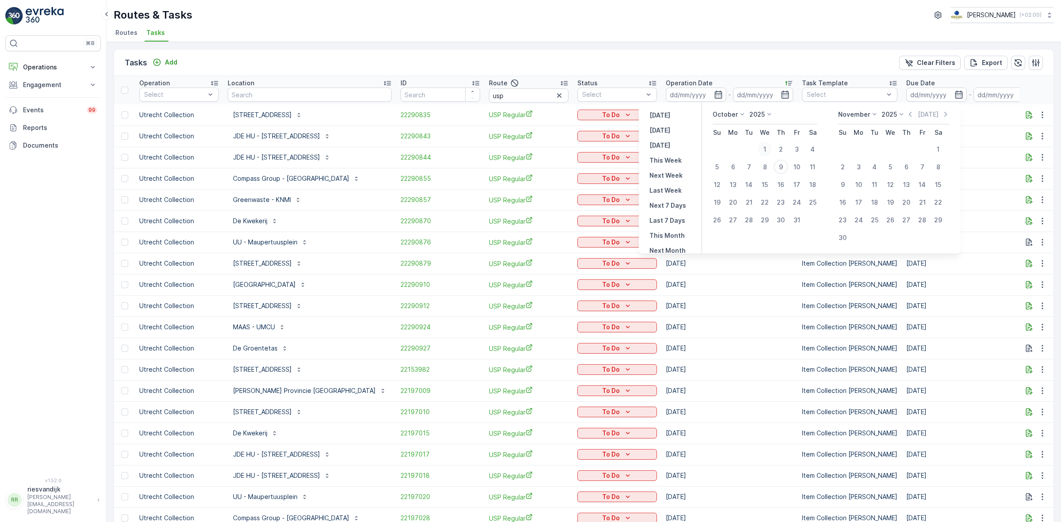
click at [766, 149] on div "1" at bounding box center [765, 149] width 14 height 14
type input "[DATE]"
click at [766, 149] on div "1" at bounding box center [765, 149] width 14 height 14
type input "[DATE]"
click at [746, 47] on div "Tasks Add Clear Filters Export Operation Select Location ID Route usp Status Se…" at bounding box center [584, 282] width 955 height 480
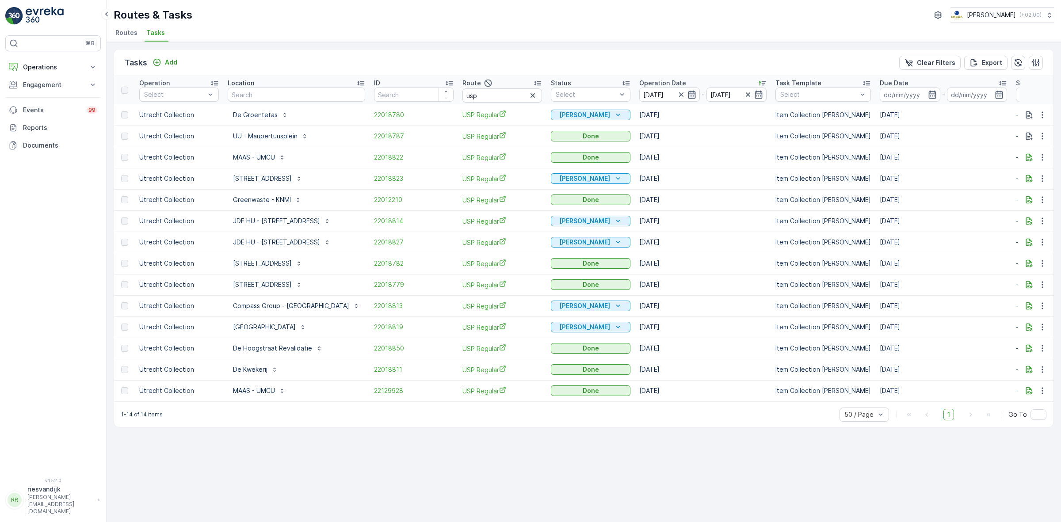
click at [695, 96] on icon "button" at bounding box center [692, 94] width 9 height 9
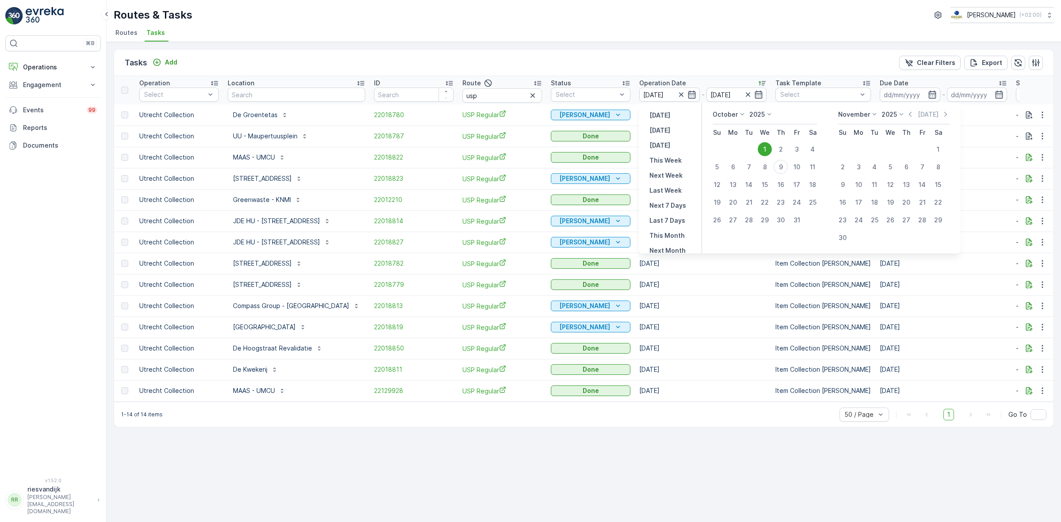
click at [743, 111] on icon at bounding box center [742, 114] width 9 height 9
click at [742, 160] on span "September" at bounding box center [735, 159] width 34 height 9
click at [735, 218] on div "29" at bounding box center [733, 220] width 14 height 14
type input "29.09.2025"
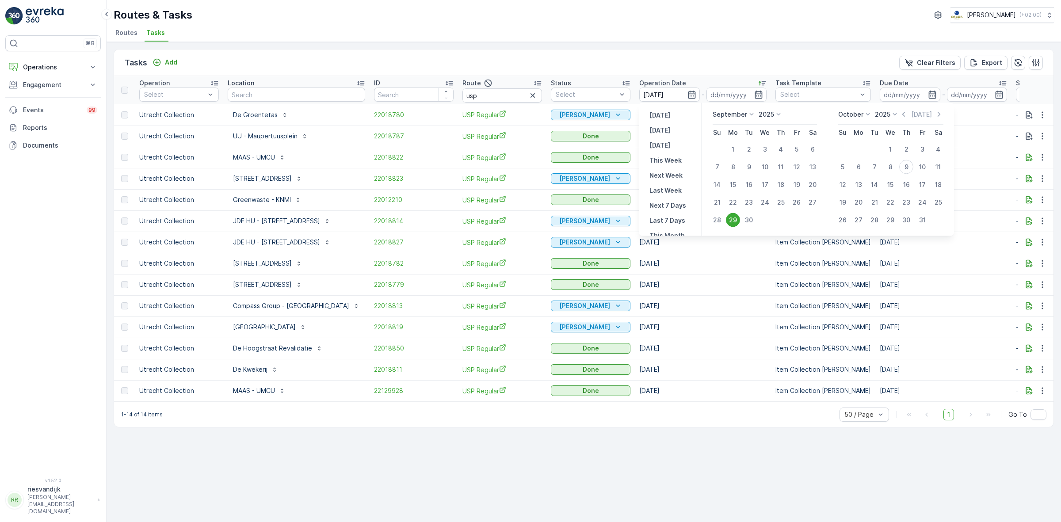
click at [734, 224] on div "29" at bounding box center [733, 220] width 14 height 14
type input "29.09.2025"
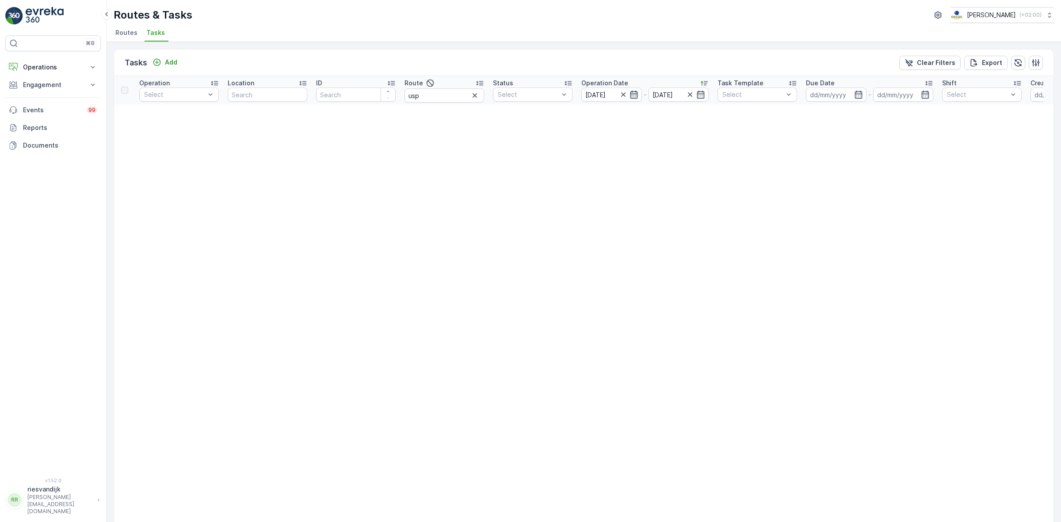
click at [635, 96] on icon "button" at bounding box center [634, 94] width 9 height 9
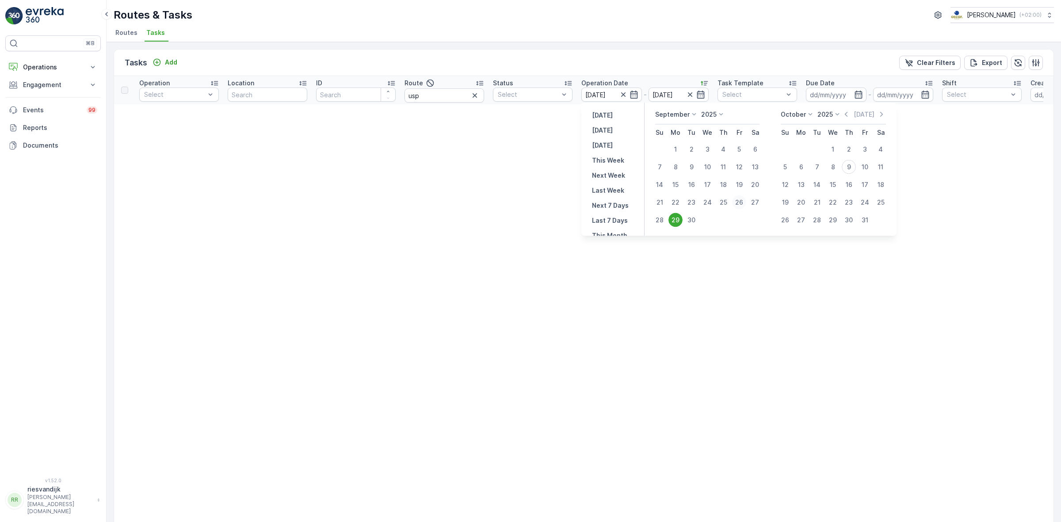
click at [737, 202] on div "26" at bounding box center [739, 202] width 14 height 14
type input "[DATE]"
click at [697, 54] on div "Tasks Add Clear Filters Export" at bounding box center [584, 63] width 940 height 27
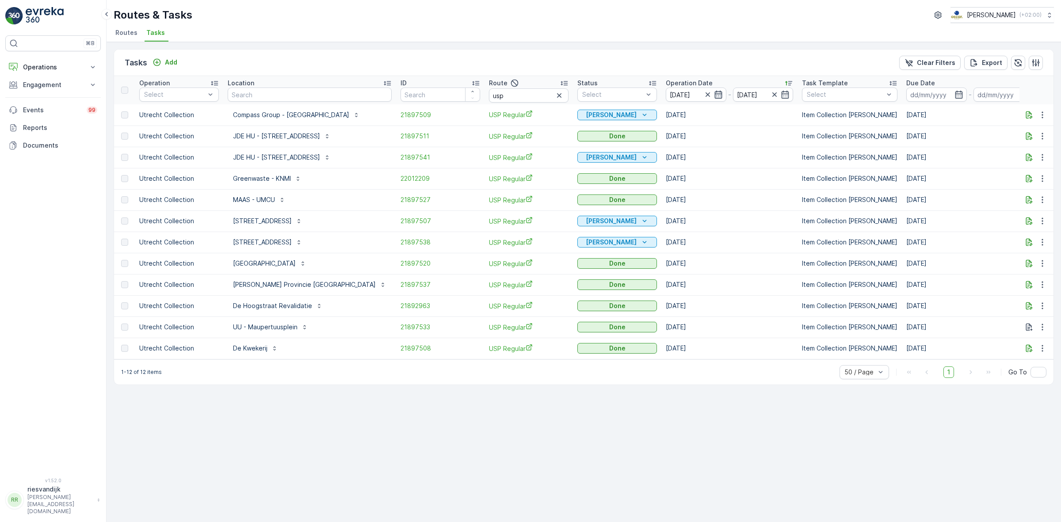
click at [714, 93] on icon "button" at bounding box center [718, 94] width 9 height 9
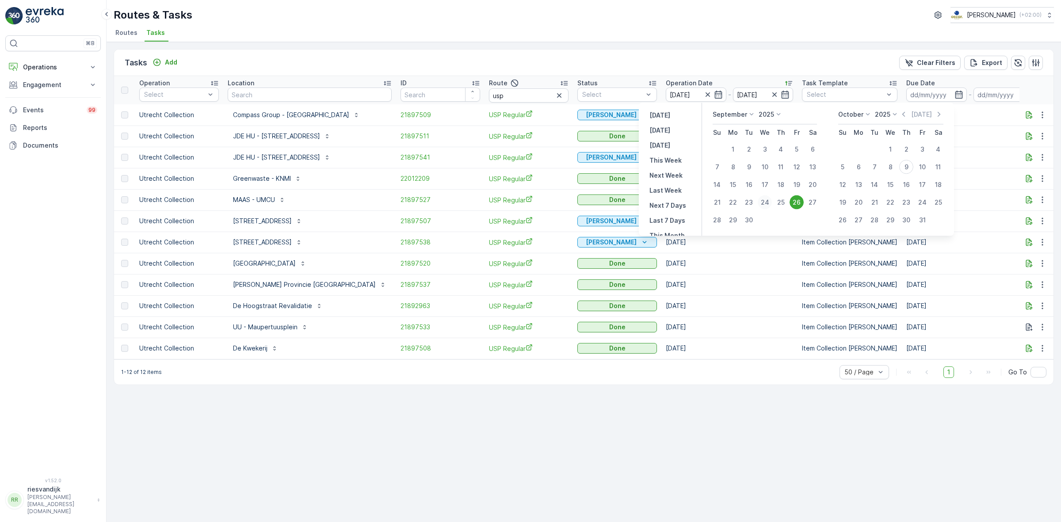
click at [767, 205] on div "24" at bounding box center [765, 202] width 14 height 14
type input "[DATE]"
click at [767, 205] on div "24" at bounding box center [765, 202] width 14 height 14
type input "[DATE]"
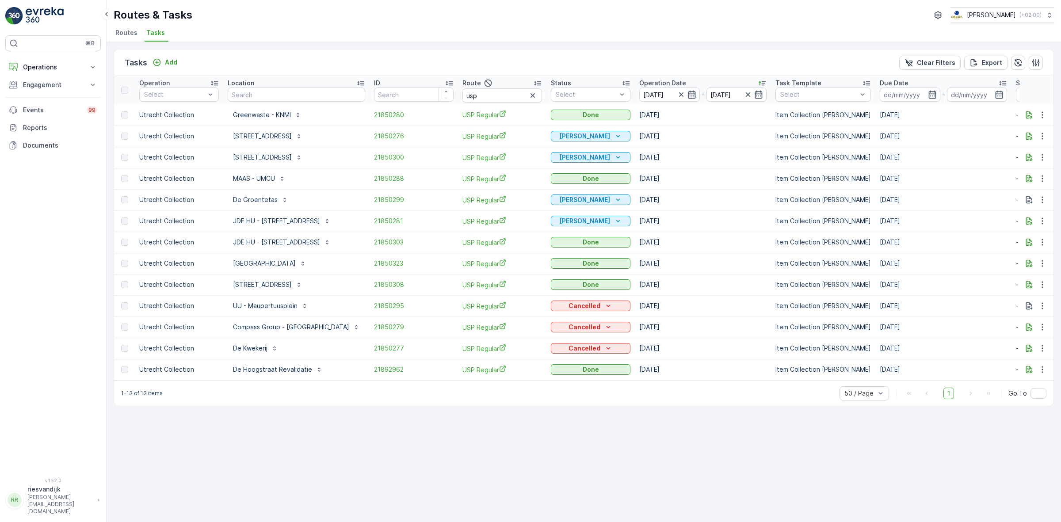
click at [694, 94] on icon "button" at bounding box center [692, 95] width 8 height 8
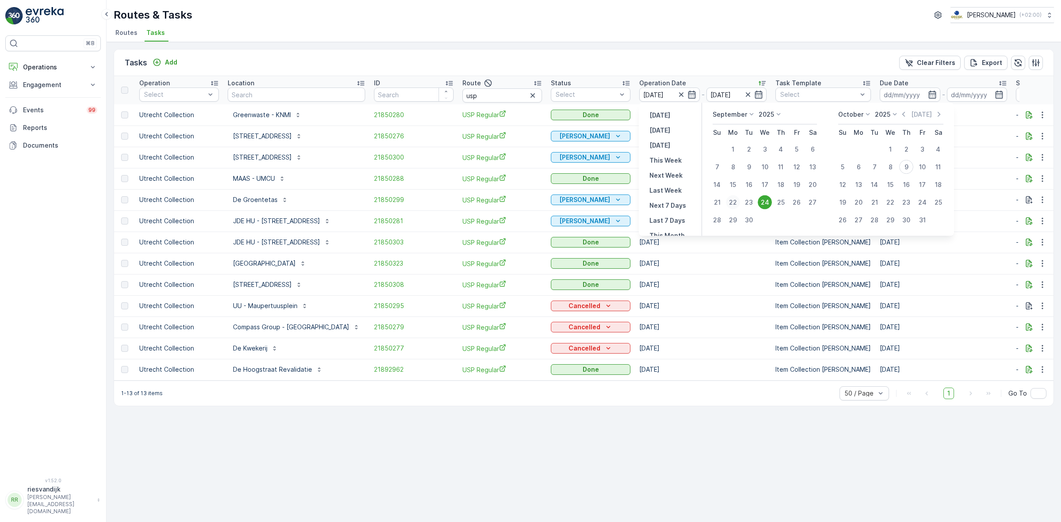
click at [738, 200] on div "22" at bounding box center [733, 202] width 14 height 14
type input "22.09.2025"
click at [734, 197] on div "22" at bounding box center [733, 202] width 14 height 14
type input "22.09.2025"
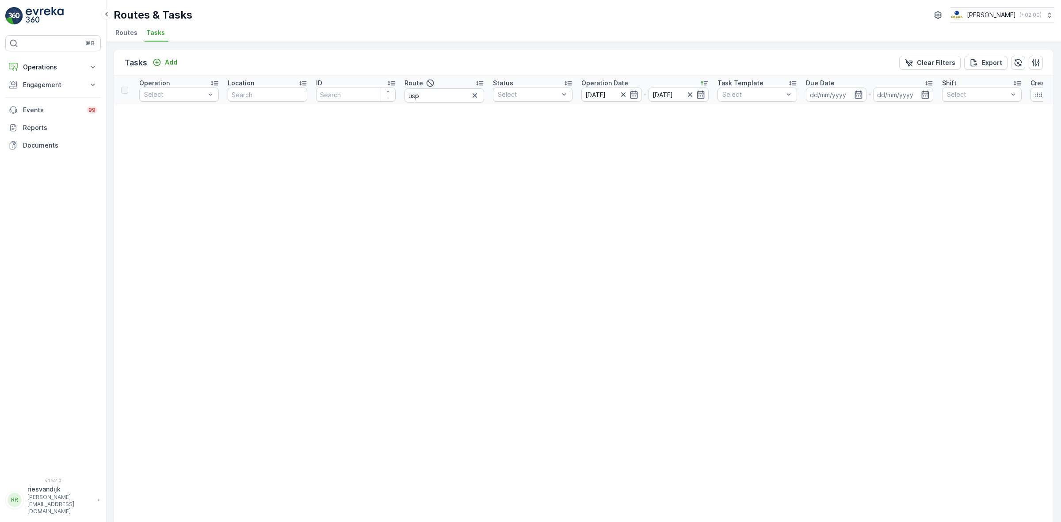
click at [697, 45] on div "Tasks Add Clear Filters Export Operation Select Location ID Route usp Status Se…" at bounding box center [584, 282] width 955 height 480
click at [635, 95] on icon "button" at bounding box center [634, 94] width 9 height 9
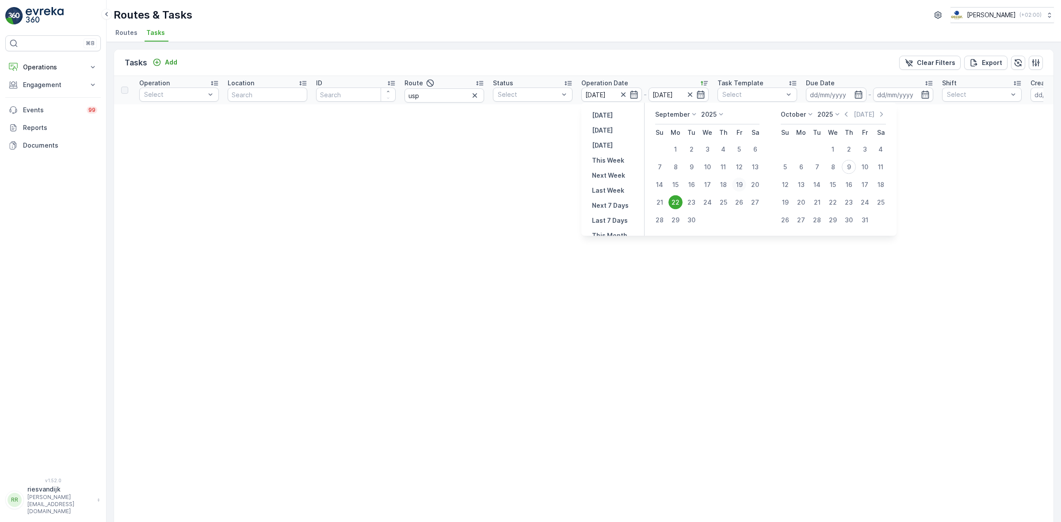
click at [737, 184] on div "19" at bounding box center [739, 185] width 14 height 14
type input "[DATE]"
click at [706, 33] on ul "Routes Tasks" at bounding box center [580, 34] width 933 height 15
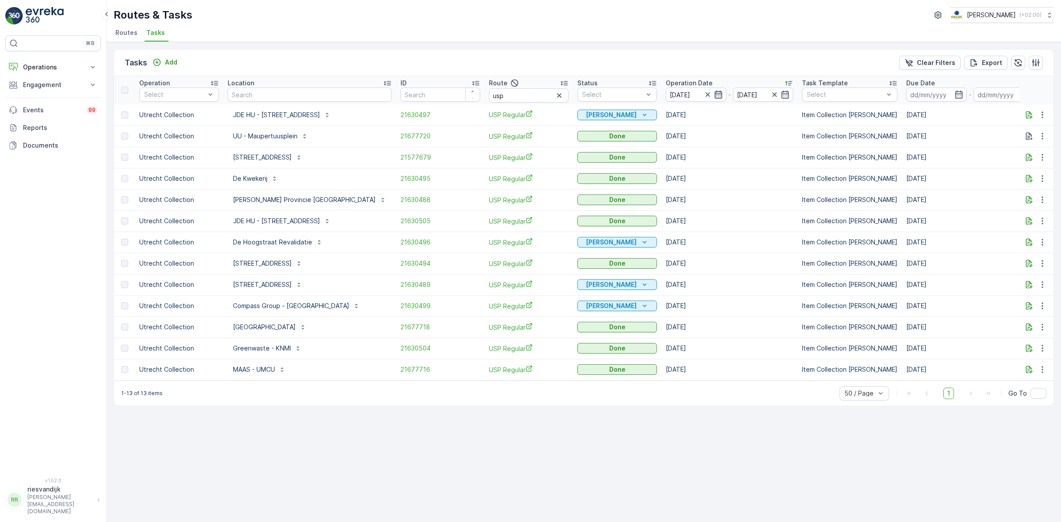
click at [714, 90] on icon "button" at bounding box center [718, 94] width 9 height 9
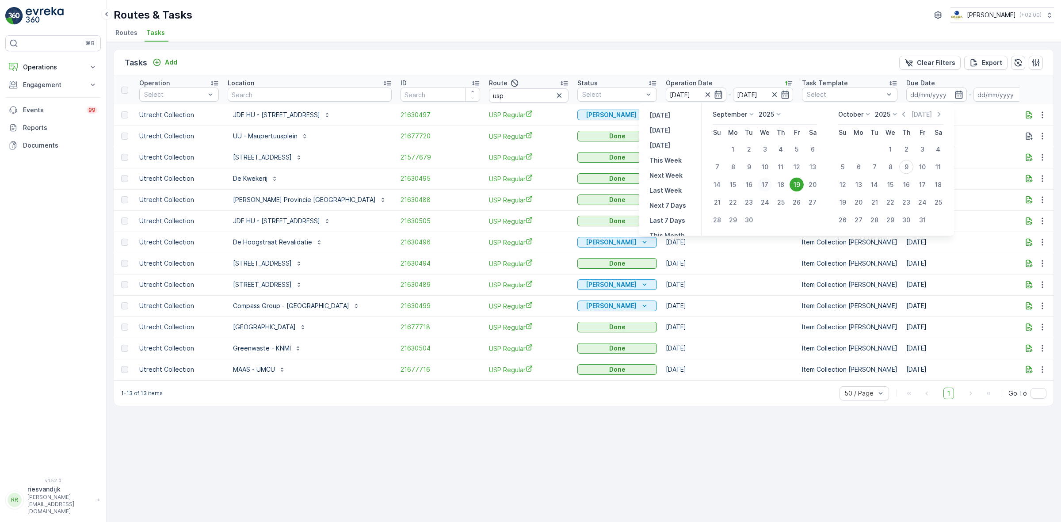
click at [768, 184] on div "17" at bounding box center [765, 185] width 14 height 14
type input "[DATE]"
click at [768, 184] on div "17" at bounding box center [765, 185] width 14 height 14
type input "[DATE]"
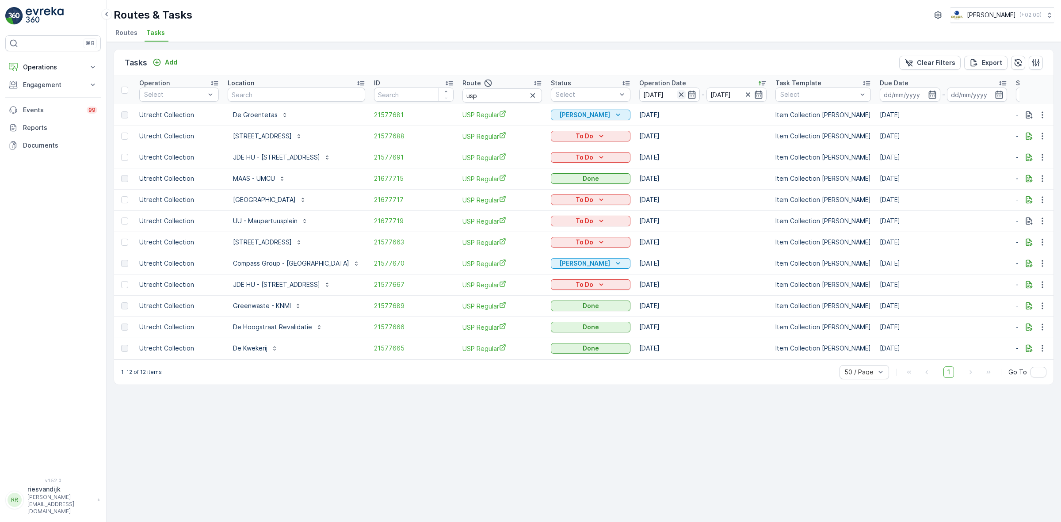
click at [682, 94] on icon "button" at bounding box center [681, 94] width 9 height 9
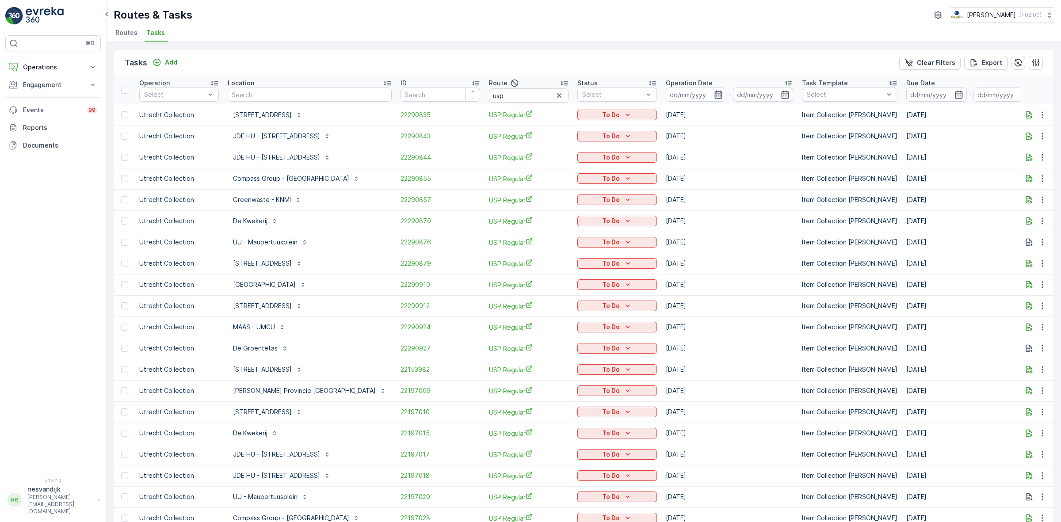
click at [715, 92] on icon "button" at bounding box center [719, 95] width 8 height 8
click at [511, 38] on ul "Routes Tasks" at bounding box center [580, 34] width 933 height 15
click at [401, 156] on span "22290844" at bounding box center [441, 157] width 80 height 9
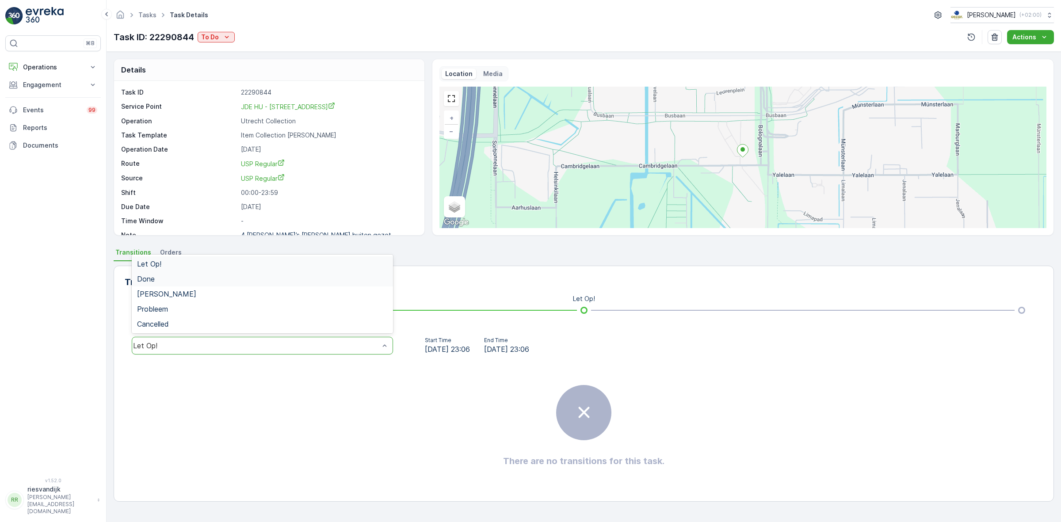
click at [240, 282] on div "Done" at bounding box center [262, 279] width 251 height 8
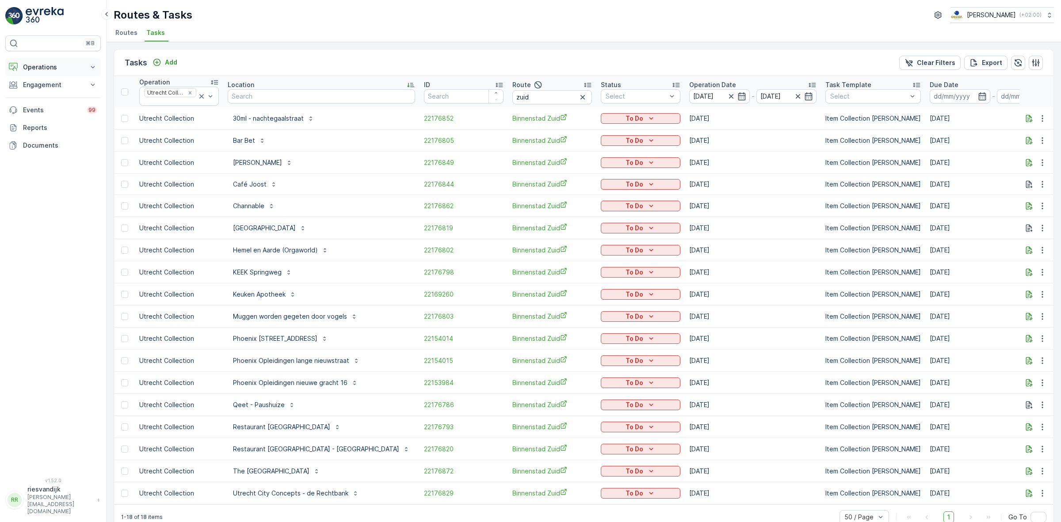
click at [69, 65] on p "Operations" at bounding box center [53, 67] width 60 height 9
click at [44, 95] on p "Planning" at bounding box center [35, 94] width 25 height 9
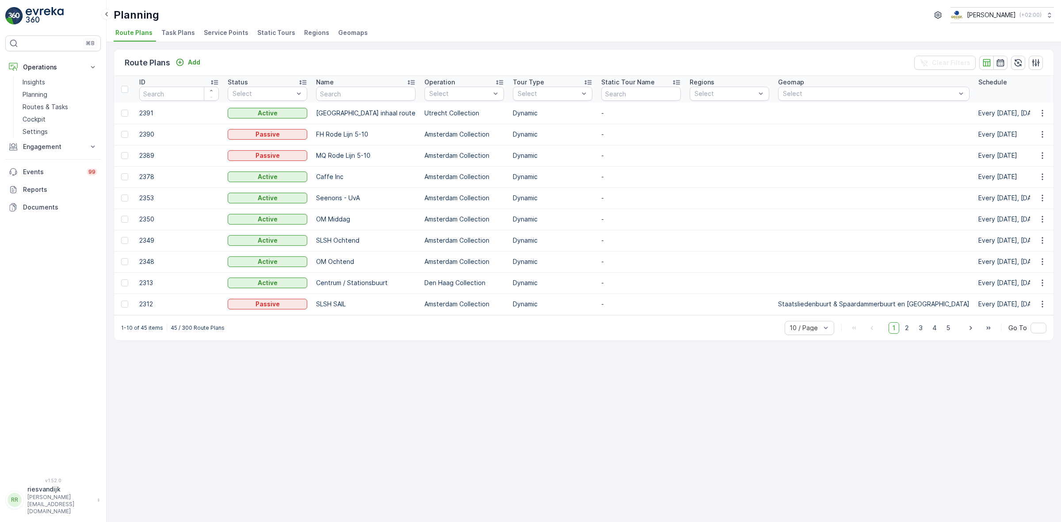
click at [169, 32] on span "Task Plans" at bounding box center [178, 32] width 34 height 9
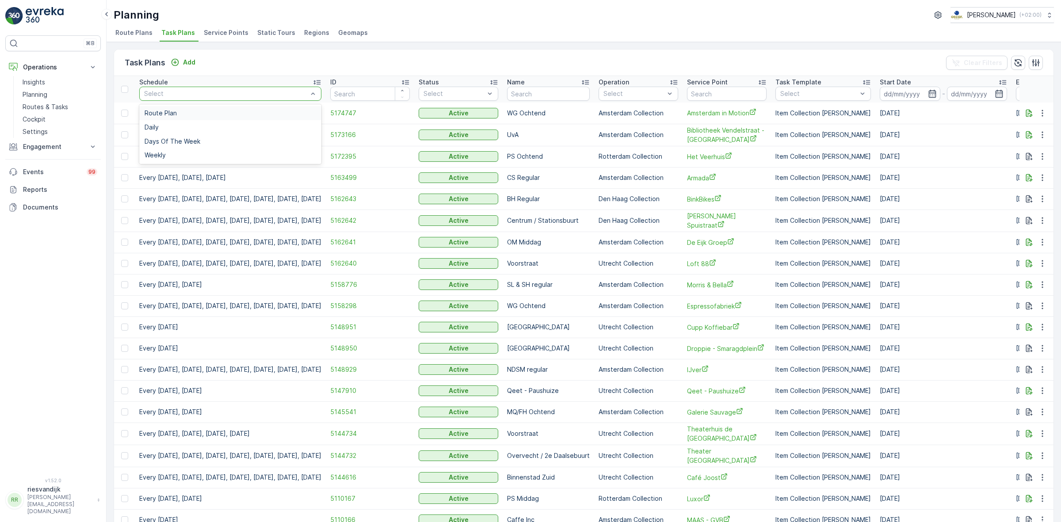
click at [260, 94] on div at bounding box center [225, 93] width 165 height 7
click at [288, 51] on div "Task Plans Add Clear Filters" at bounding box center [584, 63] width 940 height 27
click at [581, 96] on input "text" at bounding box center [548, 94] width 83 height 14
type input "zuid"
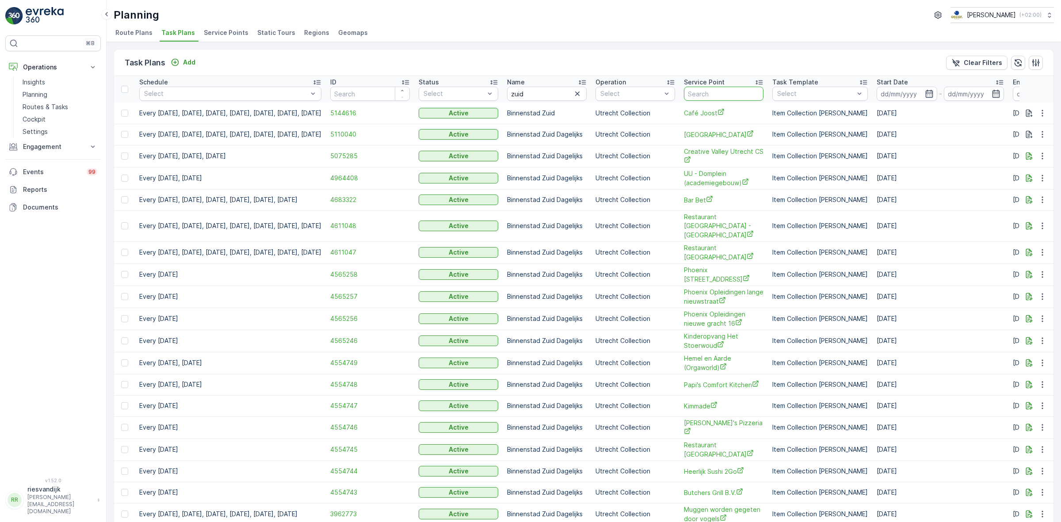
click at [753, 96] on input "text" at bounding box center [724, 94] width 80 height 14
type input "30"
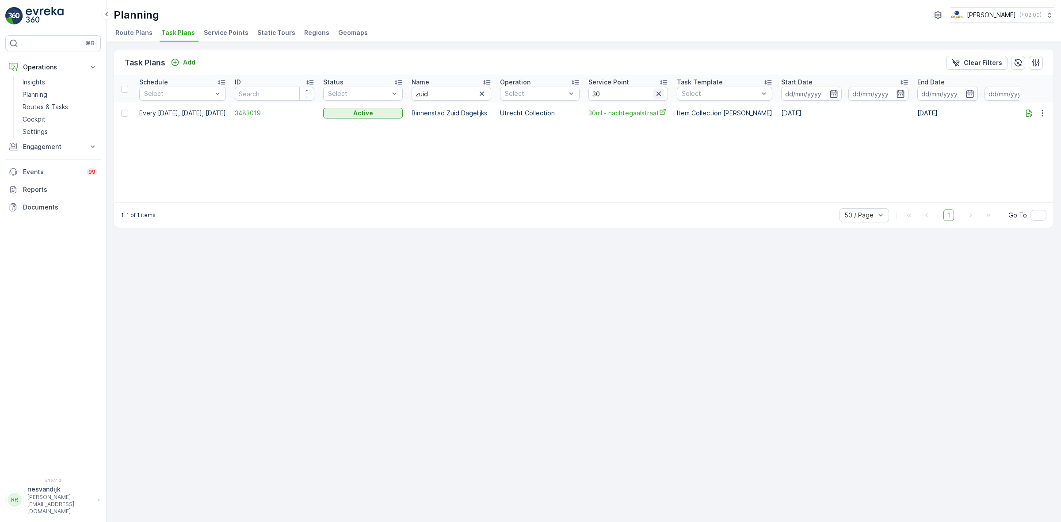
click at [663, 96] on icon "button" at bounding box center [658, 93] width 9 height 9
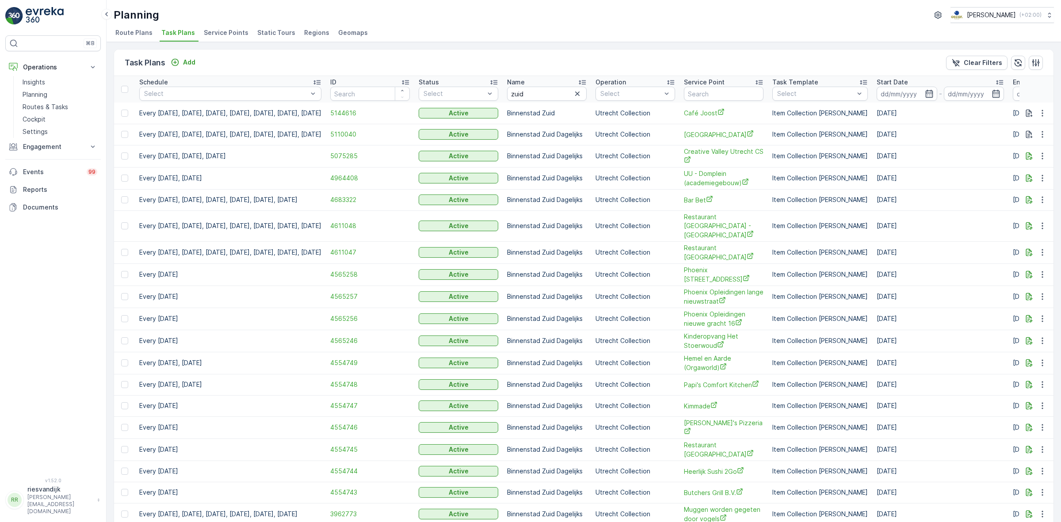
drag, startPoint x: 606, startPoint y: 96, endPoint x: 598, endPoint y: 96, distance: 7.5
click at [582, 96] on icon "button" at bounding box center [577, 93] width 9 height 9
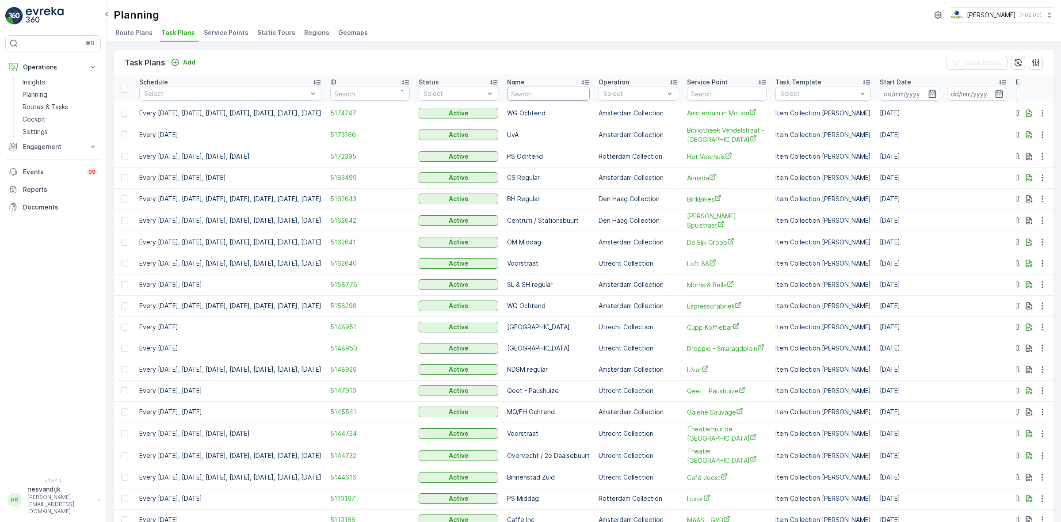
click at [583, 96] on input "text" at bounding box center [548, 94] width 83 height 14
type input "USP"
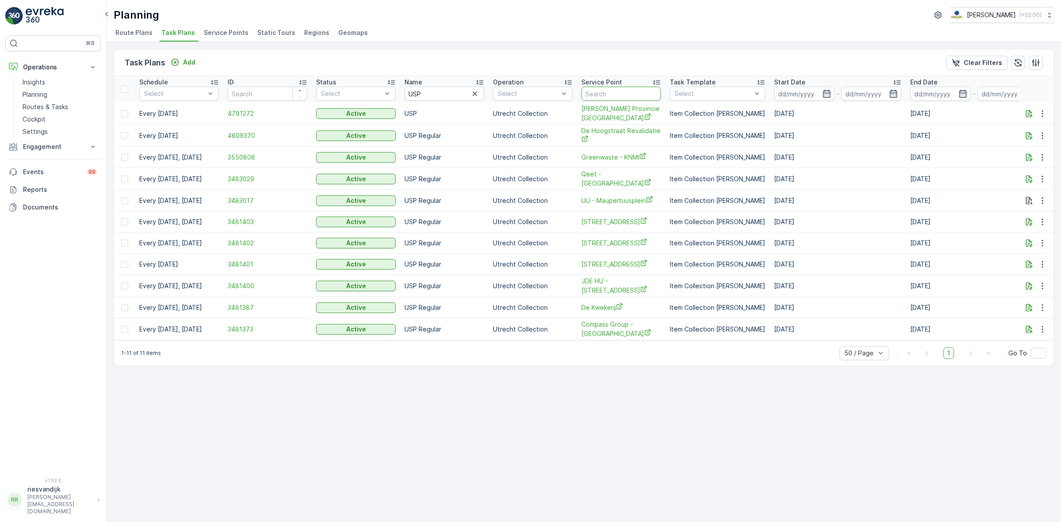
click at [622, 94] on input "text" at bounding box center [621, 94] width 80 height 14
type input "heide"
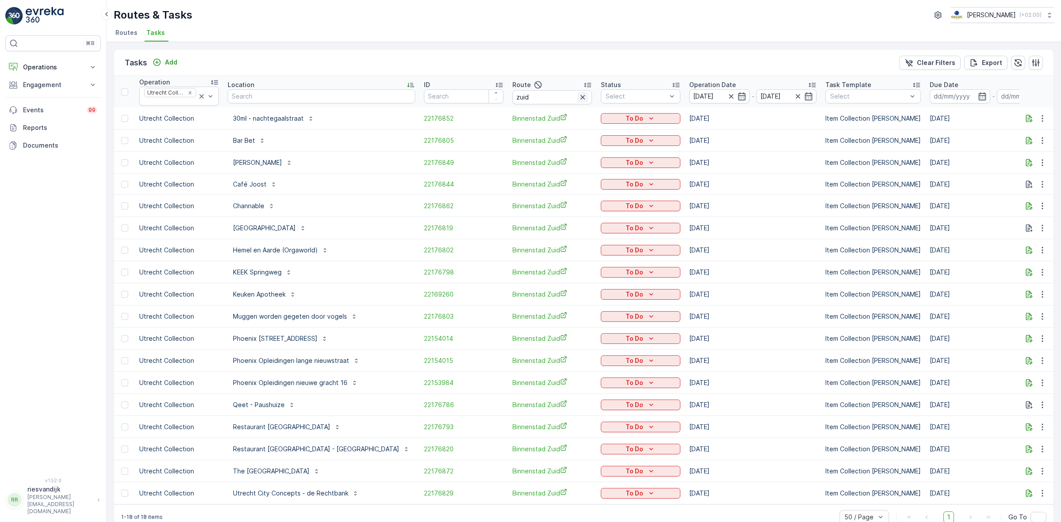
click at [581, 99] on icon "button" at bounding box center [583, 97] width 4 height 4
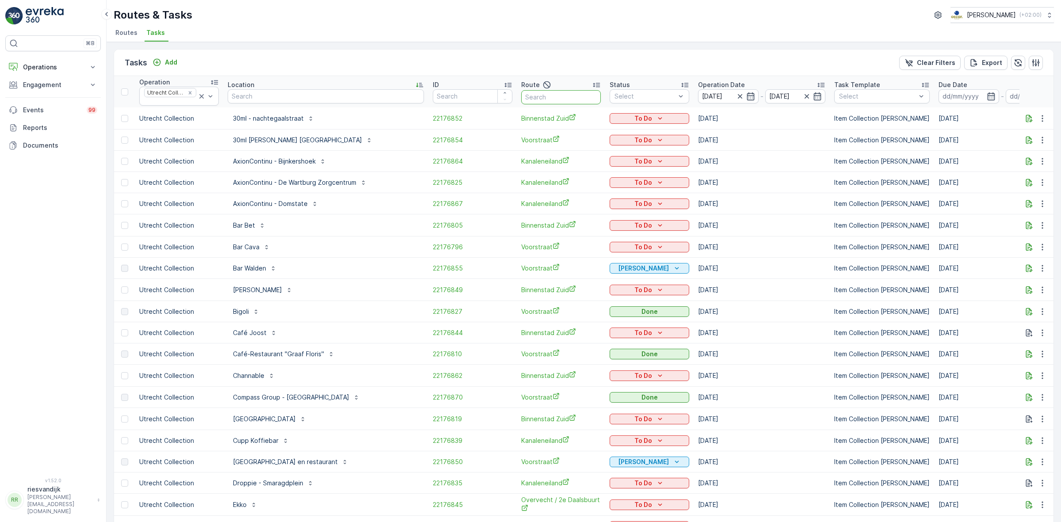
click at [523, 92] on input "text" at bounding box center [561, 97] width 80 height 14
type input "over"
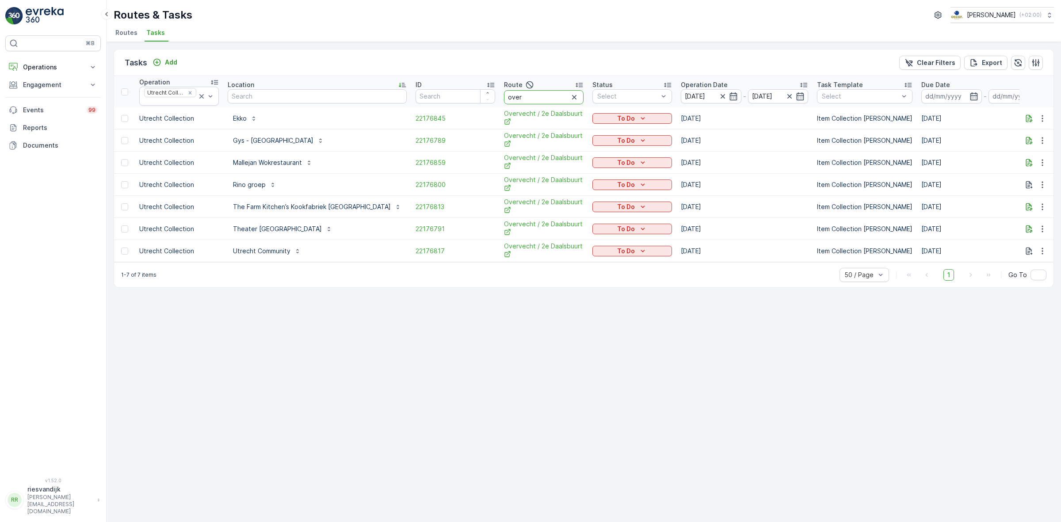
drag, startPoint x: 487, startPoint y: 97, endPoint x: 460, endPoint y: 97, distance: 27.0
click at [500, 97] on th "Route over" at bounding box center [544, 91] width 88 height 31
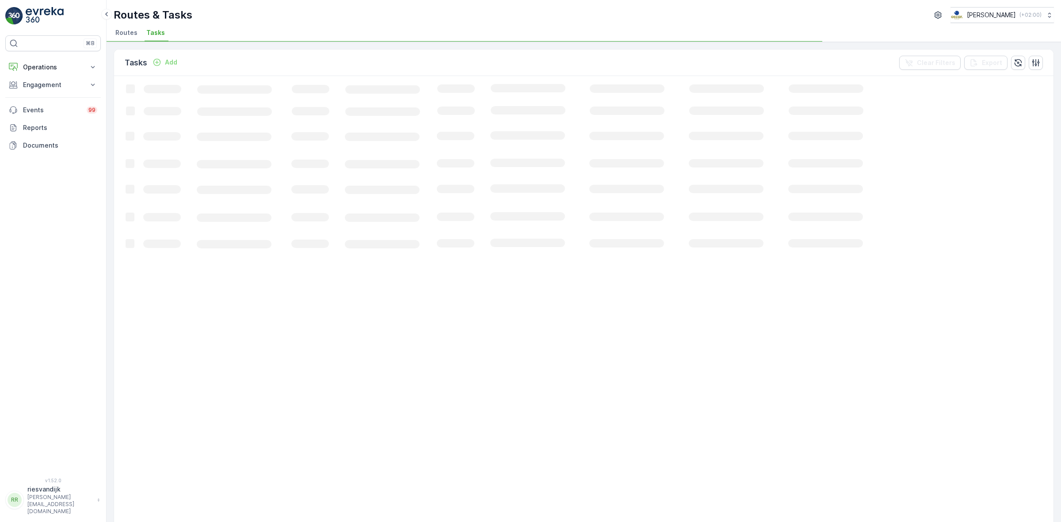
click at [620, 53] on div "Tasks Add Clear Filters Export" at bounding box center [584, 63] width 940 height 27
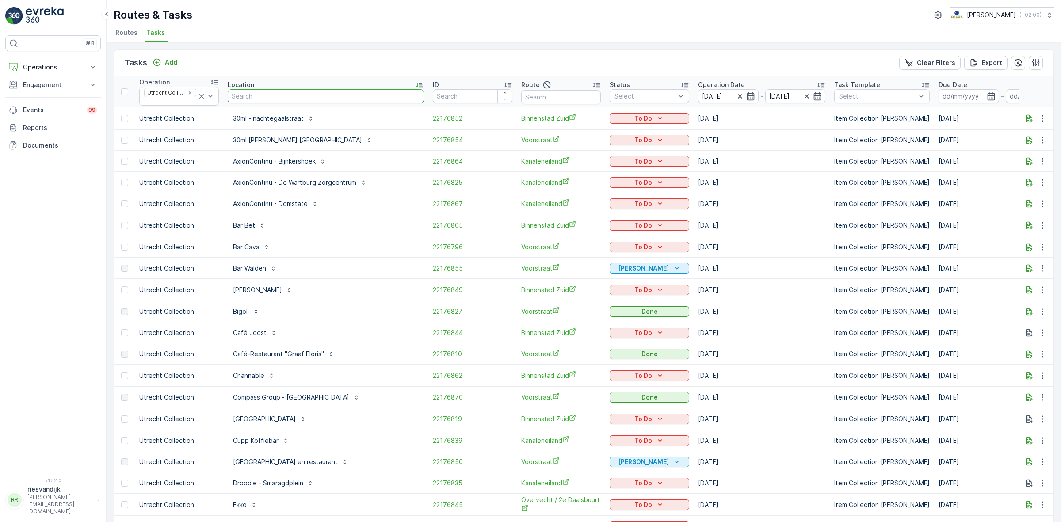
click at [314, 100] on input "text" at bounding box center [326, 96] width 196 height 14
type input "heidel"
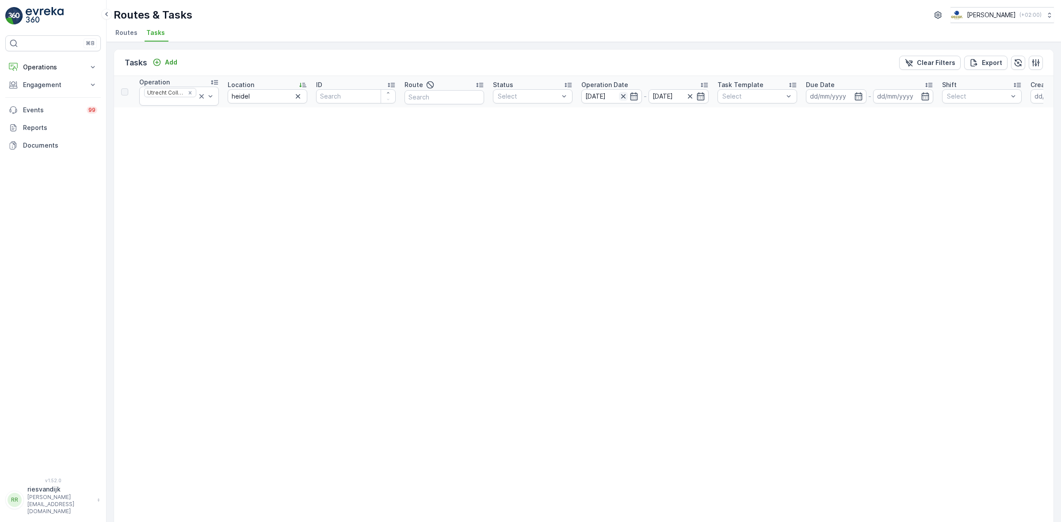
click at [624, 94] on icon "button" at bounding box center [623, 96] width 9 height 9
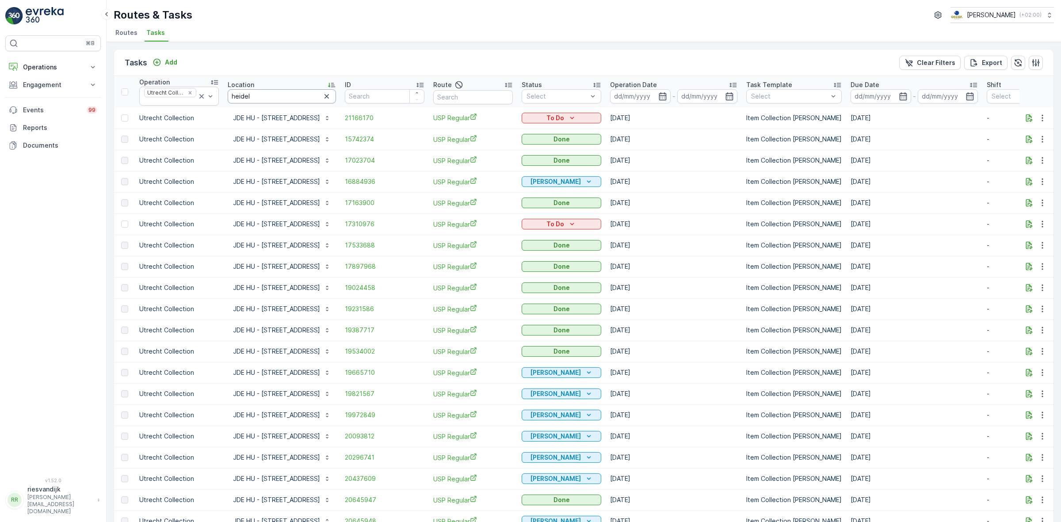
click at [289, 96] on input "heidel" at bounding box center [282, 96] width 108 height 14
click at [625, 85] on p "Operation Date" at bounding box center [633, 84] width 47 height 9
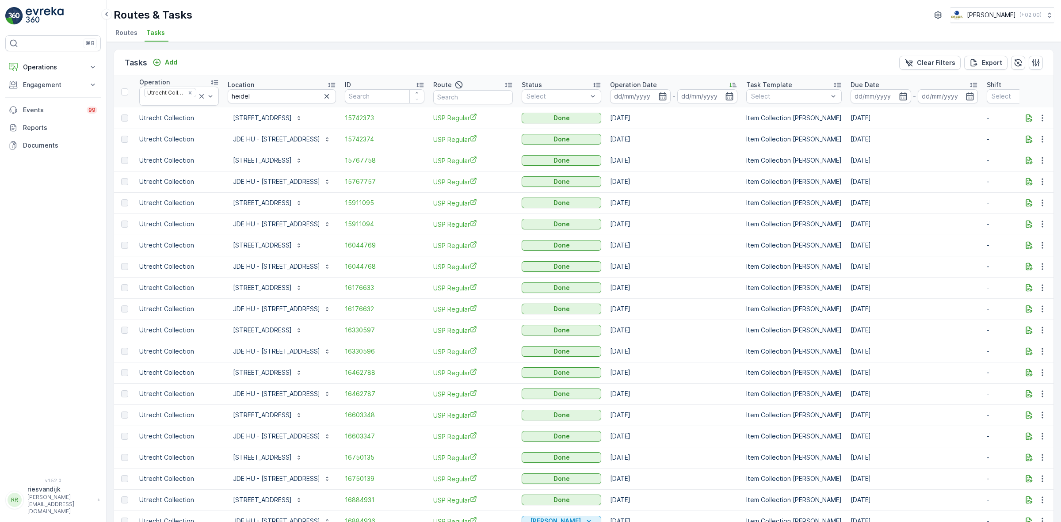
click at [625, 85] on p "Operation Date" at bounding box center [633, 84] width 47 height 9
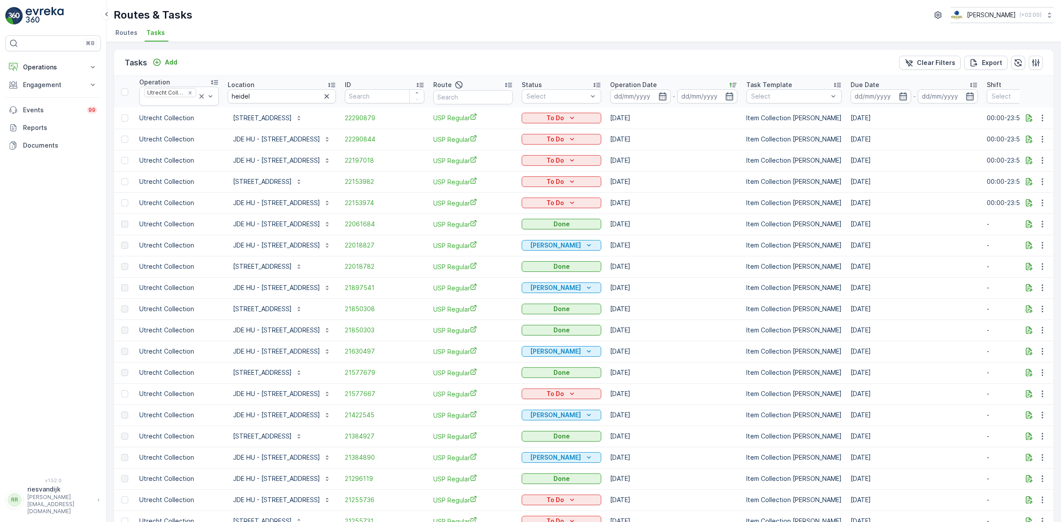
click at [345, 27] on ul "Routes Tasks" at bounding box center [580, 34] width 933 height 15
